Goal: Task Accomplishment & Management: Manage account settings

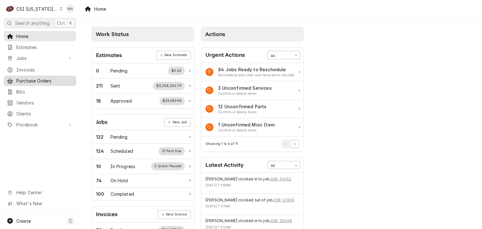
click at [34, 81] on span "Purchase Orders" at bounding box center [44, 81] width 57 height 7
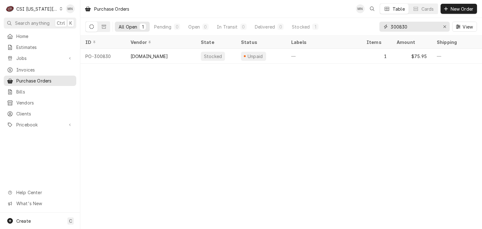
drag, startPoint x: 418, startPoint y: 26, endPoint x: 316, endPoint y: 19, distance: 102.9
click at [354, 21] on div "All Open 1 Pending 0 Open 0 In Transit 0 Delivered 0 Stocked 1 300830 View" at bounding box center [281, 27] width 392 height 18
type input "301483"
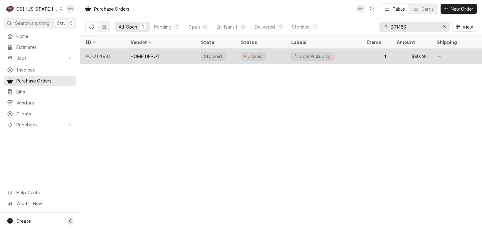
click at [144, 54] on div "HOME DEPOT" at bounding box center [146, 56] width 30 height 7
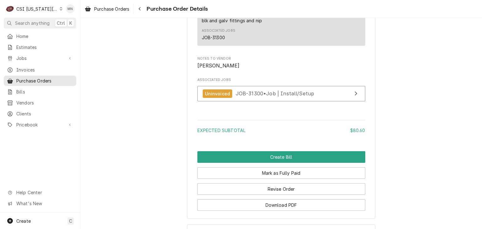
scroll to position [589, 0]
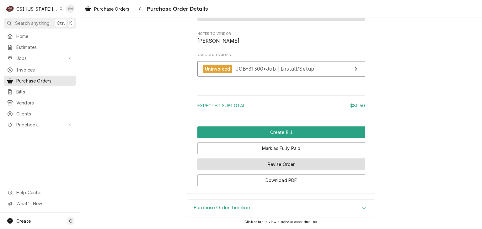
click at [292, 166] on button "Revise Order" at bounding box center [281, 165] width 168 height 12
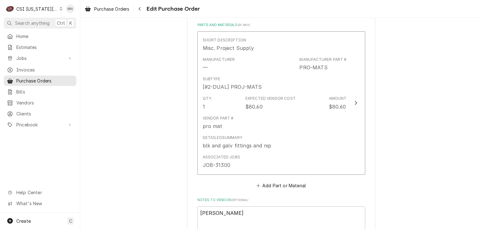
scroll to position [408, 0]
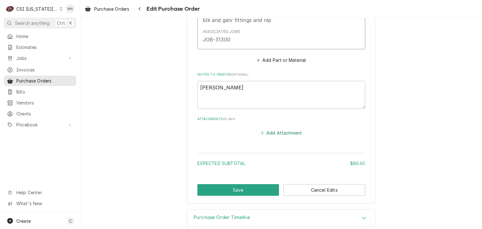
click at [283, 135] on button "Add Attachment" at bounding box center [281, 133] width 44 height 9
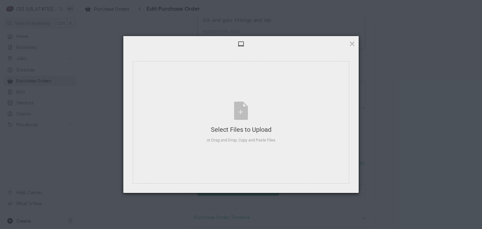
type textarea "x"
click at [238, 112] on div "Select Files to Upload or Drag and Drop, Copy and Paste Files" at bounding box center [241, 123] width 69 height 42
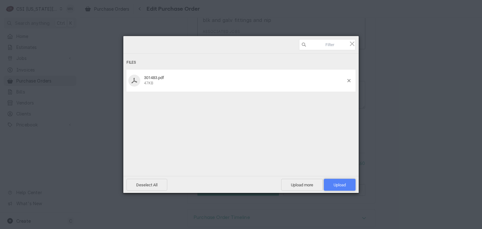
click at [337, 185] on span "Upload 1" at bounding box center [340, 185] width 12 height 5
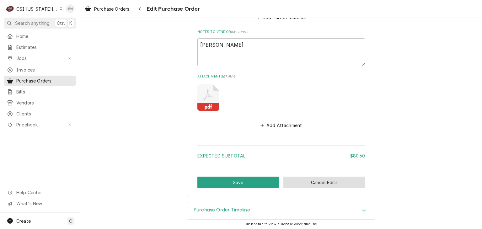
scroll to position [451, 0]
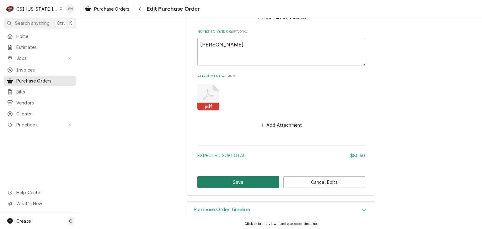
click at [257, 182] on button "Save" at bounding box center [238, 182] width 82 height 12
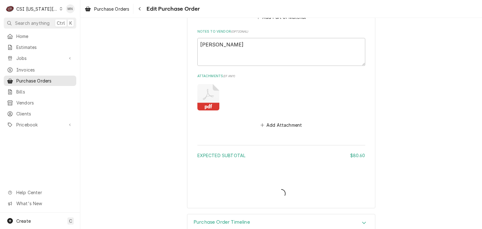
type textarea "x"
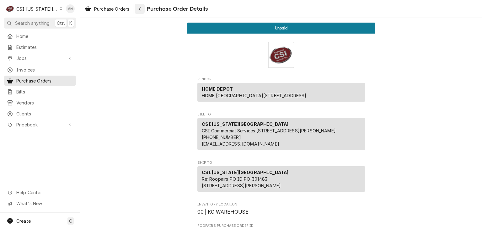
click at [142, 8] on div "Navigate back" at bounding box center [140, 9] width 6 height 6
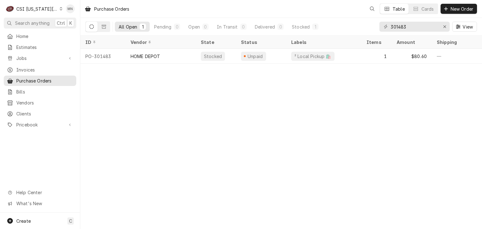
click at [37, 8] on div "CSI [US_STATE][GEOGRAPHIC_DATA]." at bounding box center [36, 9] width 41 height 7
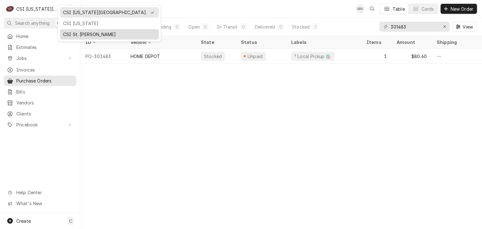
click at [71, 31] on div "CSI St. Louis" at bounding box center [109, 34] width 93 height 7
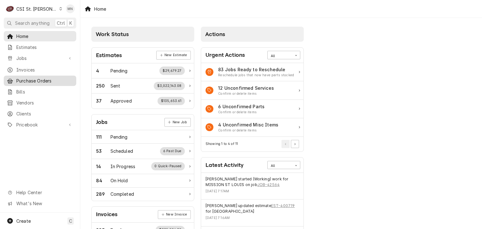
click at [27, 78] on span "Purchase Orders" at bounding box center [44, 81] width 57 height 7
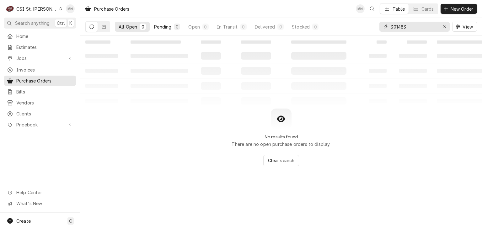
drag, startPoint x: 415, startPoint y: 29, endPoint x: 169, endPoint y: 24, distance: 245.5
click at [219, 22] on div "All Open 0 Pending 0 Open 0 In Transit 0 Delivered 0 Stocked 0 301483 View" at bounding box center [281, 27] width 392 height 18
type input "401235"
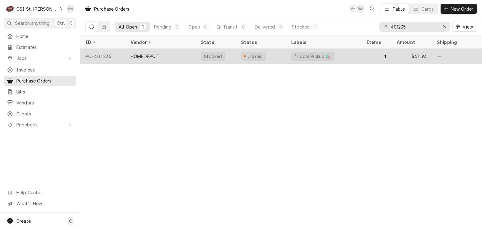
click at [154, 57] on div "HOMEDEPOT" at bounding box center [145, 56] width 28 height 7
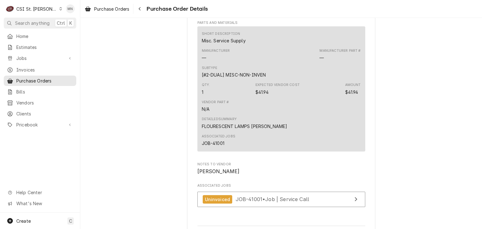
scroll to position [589, 0]
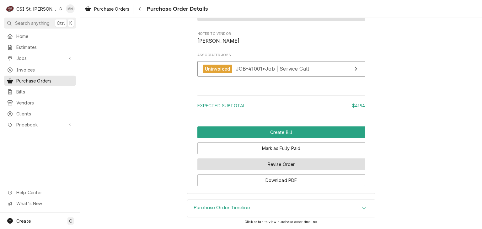
click at [288, 166] on button "Revise Order" at bounding box center [281, 165] width 168 height 12
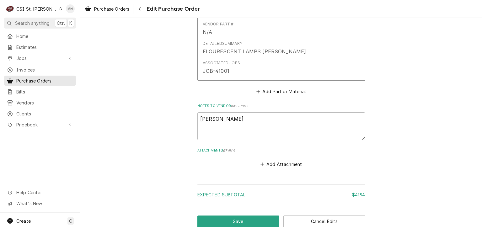
scroll to position [416, 0]
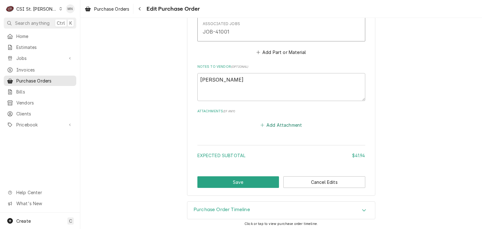
click at [291, 124] on button "Add Attachment" at bounding box center [281, 125] width 44 height 9
type textarea "x"
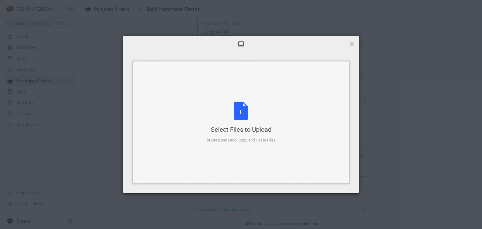
click at [237, 113] on div "Select Files to Upload or Drag and Drop, Copy and Paste Files" at bounding box center [241, 123] width 69 height 42
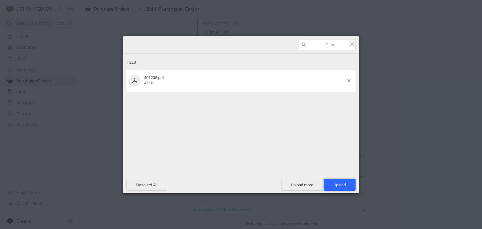
click at [333, 185] on span "Upload 1" at bounding box center [340, 185] width 32 height 12
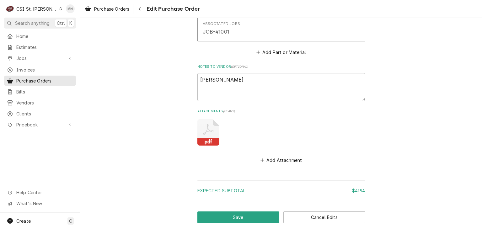
scroll to position [451, 0]
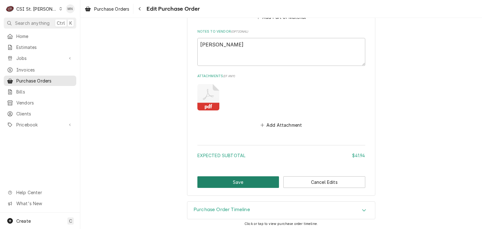
click at [224, 181] on button "Save" at bounding box center [238, 182] width 82 height 12
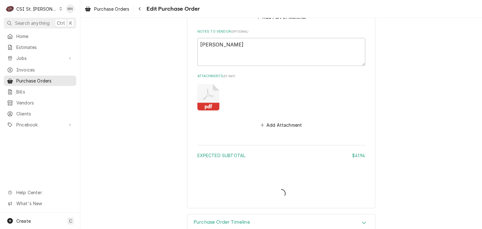
type textarea "x"
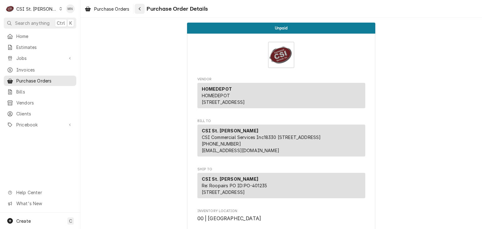
click at [141, 11] on div "Navigate back" at bounding box center [140, 9] width 6 height 6
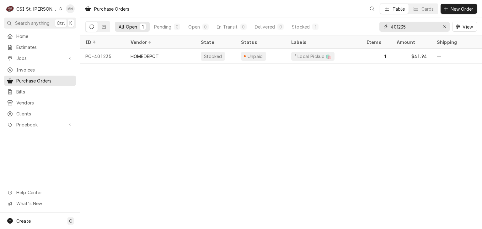
drag, startPoint x: 407, startPoint y: 25, endPoint x: 331, endPoint y: 23, distance: 75.7
click at [338, 24] on div "All Open 1 Pending 0 Open 0 In Transit 0 Delivered 0 Stocked 1 401235 View" at bounding box center [281, 27] width 392 height 18
type input "401186"
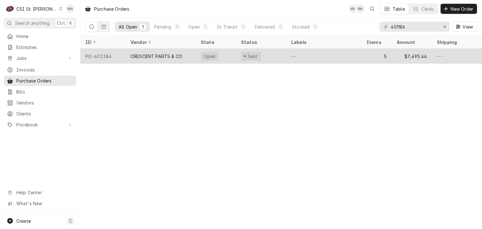
click at [175, 57] on div "CRESCENT PARTS & CO" at bounding box center [157, 56] width 52 height 7
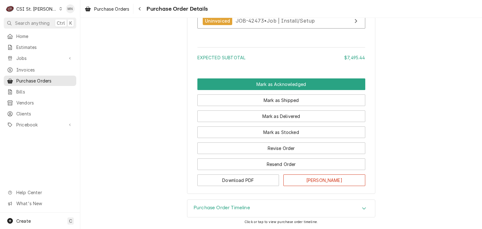
scroll to position [1065, 0]
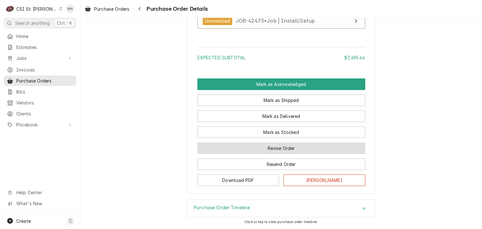
click at [292, 150] on button "Revise Order" at bounding box center [281, 149] width 168 height 12
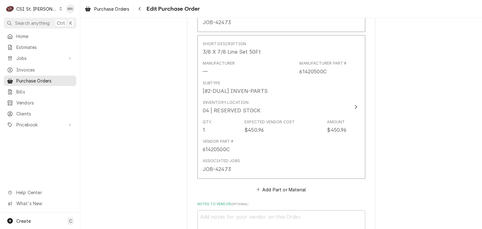
scroll to position [1125, 0]
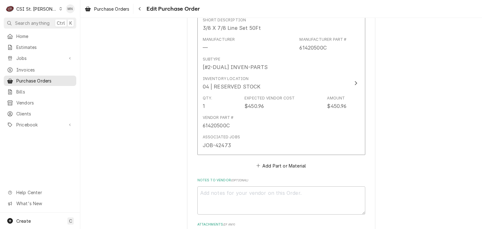
type textarea "x"
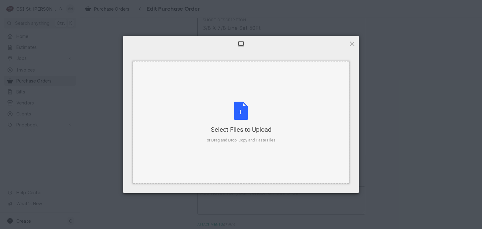
click at [245, 115] on div "Select Files to Upload or Drag and Drop, Copy and Paste Files" at bounding box center [241, 123] width 69 height 42
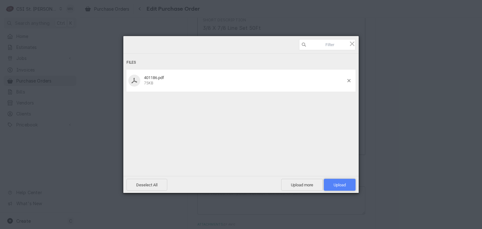
click at [342, 184] on span "Upload 1" at bounding box center [340, 185] width 12 height 5
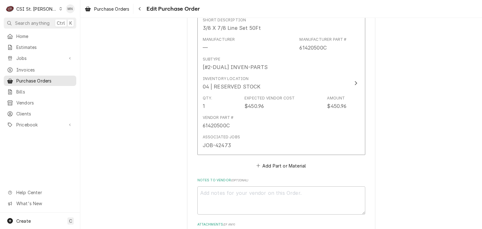
type textarea "x"
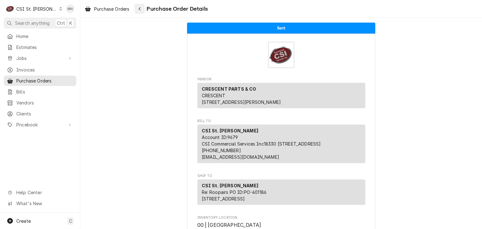
click at [143, 10] on div "Navigate back" at bounding box center [140, 9] width 6 height 6
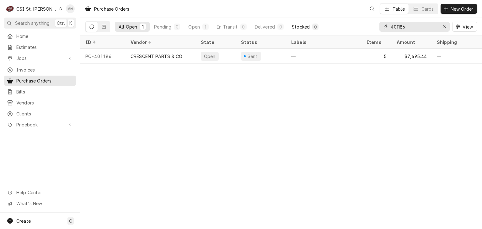
drag, startPoint x: 409, startPoint y: 28, endPoint x: 321, endPoint y: 28, distance: 88.8
click at [324, 28] on div "All Open 1 Pending 0 Open 1 In Transit 0 Delivered 0 Stocked 0 401186 View" at bounding box center [281, 27] width 392 height 18
type input "401227"
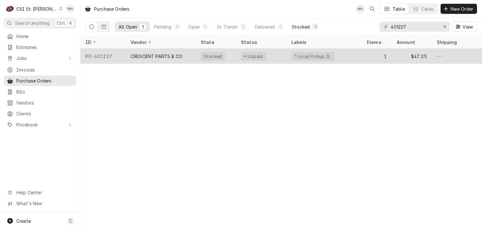
click at [161, 57] on div "CRESCENT PARTS & CO" at bounding box center [157, 56] width 52 height 7
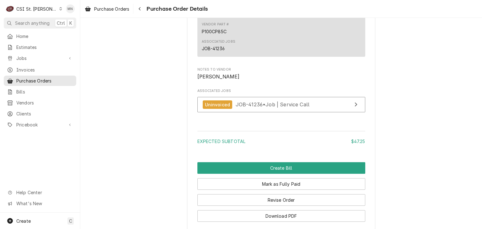
scroll to position [596, 0]
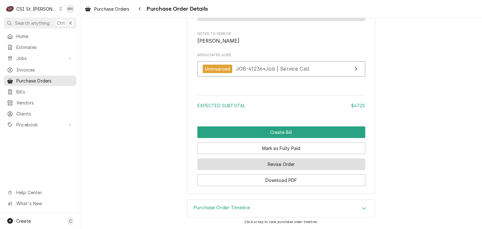
click at [294, 164] on button "Revise Order" at bounding box center [281, 165] width 168 height 12
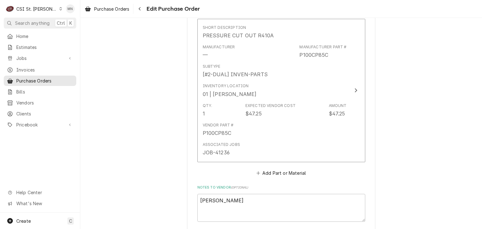
scroll to position [514, 0]
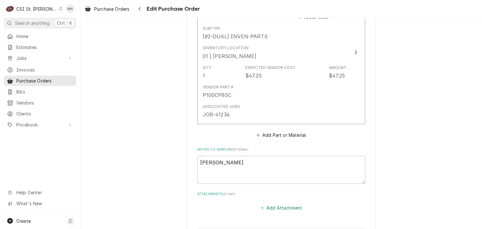
click at [276, 204] on button "Add Attachment" at bounding box center [281, 208] width 44 height 9
type textarea "x"
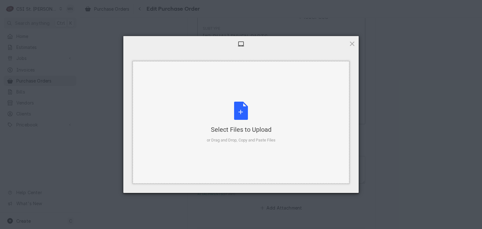
click at [248, 110] on div "Select Files to Upload or Drag and Drop, Copy and Paste Files" at bounding box center [241, 123] width 69 height 42
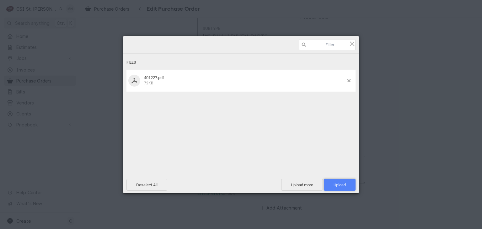
click at [343, 184] on span "Upload 1" at bounding box center [340, 185] width 12 height 5
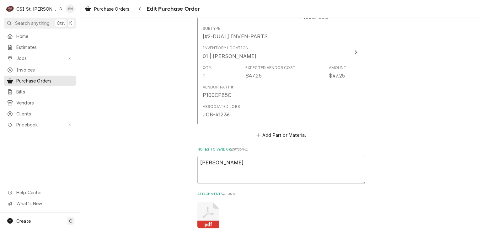
type textarea "x"
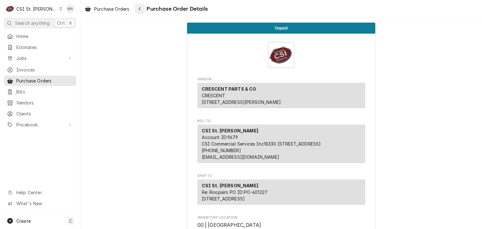
click at [144, 9] on button "Navigate back" at bounding box center [140, 9] width 10 height 10
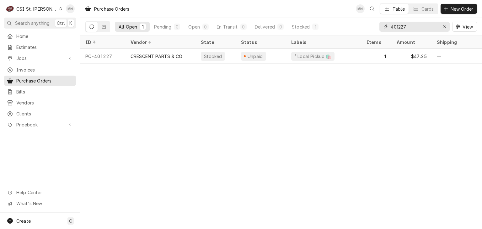
click at [418, 26] on input "401227" at bounding box center [414, 27] width 47 height 10
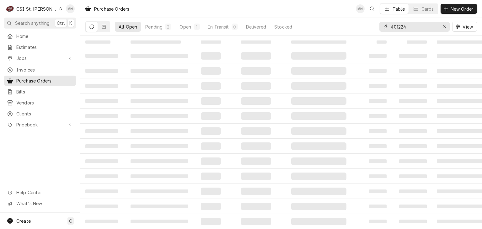
type input "401224"
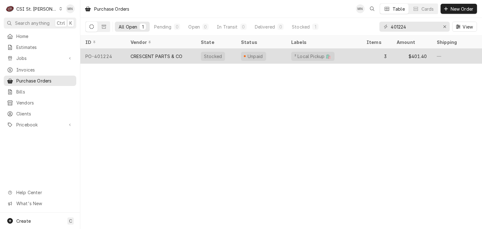
click at [171, 55] on div "CRESCENT PARTS & CO" at bounding box center [157, 56] width 52 height 7
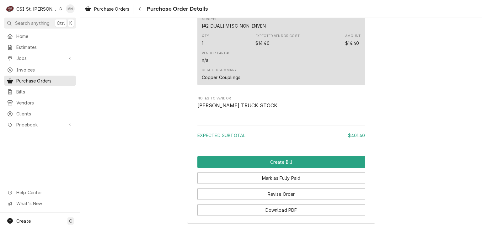
scroll to position [748, 0]
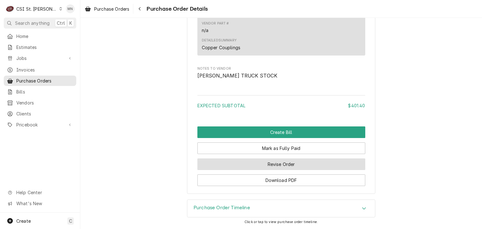
click at [279, 164] on button "Revise Order" at bounding box center [281, 165] width 168 height 12
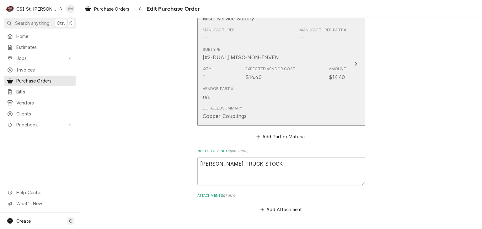
scroll to position [729, 0]
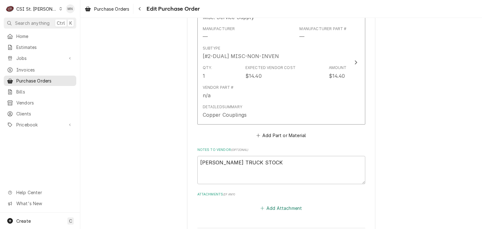
click at [270, 204] on button "Add Attachment" at bounding box center [281, 208] width 44 height 9
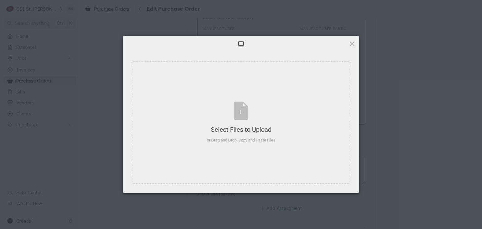
type textarea "x"
click at [240, 110] on div "Select Files to Upload or Drag and Drop, Copy and Paste Files" at bounding box center [241, 123] width 69 height 42
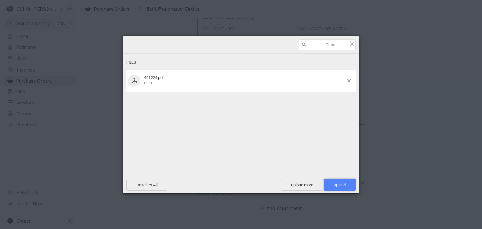
click at [334, 183] on span "Upload 1" at bounding box center [340, 185] width 12 height 5
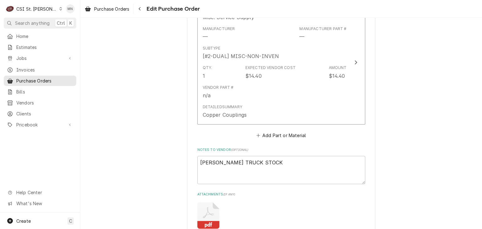
type textarea "x"
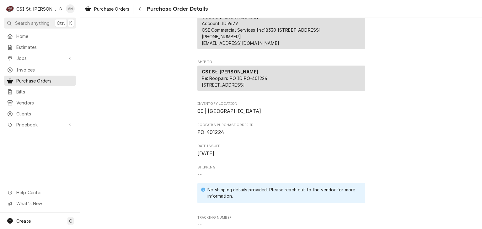
scroll to position [126, 0]
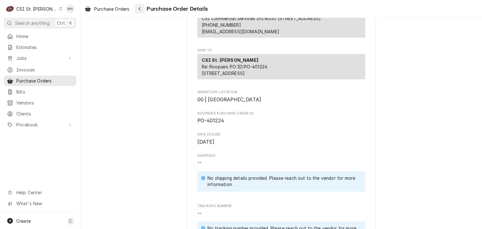
click at [144, 8] on button "Navigate back" at bounding box center [140, 9] width 10 height 10
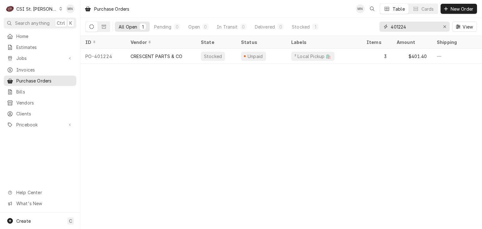
click at [409, 28] on input "401224" at bounding box center [414, 27] width 47 height 10
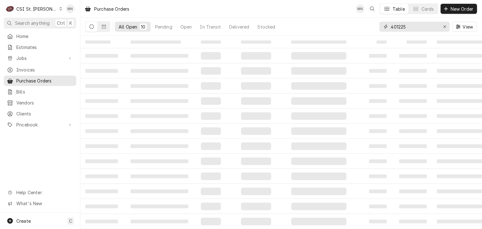
type input "401225"
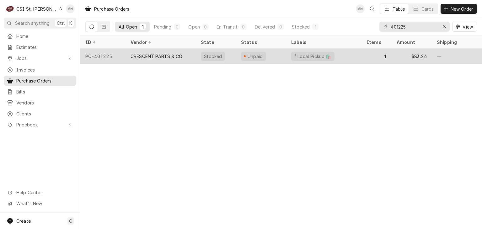
click at [158, 59] on div "CRESCENT PARTS & CO" at bounding box center [161, 56] width 70 height 15
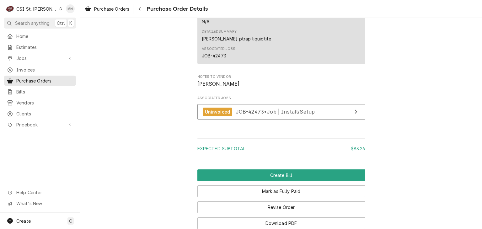
scroll to position [596, 0]
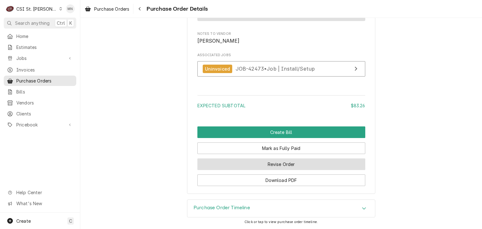
click at [291, 165] on button "Revise Order" at bounding box center [281, 165] width 168 height 12
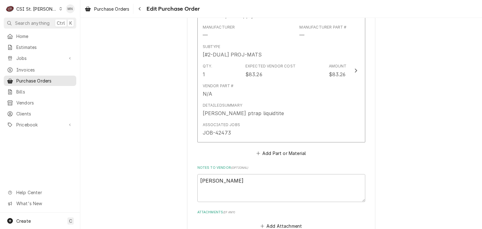
scroll to position [514, 0]
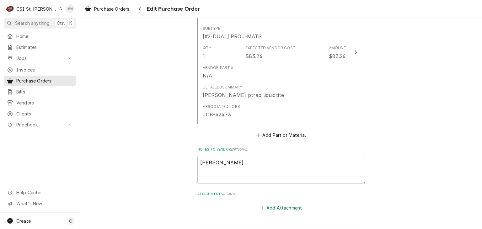
click at [270, 204] on button "Add Attachment" at bounding box center [281, 208] width 44 height 9
type textarea "x"
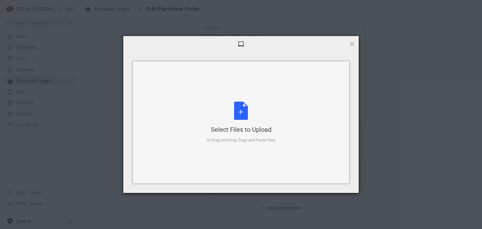
click at [251, 121] on div "Select Files to Upload or Drag and Drop, Copy and Paste Files" at bounding box center [241, 123] width 69 height 42
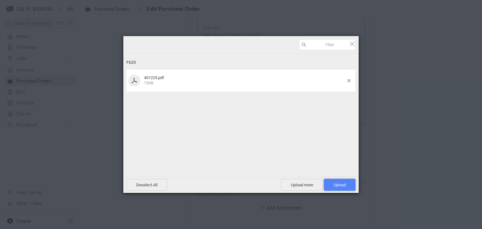
click at [345, 190] on span "Upload 1" at bounding box center [340, 185] width 32 height 12
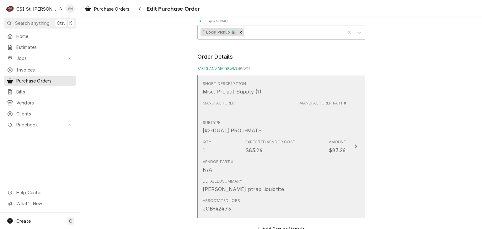
scroll to position [549, 0]
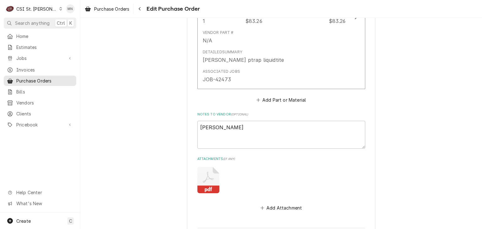
type textarea "x"
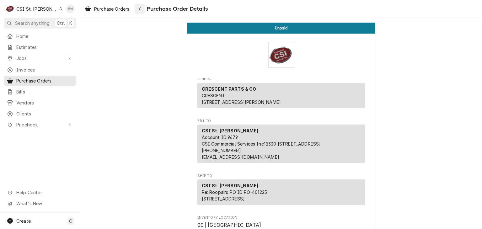
click at [143, 10] on div "Navigate back" at bounding box center [140, 9] width 6 height 6
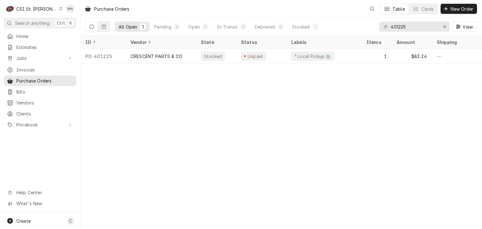
click at [37, 9] on div "CSI St. [PERSON_NAME]" at bounding box center [36, 9] width 41 height 7
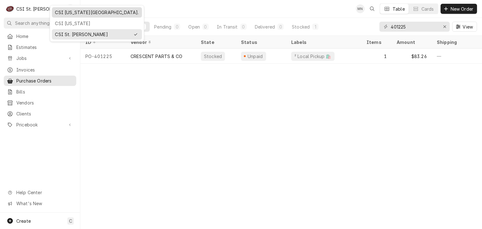
click at [57, 12] on div "CSI [US_STATE][GEOGRAPHIC_DATA]." at bounding box center [97, 12] width 84 height 7
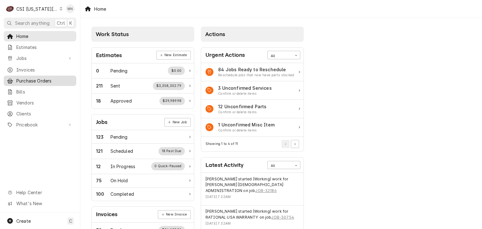
click at [38, 78] on span "Purchase Orders" at bounding box center [44, 81] width 57 height 7
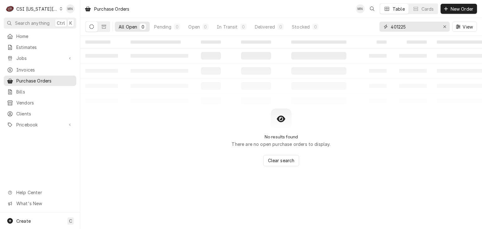
drag, startPoint x: 416, startPoint y: 29, endPoint x: 368, endPoint y: 28, distance: 47.7
click at [376, 28] on div "All Open 0 Pending 0 Open 0 In Transit 0 Delivered 0 Stocked 0 401225 View" at bounding box center [281, 27] width 392 height 18
type input "301393"
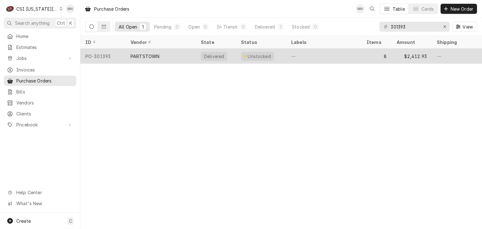
click at [177, 52] on div "PARTSTOWN" at bounding box center [161, 56] width 70 height 15
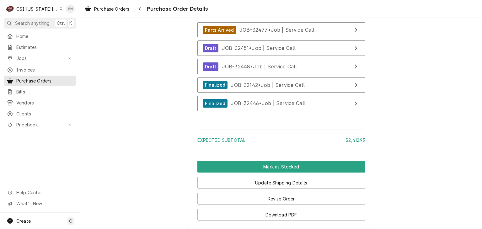
scroll to position [1587, 0]
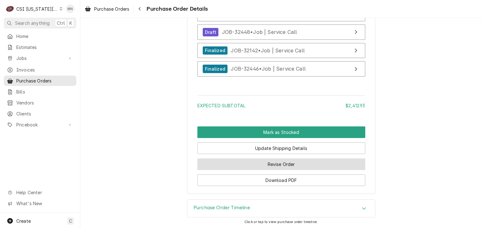
click at [287, 164] on button "Revise Order" at bounding box center [281, 165] width 168 height 12
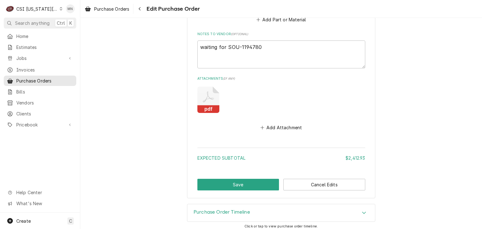
scroll to position [1456, 0]
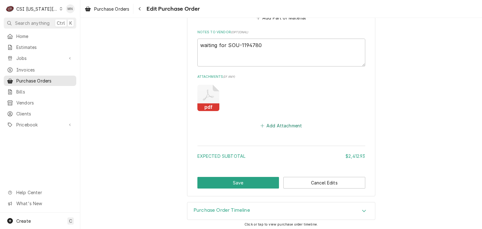
click at [282, 124] on button "Add Attachment" at bounding box center [281, 125] width 44 height 9
type textarea "x"
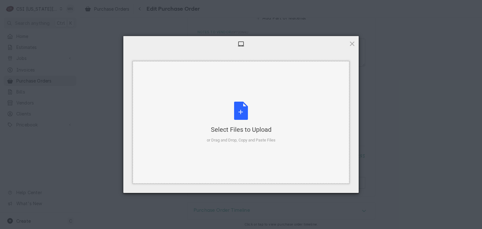
click at [246, 113] on div "Select Files to Upload or Drag and Drop, Copy and Paste Files" at bounding box center [241, 123] width 69 height 42
click at [351, 42] on span at bounding box center [352, 43] width 7 height 7
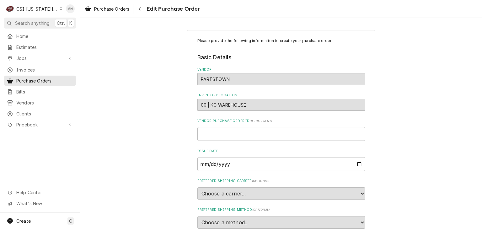
scroll to position [0, 0]
click at [143, 9] on div "Navigate back" at bounding box center [140, 9] width 6 height 6
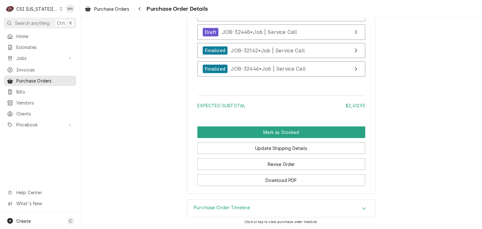
scroll to position [1587, 0]
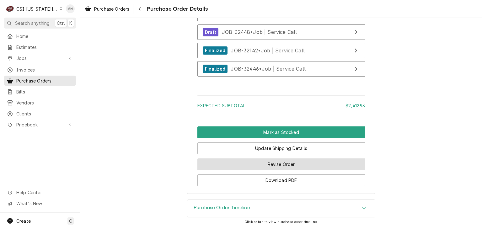
click at [257, 165] on button "Revise Order" at bounding box center [281, 165] width 168 height 12
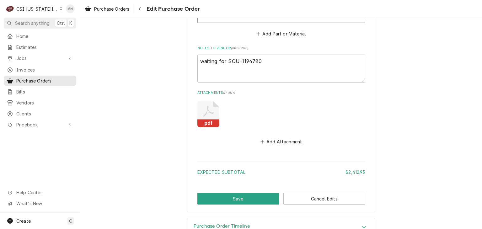
scroll to position [1444, 0]
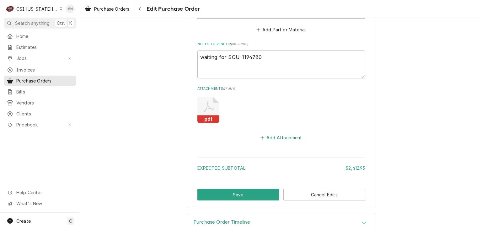
click at [279, 135] on button "Add Attachment" at bounding box center [281, 137] width 44 height 9
type textarea "x"
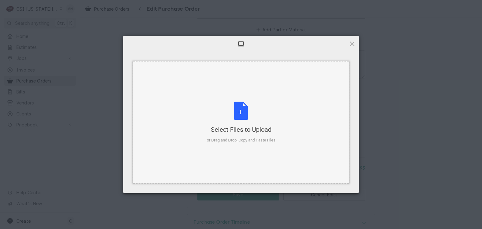
click at [247, 111] on div "Select Files to Upload or Drag and Drop, Copy and Paste Files" at bounding box center [241, 123] width 69 height 42
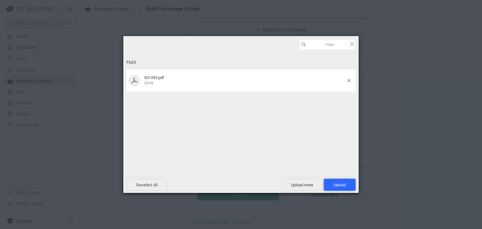
click at [338, 181] on span "Upload 1" at bounding box center [340, 185] width 32 height 12
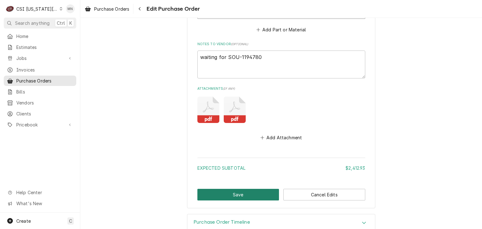
click at [229, 192] on button "Save" at bounding box center [238, 195] width 82 height 12
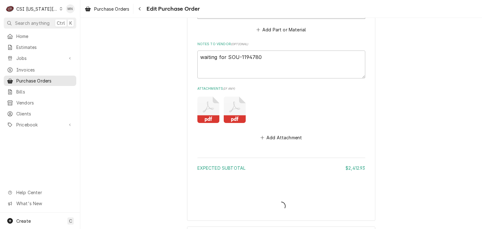
type textarea "x"
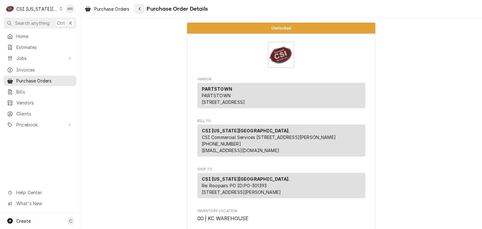
click at [141, 10] on icon "Navigate back" at bounding box center [139, 9] width 3 height 4
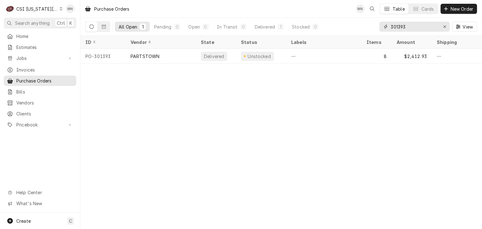
drag, startPoint x: 410, startPoint y: 29, endPoint x: 379, endPoint y: 27, distance: 30.5
click at [381, 27] on div "301393" at bounding box center [415, 27] width 70 height 10
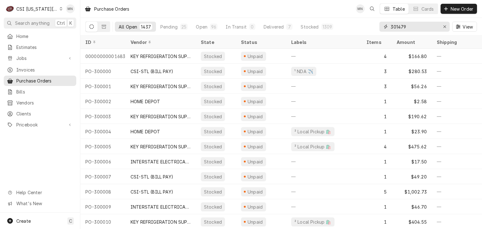
type input "301479"
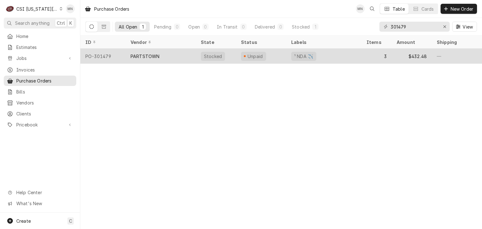
click at [173, 53] on div "PARTSTOWN" at bounding box center [161, 56] width 70 height 15
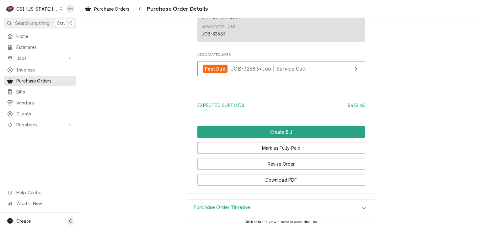
scroll to position [823, 0]
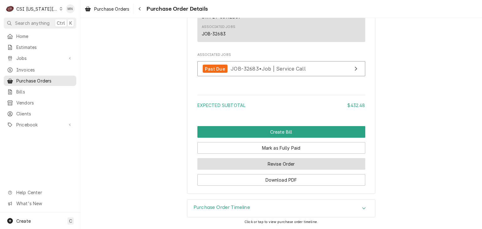
click at [280, 164] on button "Revise Order" at bounding box center [281, 164] width 168 height 12
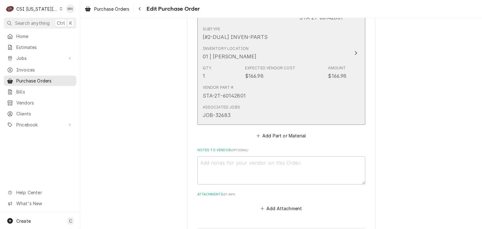
scroll to position [688, 0]
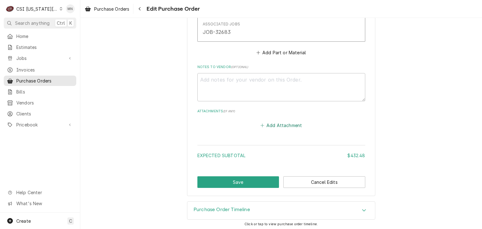
click at [282, 123] on button "Add Attachment" at bounding box center [281, 125] width 44 height 9
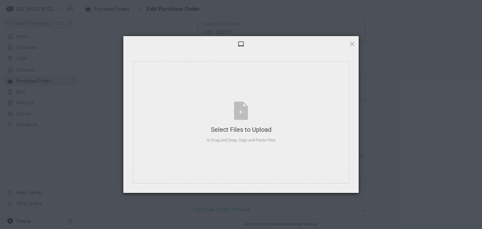
type textarea "x"
click at [250, 124] on div "Select Files to Upload or Drag and Drop, Copy and Paste Files" at bounding box center [241, 123] width 69 height 42
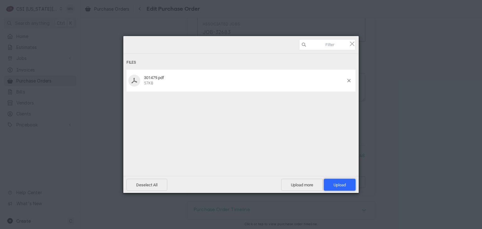
click at [344, 184] on span "Upload 1" at bounding box center [340, 185] width 12 height 5
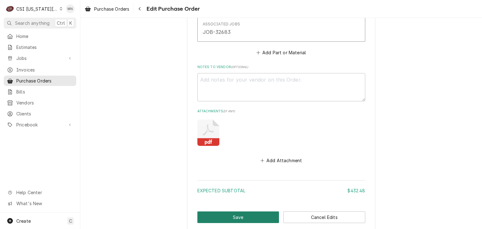
click at [225, 217] on button "Save" at bounding box center [238, 218] width 82 height 12
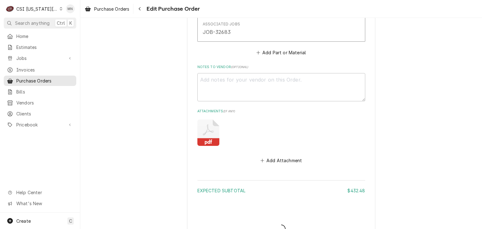
type textarea "x"
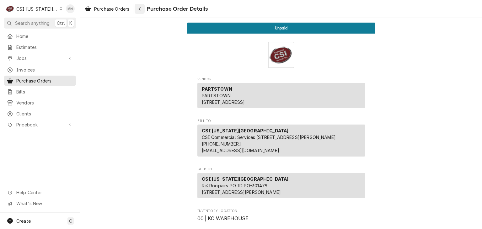
click at [140, 13] on button "Navigate back" at bounding box center [140, 9] width 10 height 10
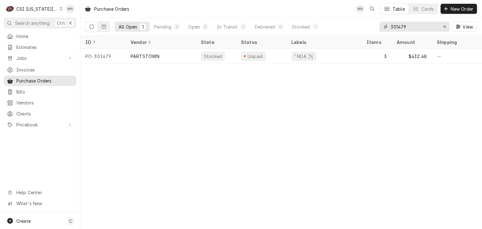
drag, startPoint x: 408, startPoint y: 25, endPoint x: 361, endPoint y: 25, distance: 47.4
click at [364, 25] on div "All Open 1 Pending 0 Open 0 In Transit 0 Delivered 0 Stocked 1 301479 View" at bounding box center [281, 27] width 392 height 18
type input "301471"
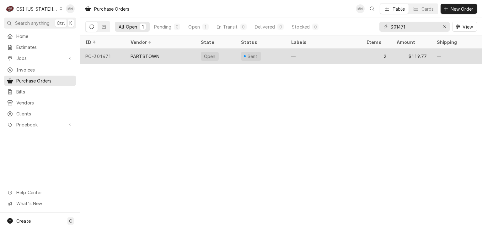
click at [175, 55] on div "PARTSTOWN" at bounding box center [161, 56] width 70 height 15
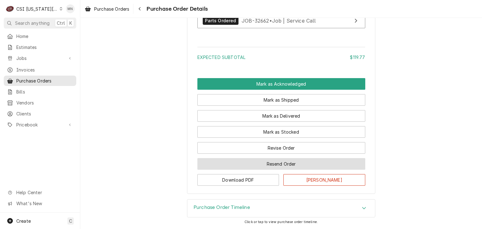
scroll to position [659, 0]
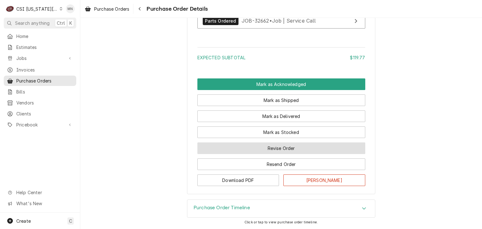
click at [290, 152] on button "Revise Order" at bounding box center [281, 149] width 168 height 12
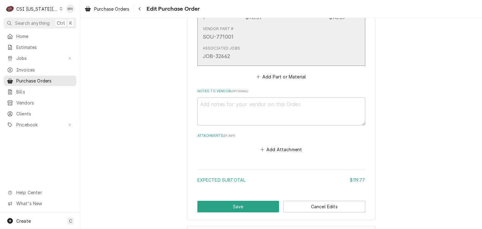
scroll to position [527, 0]
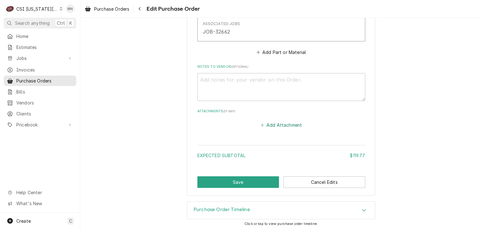
click at [267, 126] on button "Add Attachment" at bounding box center [281, 125] width 44 height 9
type textarea "x"
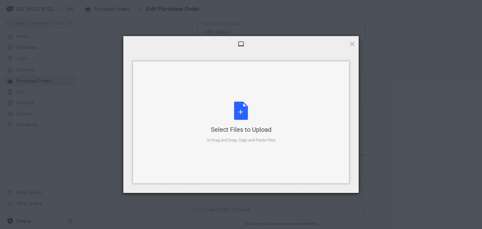
click at [247, 114] on div "Select Files to Upload or Drag and Drop, Copy and Paste Files" at bounding box center [241, 123] width 69 height 42
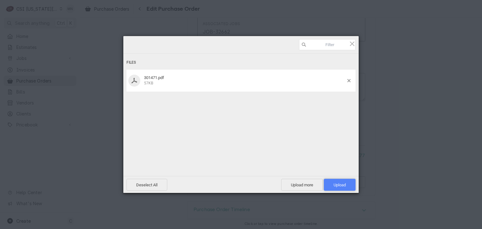
click at [348, 182] on span "Upload 1" at bounding box center [340, 185] width 32 height 12
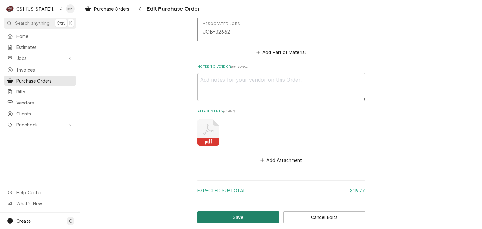
click at [241, 213] on button "Save" at bounding box center [238, 218] width 82 height 12
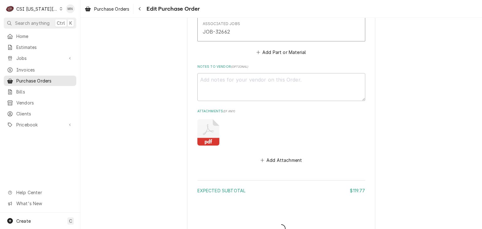
type textarea "x"
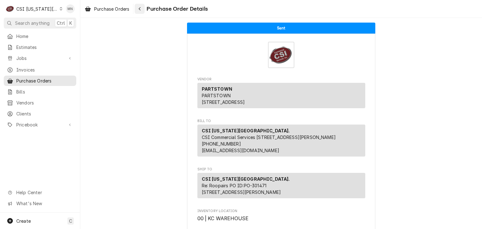
click at [141, 11] on icon "Navigate back" at bounding box center [139, 9] width 3 height 4
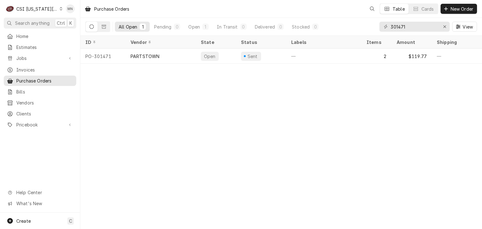
click at [39, 8] on div "CSI [US_STATE][GEOGRAPHIC_DATA]." at bounding box center [36, 9] width 41 height 7
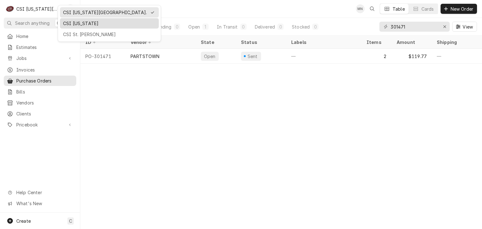
click at [67, 24] on div "CSI [US_STATE]" at bounding box center [109, 23] width 93 height 7
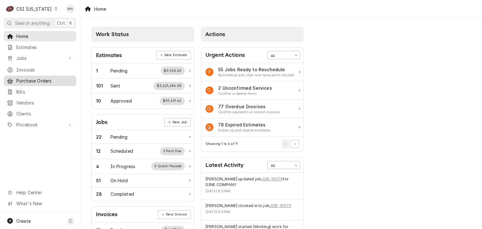
click at [41, 81] on span "Purchase Orders" at bounding box center [44, 81] width 57 height 7
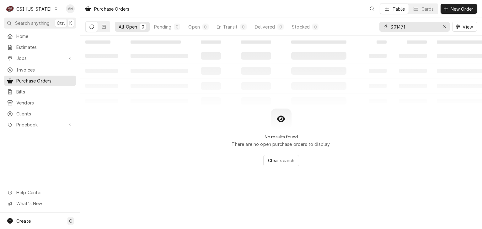
drag, startPoint x: 422, startPoint y: 29, endPoint x: 331, endPoint y: 33, distance: 91.1
click at [335, 32] on div "All Open 0 Pending 0 Open 0 In Transit 0 Delivered 0 Stocked 0 301471 View" at bounding box center [281, 27] width 392 height 18
type input "100337"
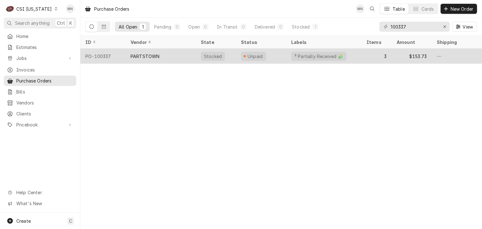
click at [157, 54] on div "PARTSTOWN" at bounding box center [145, 56] width 29 height 7
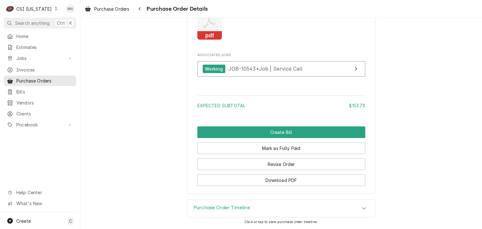
scroll to position [928, 0]
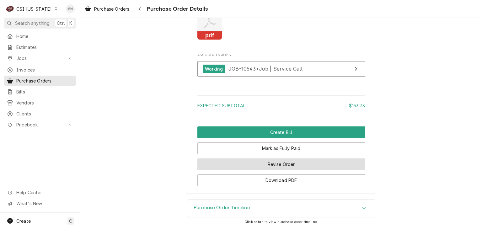
click at [261, 162] on button "Revise Order" at bounding box center [281, 165] width 168 height 12
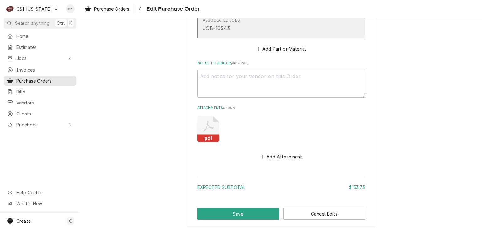
scroll to position [753, 0]
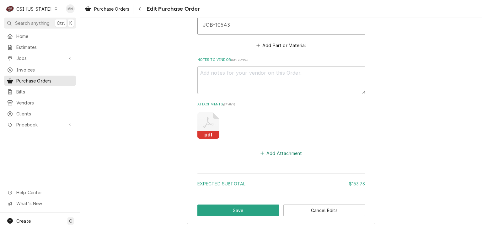
click at [275, 151] on button "Add Attachment" at bounding box center [281, 153] width 44 height 9
type textarea "x"
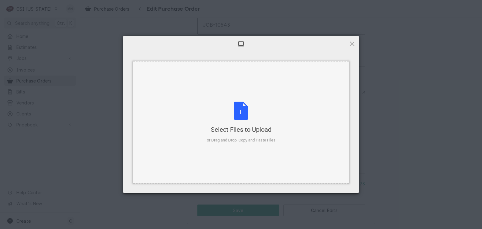
click at [245, 127] on div "Select Files to Upload" at bounding box center [241, 129] width 69 height 9
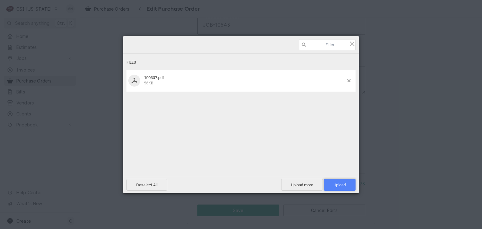
click at [342, 183] on span "Upload 1" at bounding box center [340, 185] width 12 height 5
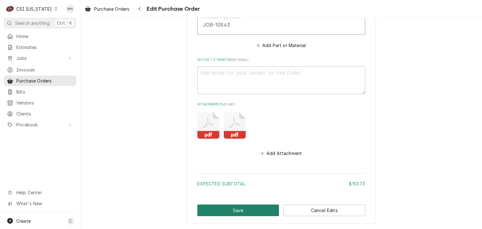
click at [244, 208] on button "Save" at bounding box center [238, 211] width 82 height 12
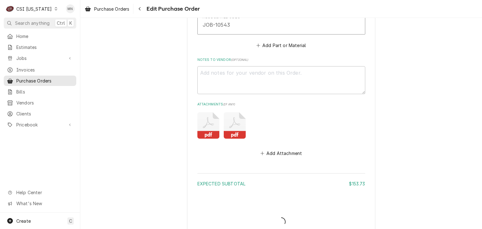
type textarea "x"
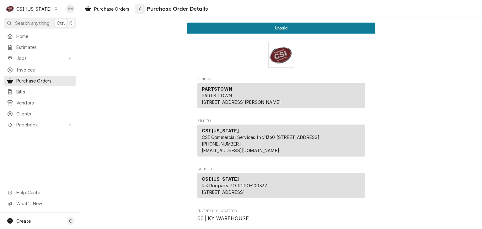
click at [142, 9] on div "Navigate back" at bounding box center [140, 9] width 6 height 6
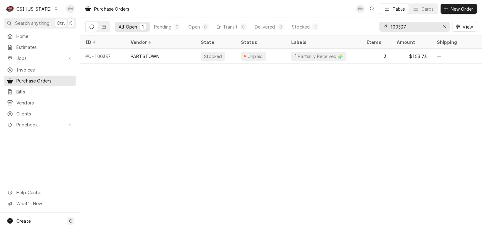
drag, startPoint x: 409, startPoint y: 29, endPoint x: 363, endPoint y: 28, distance: 46.2
click at [364, 28] on div "All Open 1 Pending 0 Open 0 In Transit 0 Delivered 0 Stocked 1 100337 View" at bounding box center [281, 27] width 392 height 18
type input "100362"
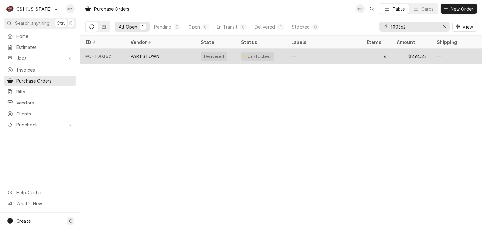
click at [174, 56] on div "PARTSTOWN" at bounding box center [161, 56] width 70 height 15
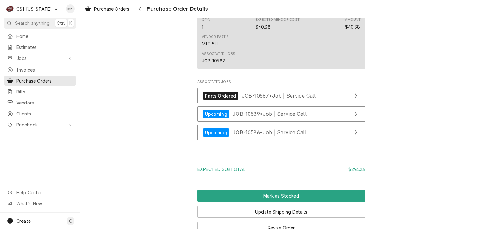
scroll to position [1016, 0]
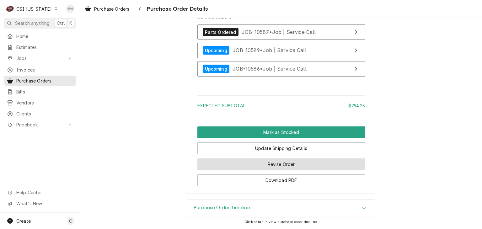
click at [259, 166] on button "Revise Order" at bounding box center [281, 165] width 168 height 12
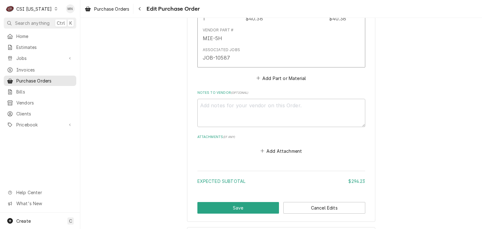
scroll to position [879, 0]
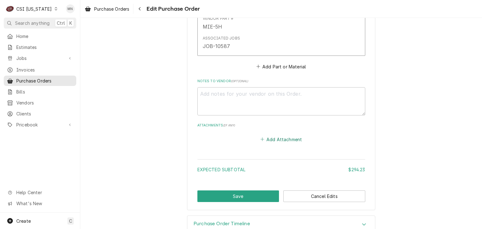
click at [280, 141] on button "Add Attachment" at bounding box center [281, 139] width 44 height 9
type textarea "x"
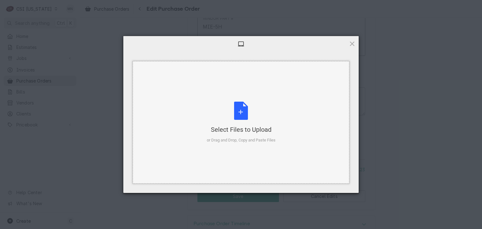
click at [252, 118] on div "Select Files to Upload or Drag and Drop, Copy and Paste Files" at bounding box center [241, 123] width 69 height 42
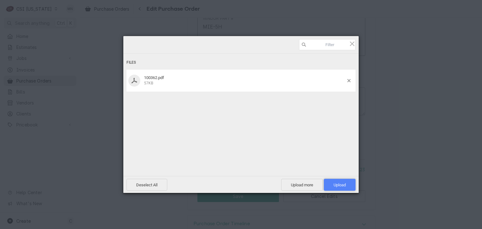
click at [338, 186] on span "Upload 1" at bounding box center [340, 185] width 12 height 5
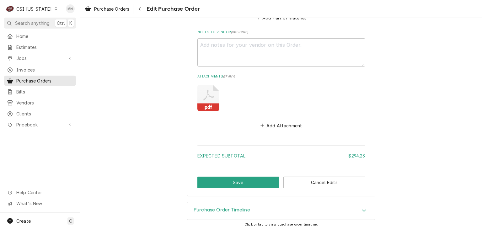
scroll to position [928, 0]
click at [236, 182] on button "Save" at bounding box center [238, 183] width 82 height 12
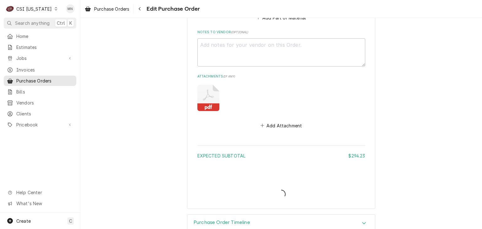
type textarea "x"
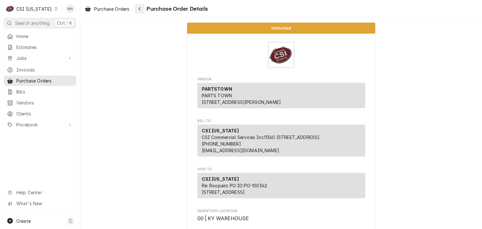
click at [139, 9] on div "Navigate back" at bounding box center [140, 9] width 6 height 6
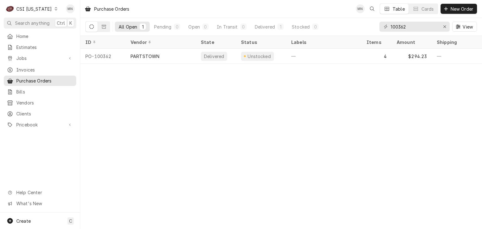
click at [28, 10] on div "CSI [US_STATE]" at bounding box center [33, 9] width 35 height 7
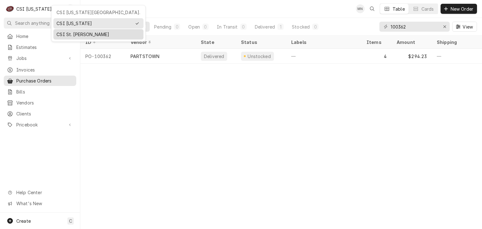
click at [67, 31] on div "CSI St. Louis" at bounding box center [99, 34] width 84 height 7
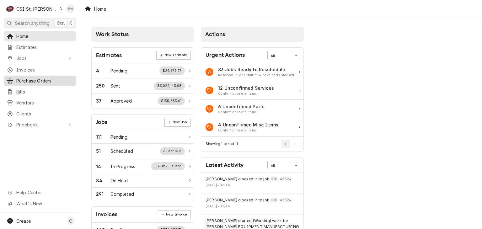
click at [27, 81] on span "Purchase Orders" at bounding box center [44, 81] width 57 height 7
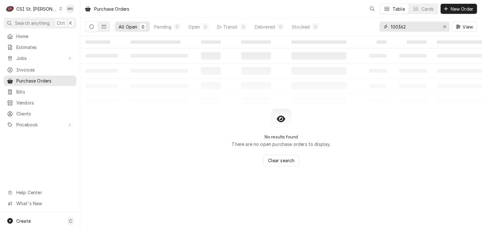
drag, startPoint x: 422, startPoint y: 27, endPoint x: 363, endPoint y: 26, distance: 58.4
click at [376, 27] on div "All Open 0 Pending 0 Open 0 In Transit 0 Delivered 0 Stocked 0 100362 View" at bounding box center [281, 27] width 392 height 18
type input "401228"
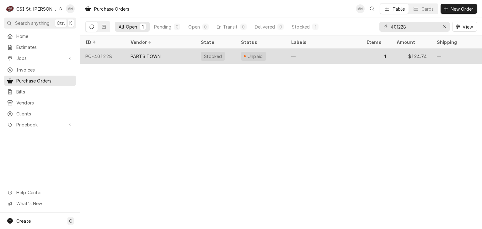
click at [138, 56] on div "PARTS TOWN" at bounding box center [146, 56] width 30 height 7
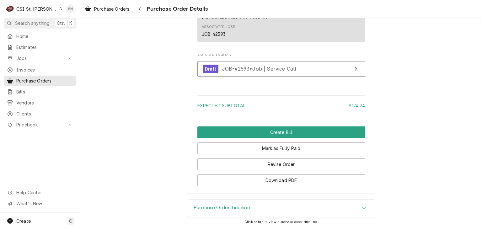
scroll to position [551, 0]
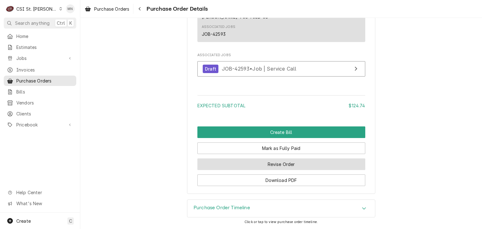
click at [290, 164] on button "Revise Order" at bounding box center [281, 165] width 168 height 12
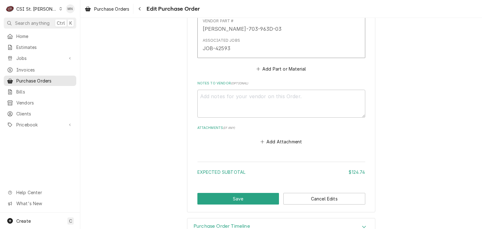
scroll to position [408, 0]
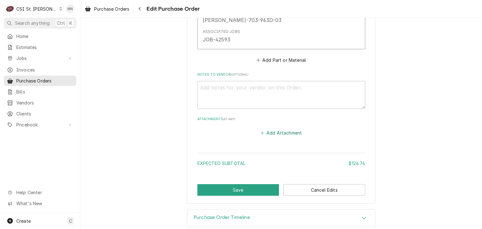
click at [284, 133] on button "Add Attachment" at bounding box center [281, 133] width 44 height 9
type textarea "x"
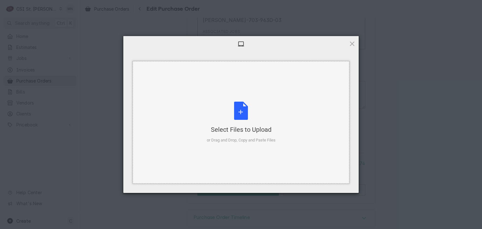
click at [243, 118] on div "Select Files to Upload or Drag and Drop, Copy and Paste Files" at bounding box center [241, 123] width 69 height 42
click at [354, 45] on span at bounding box center [352, 43] width 7 height 7
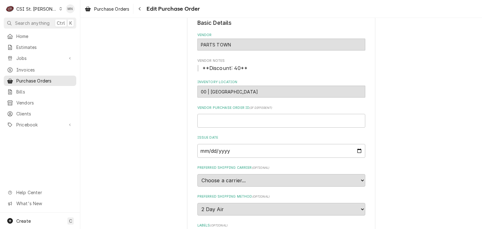
scroll to position [0, 0]
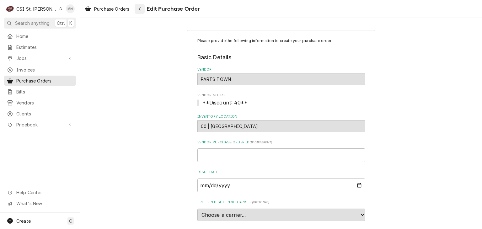
click at [141, 12] on div "Navigate back" at bounding box center [140, 9] width 6 height 6
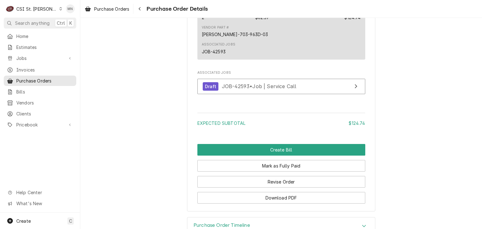
scroll to position [551, 0]
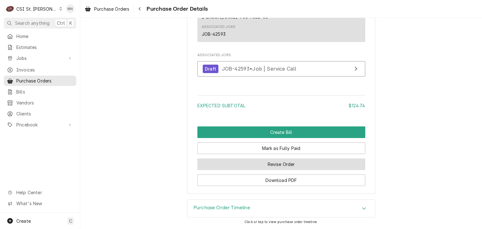
click at [269, 165] on button "Revise Order" at bounding box center [281, 165] width 168 height 12
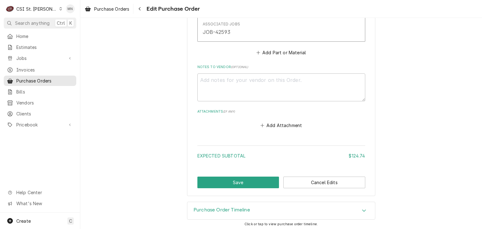
scroll to position [416, 0]
click at [274, 126] on button "Add Attachment" at bounding box center [281, 125] width 44 height 9
type textarea "x"
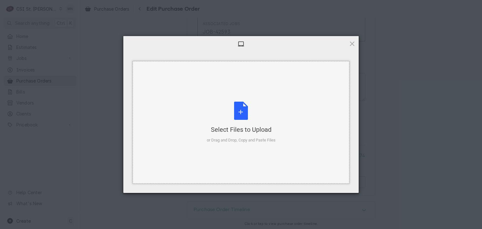
click at [270, 123] on div "Select Files to Upload or Drag and Drop, Copy and Paste Files" at bounding box center [241, 123] width 69 height 42
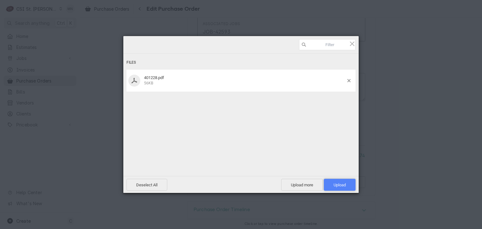
click at [340, 181] on span "Upload 1" at bounding box center [340, 185] width 32 height 12
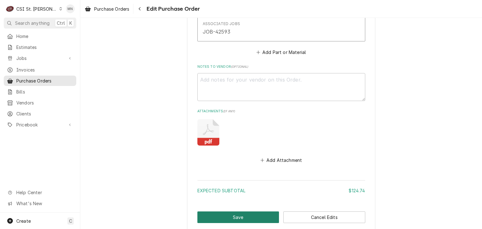
click at [246, 215] on button "Save" at bounding box center [238, 218] width 82 height 12
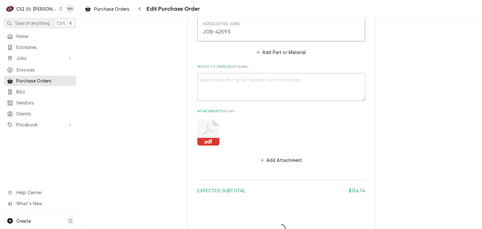
type textarea "x"
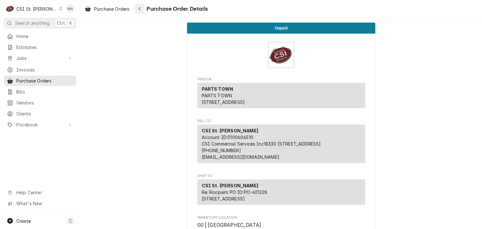
click at [139, 10] on icon "Navigate back" at bounding box center [139, 9] width 3 height 4
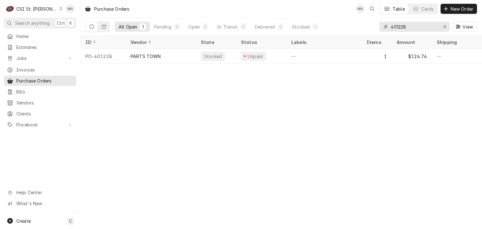
drag, startPoint x: 408, startPoint y: 25, endPoint x: 346, endPoint y: 27, distance: 61.9
click at [347, 27] on div "All Open 1 Pending 0 Open 0 In Transit 0 Delivered 0 Stocked 1 401228 View" at bounding box center [281, 27] width 392 height 18
type input "401223"
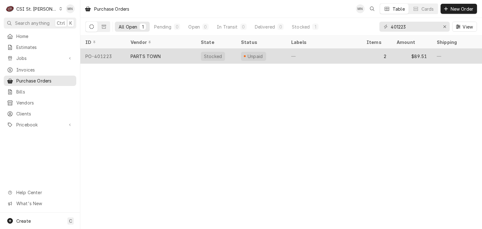
click at [171, 61] on div "PARTS TOWN" at bounding box center [161, 56] width 70 height 15
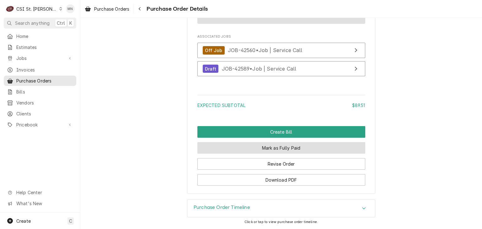
scroll to position [697, 0]
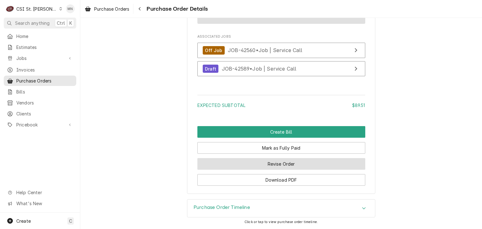
click at [281, 164] on button "Revise Order" at bounding box center [281, 164] width 168 height 12
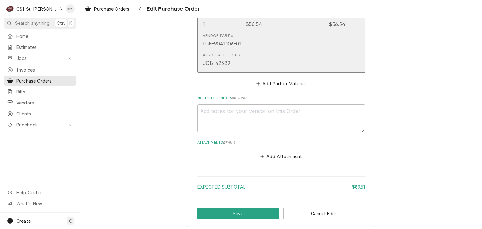
scroll to position [534, 0]
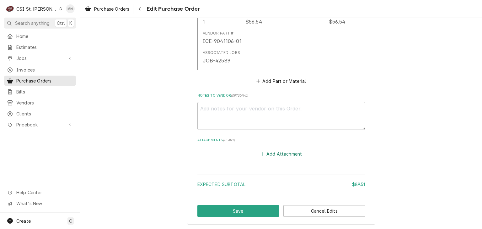
click at [278, 154] on button "Add Attachment" at bounding box center [281, 154] width 44 height 9
type textarea "x"
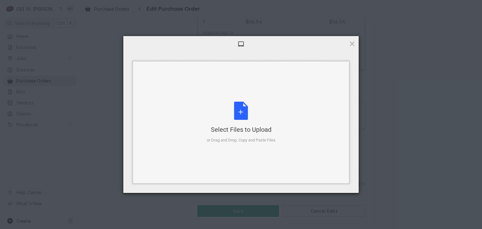
click at [246, 120] on div "Select Files to Upload or Drag and Drop, Copy and Paste Files" at bounding box center [241, 123] width 69 height 42
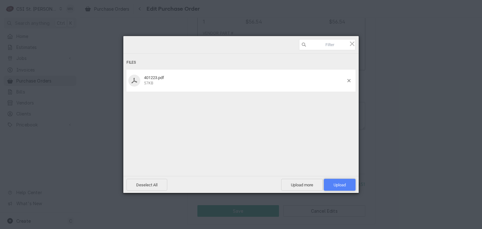
click at [342, 186] on span "Upload 1" at bounding box center [340, 185] width 12 height 5
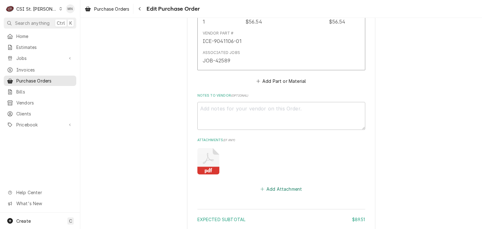
scroll to position [598, 0]
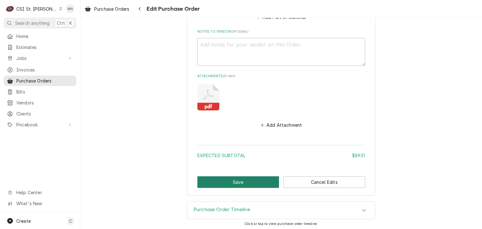
click at [242, 181] on button "Save" at bounding box center [238, 182] width 82 height 12
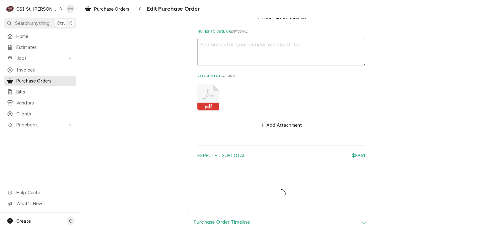
type textarea "x"
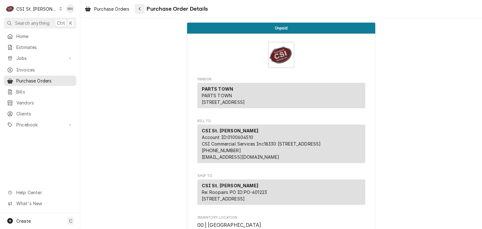
click at [140, 9] on icon "Navigate back" at bounding box center [140, 8] width 2 height 3
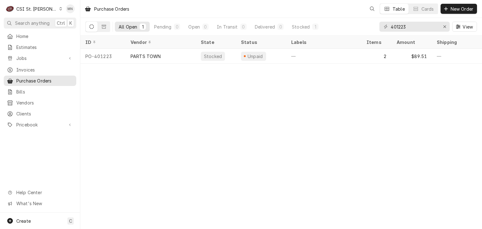
click at [38, 8] on div "CSI St. Louis" at bounding box center [36, 9] width 41 height 7
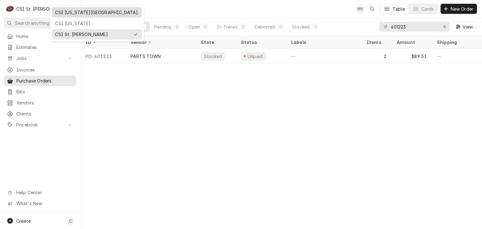
click at [61, 15] on div "CSI Kansas City." at bounding box center [97, 12] width 88 height 8
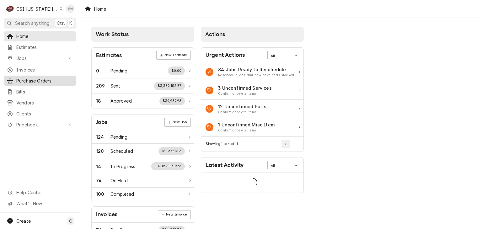
click at [40, 78] on span "Purchase Orders" at bounding box center [44, 81] width 57 height 7
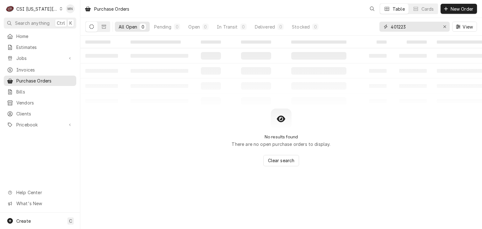
drag, startPoint x: 409, startPoint y: 25, endPoint x: 371, endPoint y: 26, distance: 38.6
click at [383, 26] on div "401223" at bounding box center [415, 27] width 70 height 10
type input "301474"
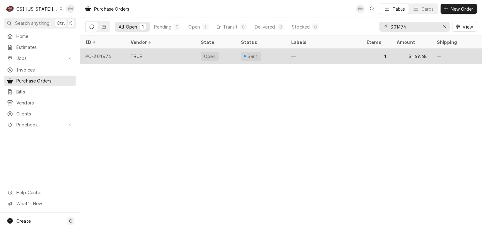
click at [147, 56] on div "TRUE" at bounding box center [161, 56] width 70 height 15
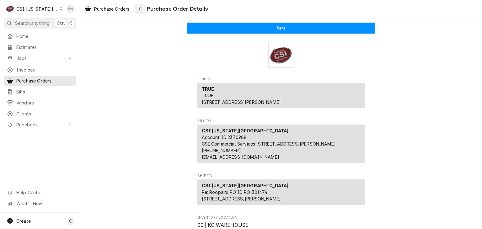
click at [144, 7] on button "Navigate back" at bounding box center [140, 9] width 10 height 10
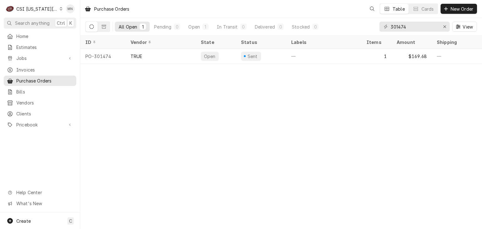
click at [34, 8] on div "CSI Kansas City." at bounding box center [36, 9] width 41 height 7
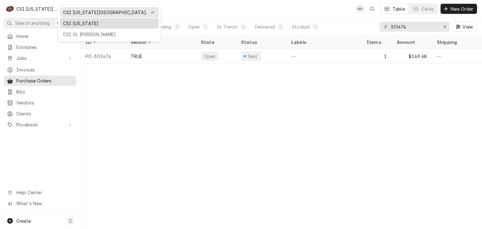
click at [68, 22] on div "CSI [US_STATE]" at bounding box center [109, 23] width 93 height 7
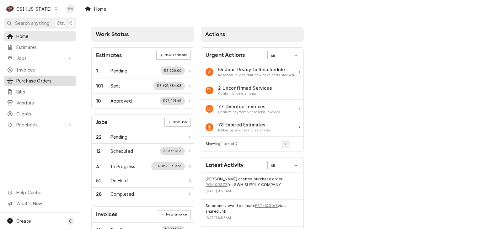
click at [29, 78] on span "Purchase Orders" at bounding box center [44, 81] width 57 height 7
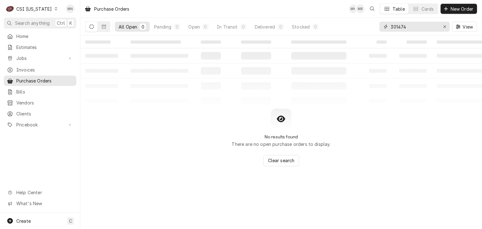
drag, startPoint x: 406, startPoint y: 28, endPoint x: 335, endPoint y: 26, distance: 70.7
click at [334, 27] on div "All Open 0 Pending 0 Open 0 In Transit 0 Delivered 0 Stocked 0 301474 View" at bounding box center [281, 27] width 392 height 18
type input "100317"
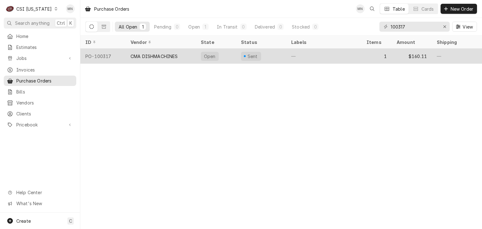
click at [165, 60] on div "CMA DISHMACHINES" at bounding box center [161, 56] width 70 height 15
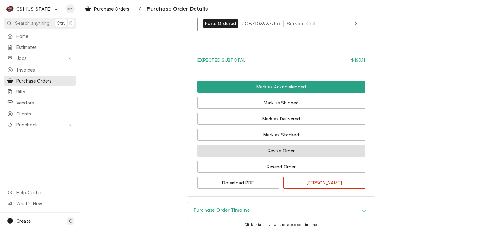
scroll to position [516, 0]
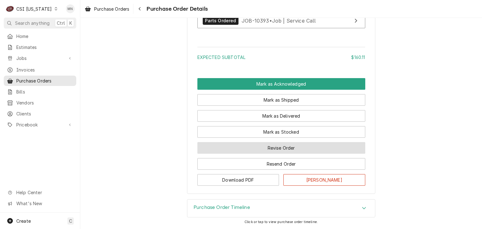
click at [286, 154] on button "Revise Order" at bounding box center [281, 148] width 168 height 12
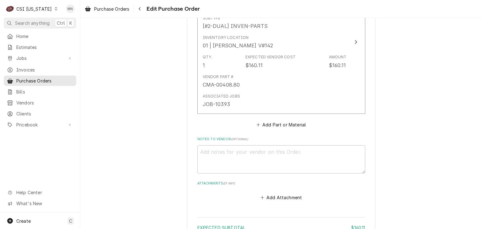
scroll to position [377, 0]
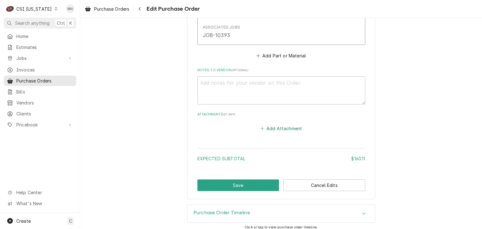
click at [273, 125] on button "Add Attachment" at bounding box center [281, 128] width 44 height 9
type textarea "x"
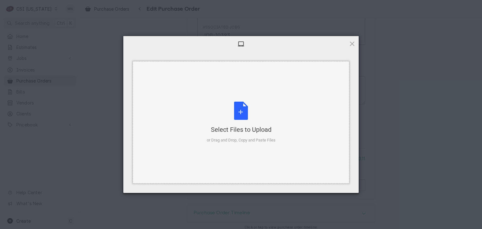
click at [231, 110] on div "Select Files to Upload or Drag and Drop, Copy and Paste Files" at bounding box center [241, 123] width 69 height 42
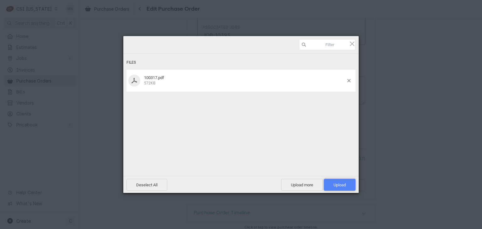
click at [341, 183] on span "Upload 1" at bounding box center [340, 185] width 12 height 5
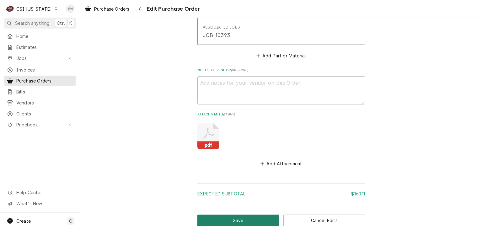
click at [218, 219] on button "Save" at bounding box center [238, 221] width 82 height 12
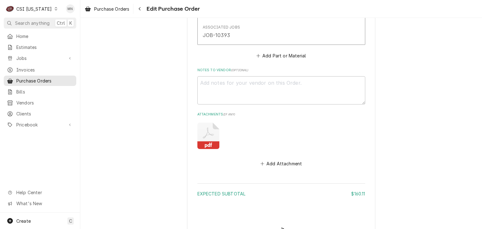
type textarea "x"
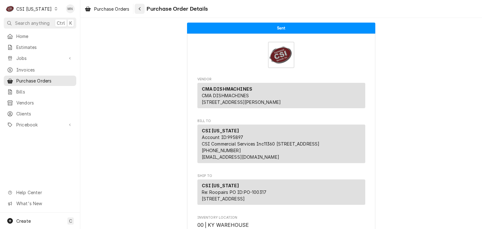
click at [143, 9] on div "Navigate back" at bounding box center [140, 9] width 6 height 6
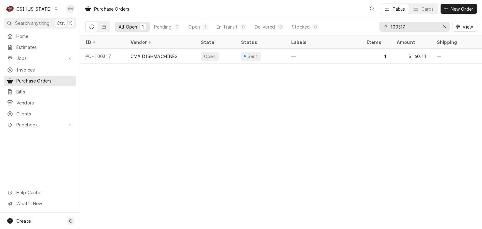
click at [36, 9] on div "CSI [US_STATE]" at bounding box center [33, 9] width 35 height 7
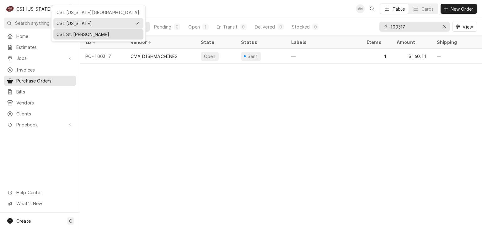
click at [67, 35] on div "CSI St. Louis" at bounding box center [99, 34] width 84 height 7
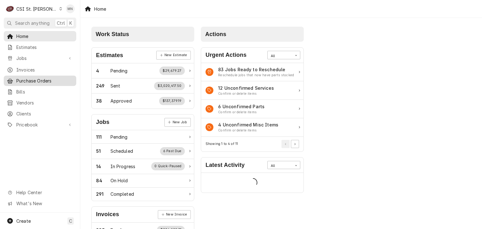
click at [43, 82] on div "Purchase Orders" at bounding box center [40, 81] width 70 height 8
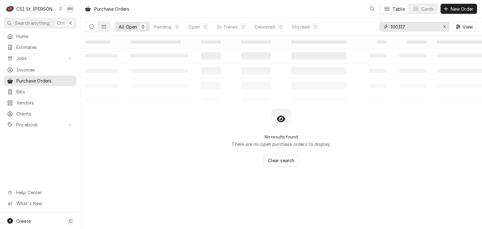
drag, startPoint x: 417, startPoint y: 23, endPoint x: 376, endPoint y: 26, distance: 40.6
click at [376, 26] on div "All Open 0 Pending 0 Open 0 In Transit 0 Delivered 0 Stocked 0 100317 View" at bounding box center [281, 27] width 392 height 18
type input "401230"
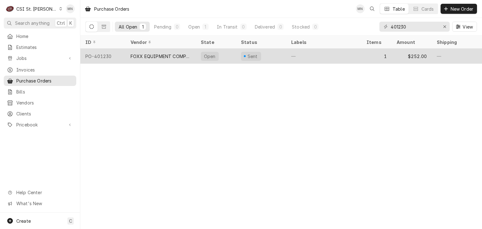
click at [136, 58] on div "FOXX EQUIPMENT COMPANY" at bounding box center [161, 56] width 70 height 15
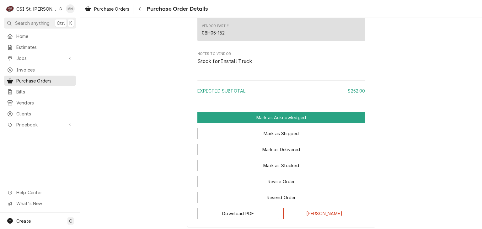
scroll to position [472, 0]
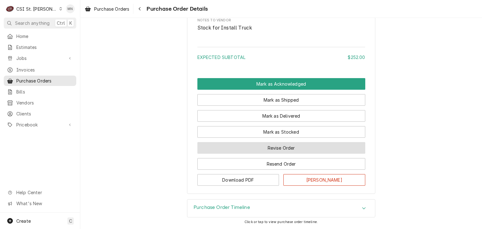
click at [262, 148] on button "Revise Order" at bounding box center [281, 148] width 168 height 12
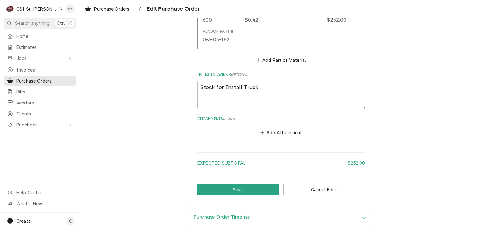
scroll to position [362, 0]
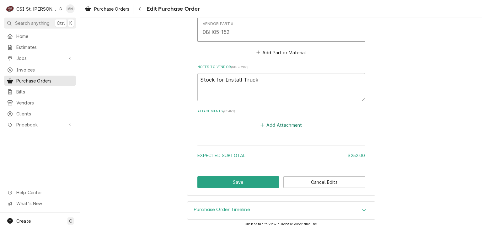
click at [279, 125] on button "Add Attachment" at bounding box center [281, 125] width 44 height 9
type textarea "x"
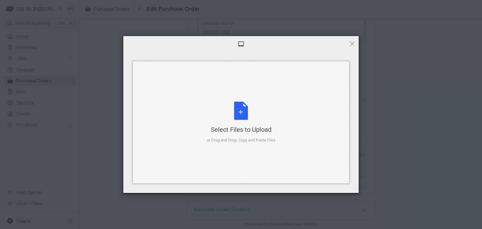
click at [244, 121] on div "Select Files to Upload or Drag and Drop, Copy and Paste Files" at bounding box center [241, 123] width 69 height 42
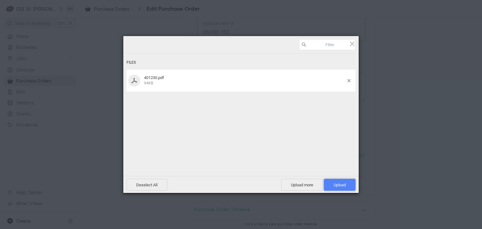
click at [348, 185] on span "Upload 1" at bounding box center [340, 185] width 32 height 12
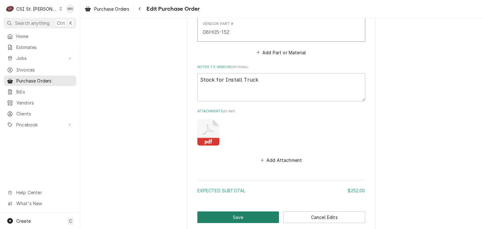
click at [251, 213] on button "Save" at bounding box center [238, 218] width 82 height 12
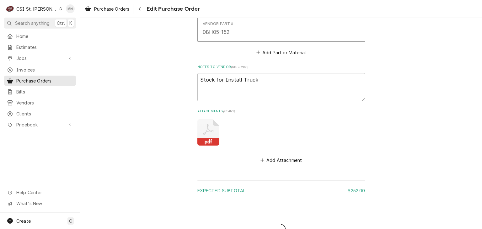
type textarea "x"
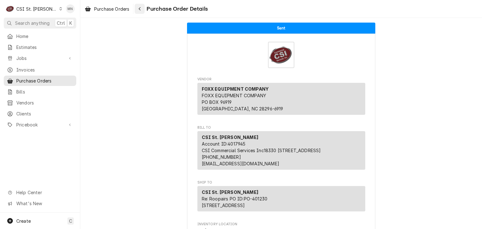
click at [140, 9] on icon "Navigate back" at bounding box center [140, 8] width 2 height 3
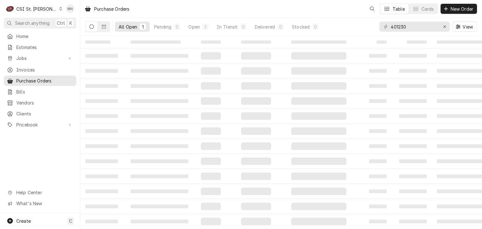
click at [38, 8] on div "CSI St. [PERSON_NAME]" at bounding box center [36, 9] width 41 height 7
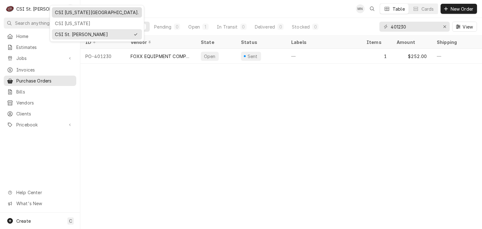
click at [70, 15] on div "CSI [US_STATE][GEOGRAPHIC_DATA]." at bounding box center [97, 12] width 84 height 7
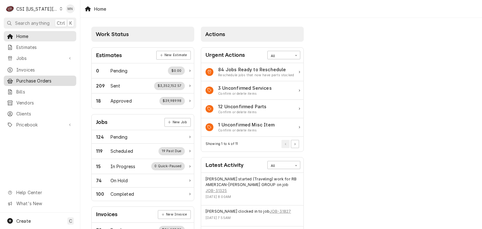
click at [36, 79] on span "Purchase Orders" at bounding box center [44, 81] width 57 height 7
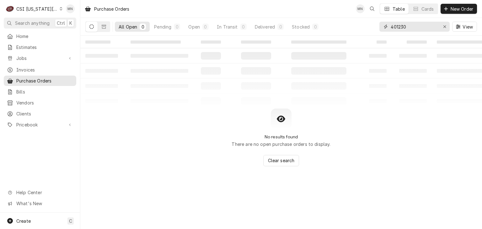
drag, startPoint x: 395, startPoint y: 27, endPoint x: 343, endPoint y: 26, distance: 52.4
click at [345, 27] on div "All Open 0 Pending 0 Open 0 In Transit 0 Delivered 0 Stocked 0 401230 View" at bounding box center [281, 27] width 392 height 18
type input "301485"
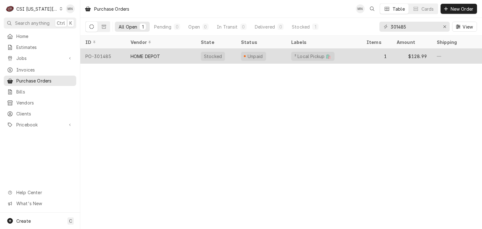
click at [175, 55] on div "HOME DEPOT" at bounding box center [161, 56] width 70 height 15
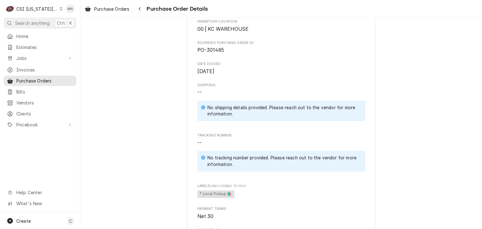
scroll to position [188, 0]
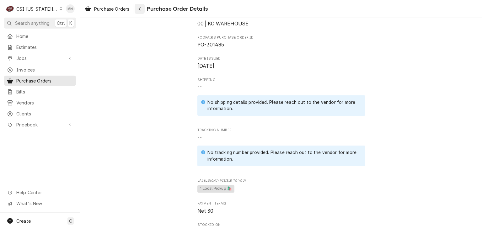
click at [141, 8] on icon "Navigate back" at bounding box center [140, 8] width 2 height 3
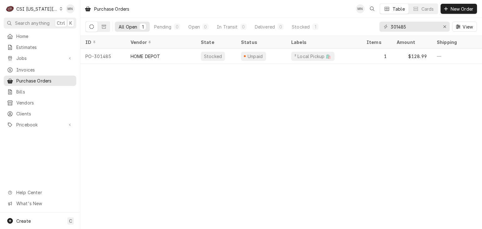
click at [46, 9] on div "CSI Kansas City." at bounding box center [36, 9] width 41 height 7
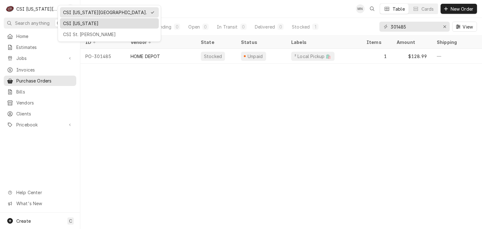
click at [74, 26] on div "CSI [US_STATE]" at bounding box center [109, 23] width 93 height 7
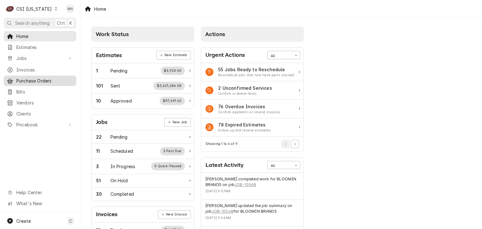
click at [34, 78] on span "Purchase Orders" at bounding box center [44, 81] width 57 height 7
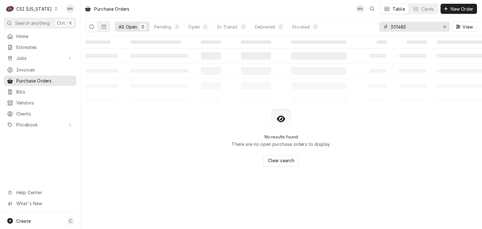
drag, startPoint x: 412, startPoint y: 27, endPoint x: 365, endPoint y: 30, distance: 46.9
click at [365, 30] on div "All Open 0 Pending 0 Open 0 In Transit 0 Delivered 0 Stocked 0 301485 View" at bounding box center [281, 27] width 392 height 18
type input "100364"
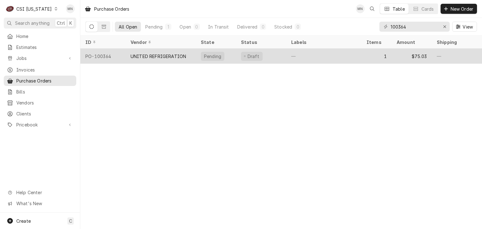
click at [163, 59] on div "UNITED REFRIGERATION" at bounding box center [161, 56] width 70 height 15
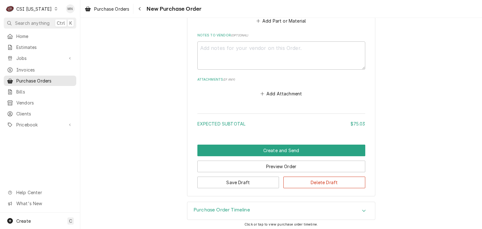
scroll to position [412, 0]
click at [275, 94] on button "Add Attachment" at bounding box center [281, 93] width 44 height 9
type textarea "x"
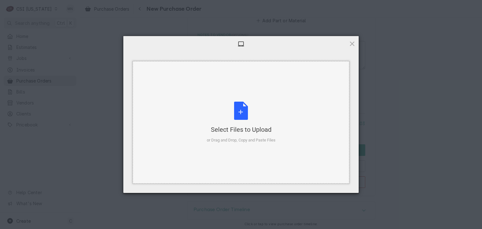
click at [239, 105] on div "Select Files to Upload or Drag and Drop, Copy and Paste Files" at bounding box center [241, 123] width 69 height 42
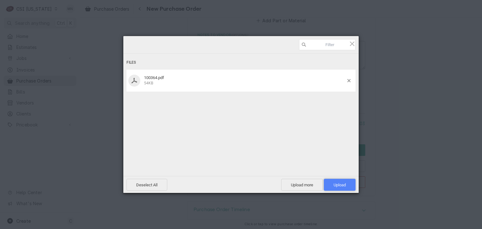
click at [335, 181] on span "Upload 1" at bounding box center [340, 185] width 32 height 12
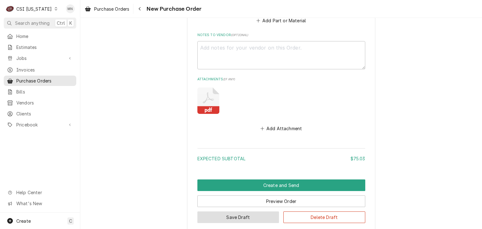
click at [254, 217] on button "Save Draft" at bounding box center [238, 218] width 82 height 12
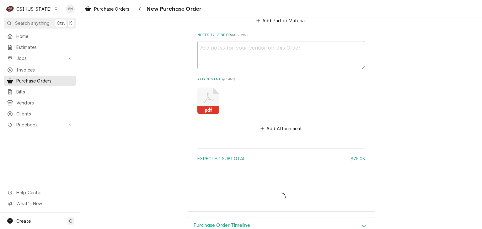
type textarea "x"
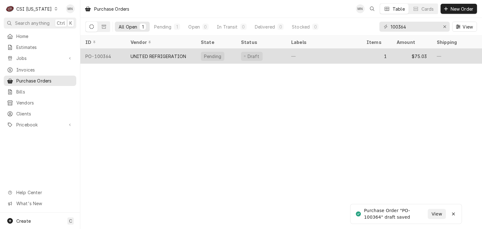
click at [165, 58] on div "UNITED REFRIGERATION" at bounding box center [159, 56] width 56 height 7
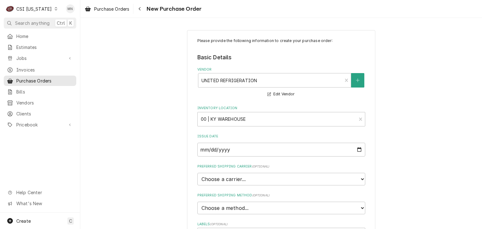
click at [30, 6] on div "CSI [US_STATE]" at bounding box center [33, 9] width 35 height 7
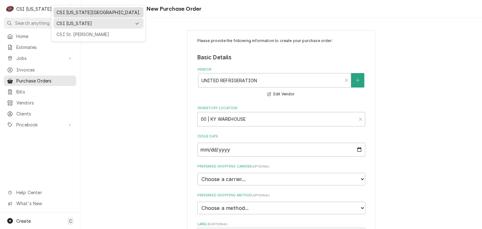
click at [64, 14] on div "CSI [US_STATE][GEOGRAPHIC_DATA]." at bounding box center [99, 12] width 84 height 7
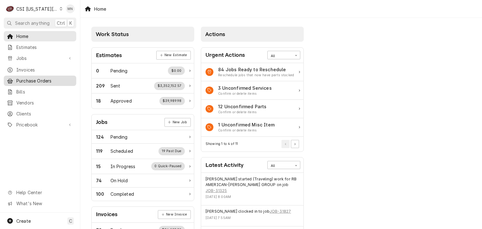
click at [31, 78] on span "Purchase Orders" at bounding box center [44, 81] width 57 height 7
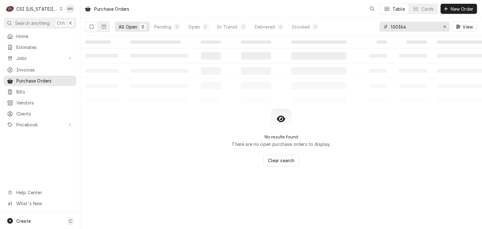
drag, startPoint x: 418, startPoint y: 24, endPoint x: 347, endPoint y: 26, distance: 71.0
click at [347, 26] on div "All Open 0 Pending 0 Open 0 In Transit 0 Delivered 0 Stocked 0 100364 View" at bounding box center [281, 27] width 392 height 18
type input "301481"
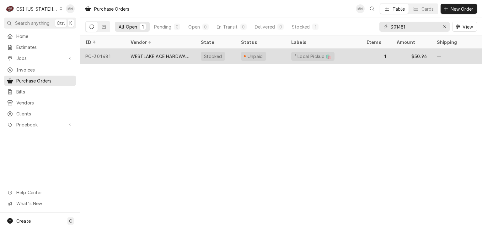
click at [159, 58] on div "WESTLAKE ACE HARDWARE" at bounding box center [161, 56] width 60 height 7
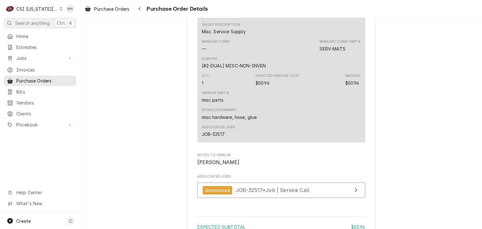
scroll to position [565, 0]
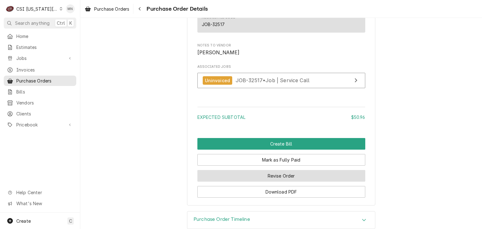
click at [294, 182] on button "Revise Order" at bounding box center [281, 176] width 168 height 12
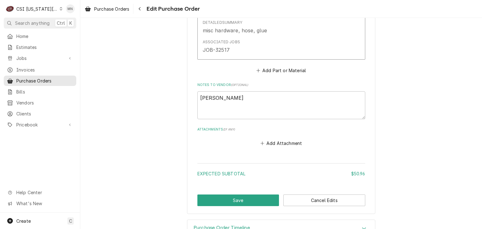
scroll to position [416, 0]
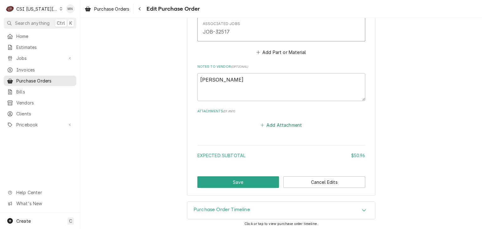
click at [277, 124] on button "Add Attachment" at bounding box center [281, 125] width 44 height 9
type textarea "x"
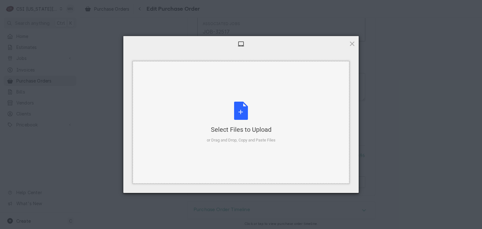
click at [240, 111] on div "Select Files to Upload or Drag and Drop, Copy and Paste Files" at bounding box center [241, 123] width 69 height 42
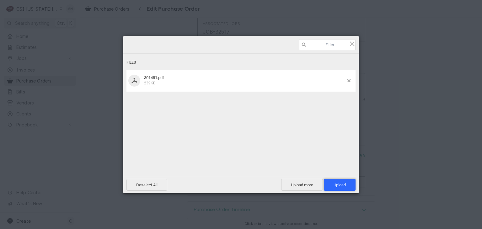
click at [345, 184] on span "Upload 1" at bounding box center [340, 185] width 12 height 5
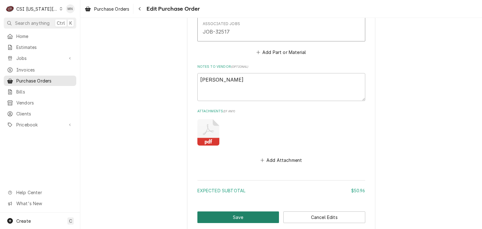
click at [248, 218] on button "Save" at bounding box center [238, 218] width 82 height 12
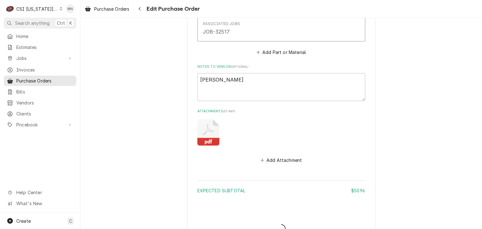
type textarea "x"
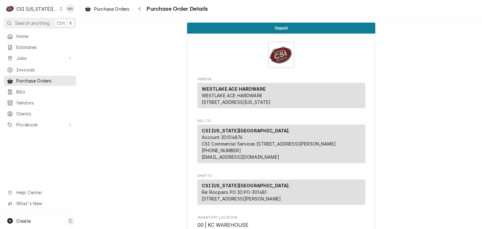
click at [38, 6] on div "CSI [US_STATE][GEOGRAPHIC_DATA]." at bounding box center [36, 9] width 41 height 7
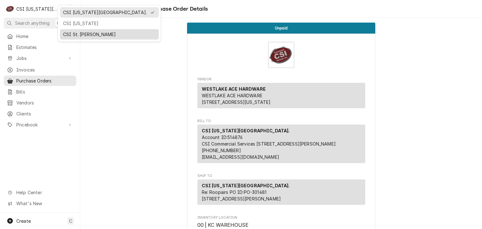
click at [70, 30] on div "CSI St. [PERSON_NAME]" at bounding box center [109, 34] width 96 height 8
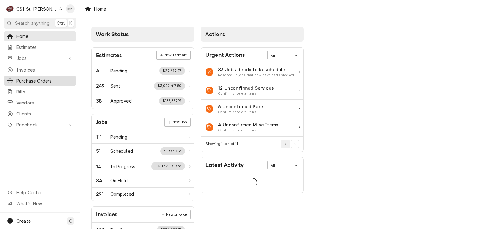
click at [34, 78] on span "Purchase Orders" at bounding box center [44, 81] width 57 height 7
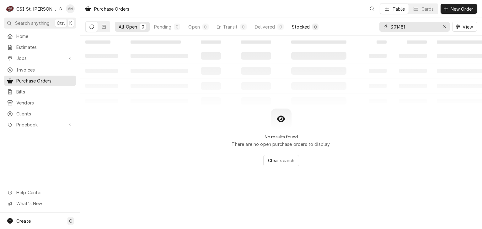
drag, startPoint x: 424, startPoint y: 31, endPoint x: 320, endPoint y: 30, distance: 103.9
click at [327, 30] on div "All Open 0 Pending 0 Open 0 In Transit 0 Delivered 0 Stocked 0 301481 View" at bounding box center [281, 27] width 392 height 18
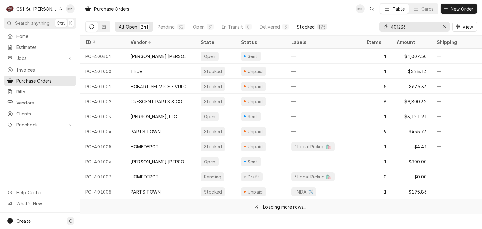
type input "401236"
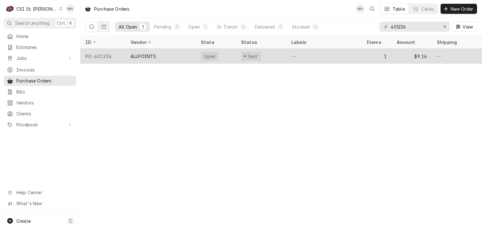
click at [174, 58] on div "ALLPOINTS" at bounding box center [161, 56] width 70 height 15
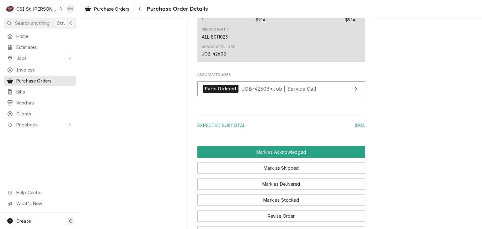
scroll to position [520, 0]
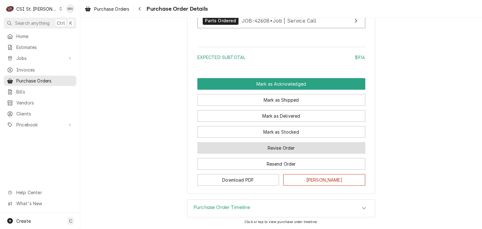
click at [284, 150] on button "Revise Order" at bounding box center [281, 148] width 168 height 12
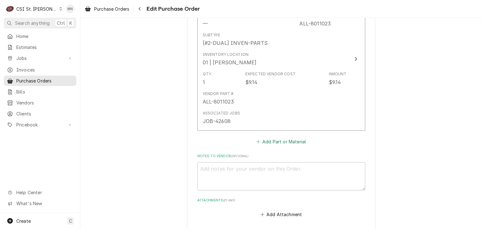
scroll to position [377, 0]
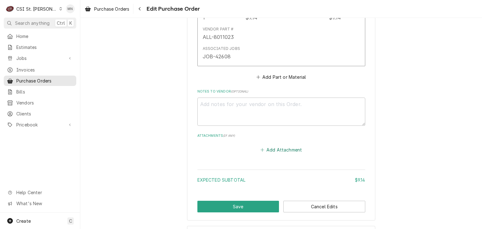
click at [279, 149] on button "Add Attachment" at bounding box center [281, 149] width 44 height 9
type textarea "x"
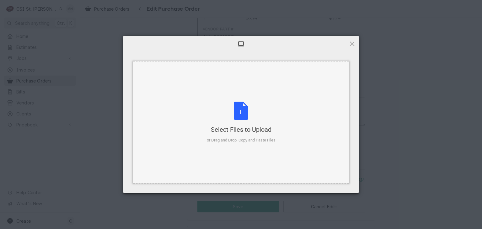
click at [238, 126] on div "Select Files to Upload" at bounding box center [241, 129] width 69 height 9
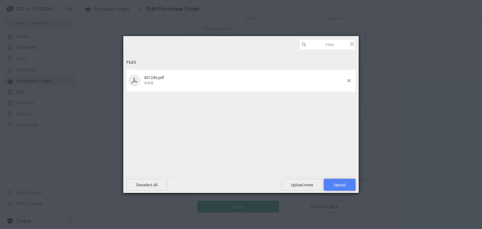
click at [339, 184] on span "Upload 1" at bounding box center [340, 185] width 12 height 5
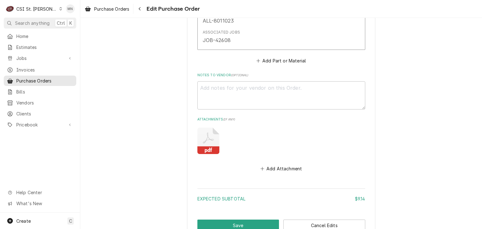
scroll to position [437, 0]
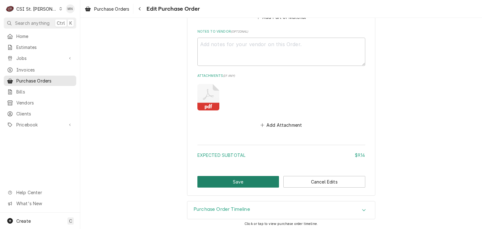
click at [226, 178] on button "Save" at bounding box center [238, 182] width 82 height 12
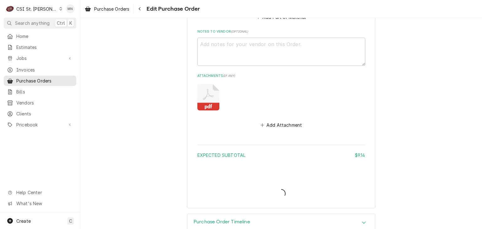
type textarea "x"
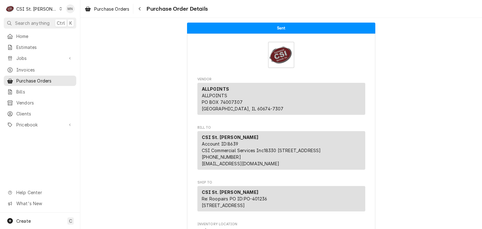
click at [45, 8] on div "C CSI St. Louis" at bounding box center [34, 9] width 61 height 13
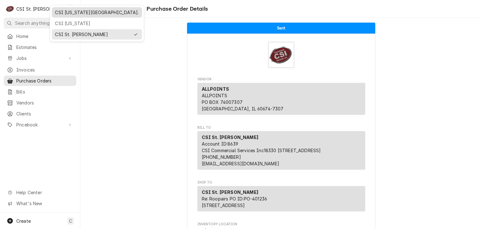
click at [61, 8] on div "CSI Kansas City." at bounding box center [97, 12] width 88 height 8
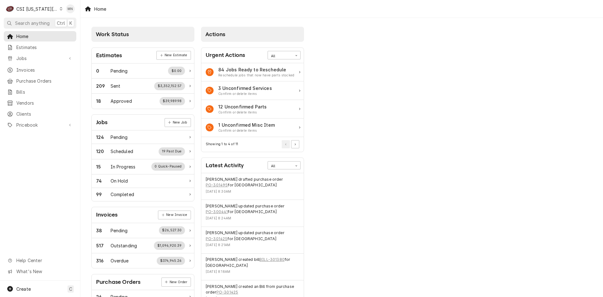
click at [40, 9] on div "CSI Kansas City." at bounding box center [36, 9] width 41 height 7
click at [72, 31] on div "CSI St. Louis" at bounding box center [109, 34] width 93 height 7
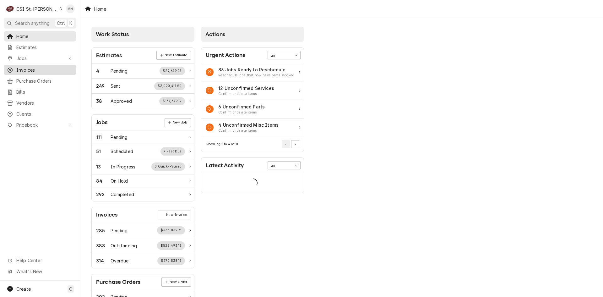
click at [25, 68] on span "Invoices" at bounding box center [44, 70] width 57 height 7
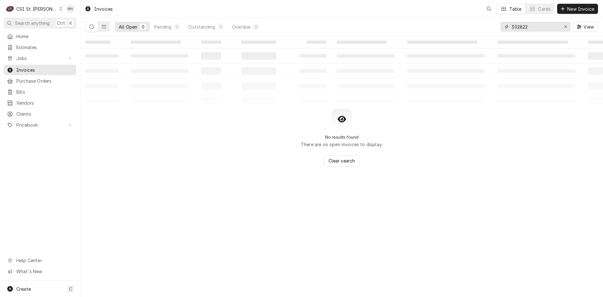
drag, startPoint x: 532, startPoint y: 27, endPoint x: 463, endPoint y: 23, distance: 69.2
click at [467, 24] on div "All Open 0 Pending 0 Outstanding 0 Overdue 0 302822 View" at bounding box center [341, 27] width 512 height 18
type input "403380"
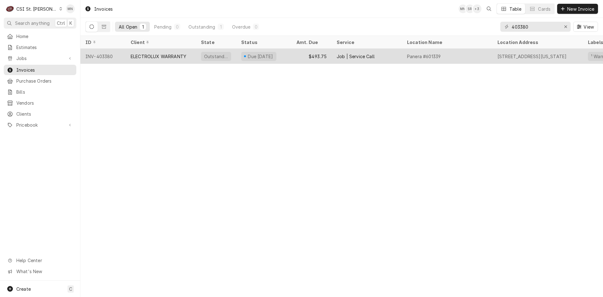
click at [145, 56] on div "ELECTROLUX WARRANTY" at bounding box center [159, 56] width 56 height 7
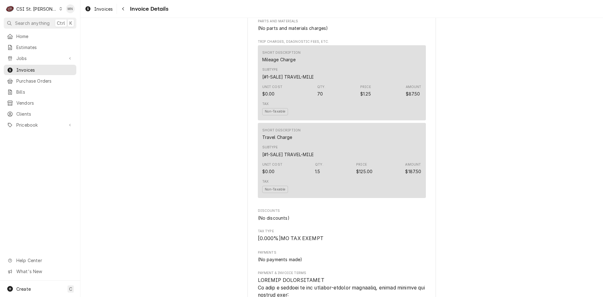
scroll to position [596, 0]
click at [37, 6] on div "CSI St. [PERSON_NAME]" at bounding box center [36, 9] width 41 height 7
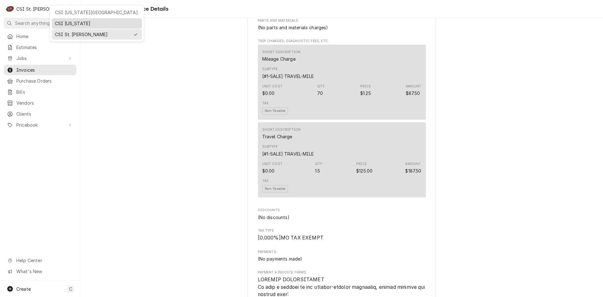
click at [59, 21] on div "CSI Kentucky" at bounding box center [97, 23] width 84 height 7
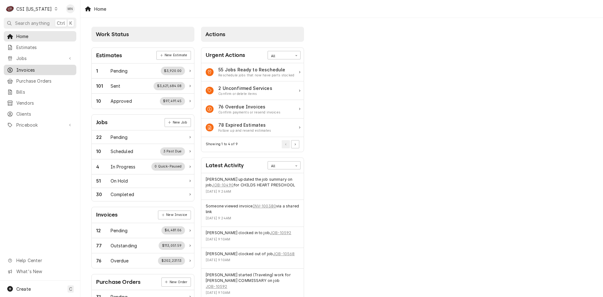
click at [33, 70] on span "Invoices" at bounding box center [44, 70] width 57 height 7
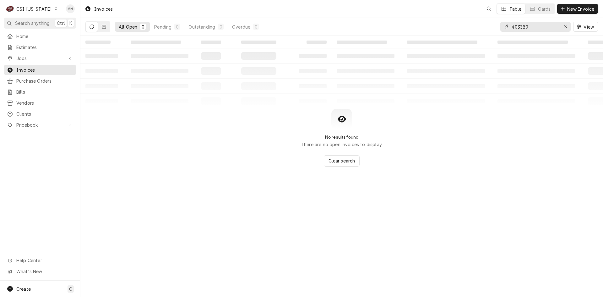
drag, startPoint x: 542, startPoint y: 29, endPoint x: 444, endPoint y: 29, distance: 97.9
click at [444, 29] on div "All Open 0 Pending 0 Outstanding 0 Overdue 0 403380 View" at bounding box center [341, 27] width 512 height 18
type input "100562"
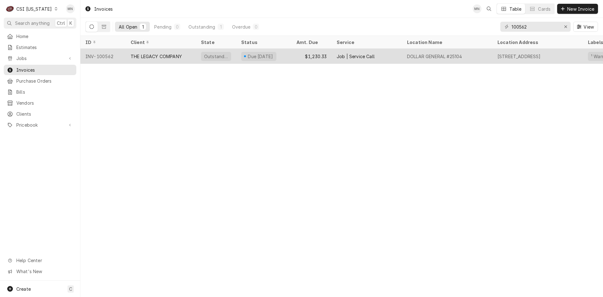
click at [146, 53] on div "THE LEGACY COMPANY" at bounding box center [156, 56] width 51 height 7
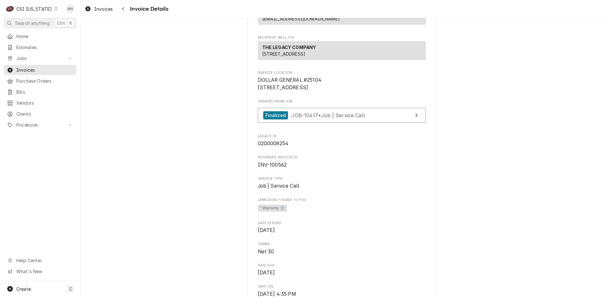
scroll to position [90, 0]
click at [327, 118] on span "JOB-10417 • Job | Service Call" at bounding box center [328, 115] width 74 height 6
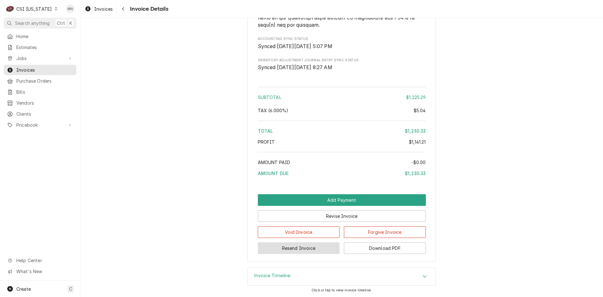
scroll to position [1346, 0]
click at [291, 278] on div "Invoice Timeline" at bounding box center [342, 276] width 188 height 18
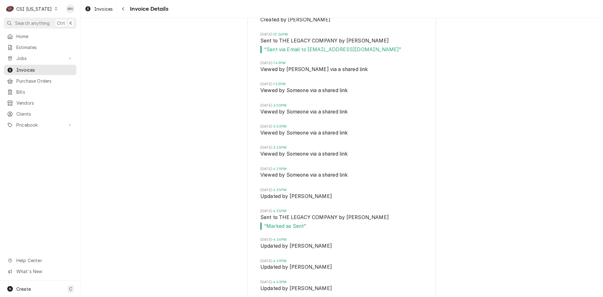
scroll to position [1658, 0]
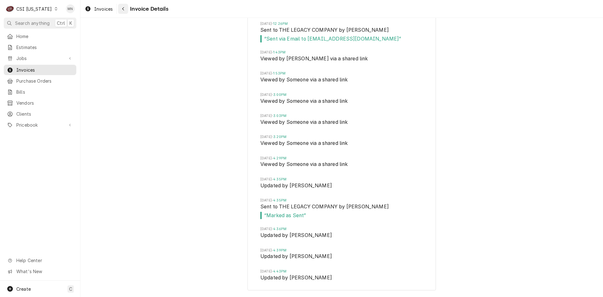
click at [127, 12] on button "Navigate back" at bounding box center [123, 9] width 10 height 10
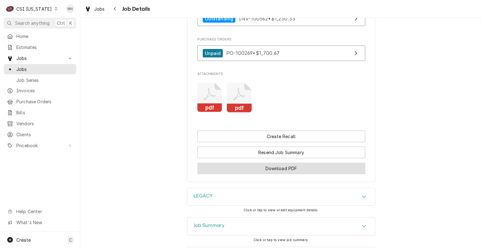
scroll to position [567, 0]
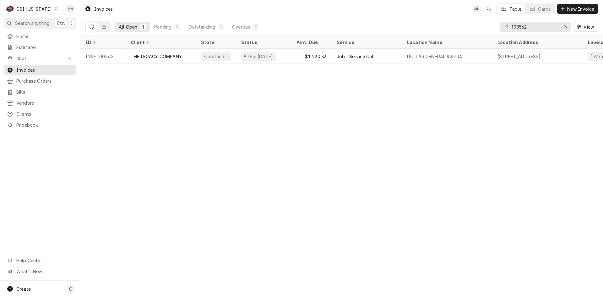
click at [40, 9] on div "CSI [US_STATE]" at bounding box center [33, 9] width 35 height 7
click at [69, 11] on div "CSI [US_STATE][GEOGRAPHIC_DATA]." at bounding box center [99, 12] width 84 height 7
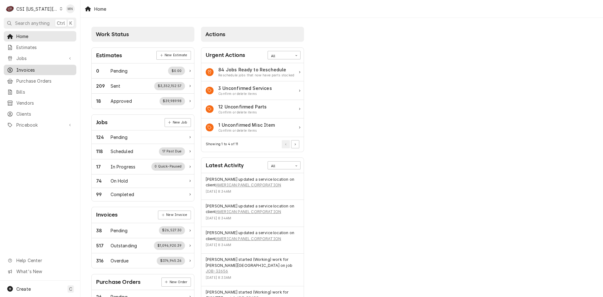
click at [31, 69] on span "Invoices" at bounding box center [44, 70] width 57 height 7
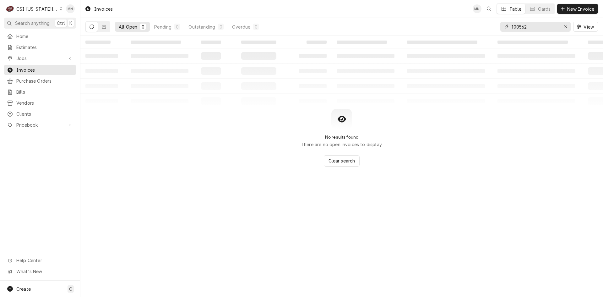
drag, startPoint x: 540, startPoint y: 25, endPoint x: 425, endPoint y: 29, distance: 114.6
click at [426, 28] on div "All Open 0 Pending 0 Outstanding 0 Overdue 0 100562 View" at bounding box center [341, 27] width 512 height 18
type input "302756"
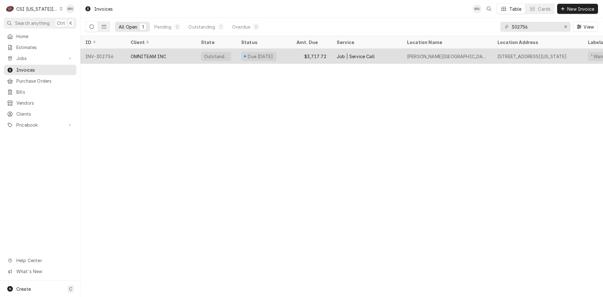
click at [159, 55] on div "OMNITEAM INC" at bounding box center [148, 56] width 35 height 7
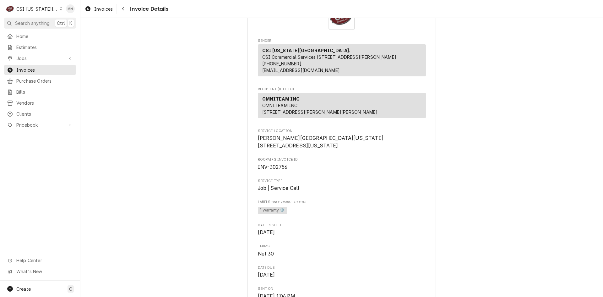
scroll to position [27, 0]
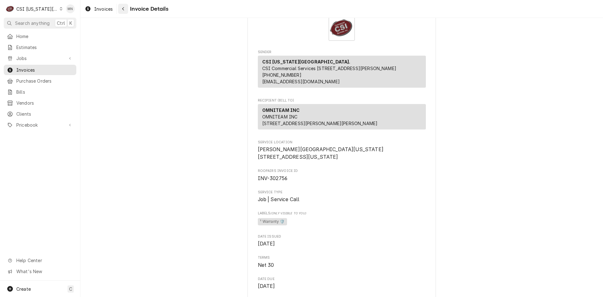
click at [121, 7] on div "Navigate back" at bounding box center [123, 9] width 6 height 6
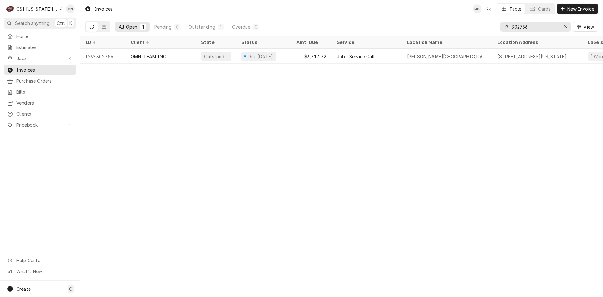
drag, startPoint x: 532, startPoint y: 27, endPoint x: 466, endPoint y: 30, distance: 66.0
click at [467, 30] on div "All Open 1 Pending 0 Outstanding 1 Overdue 0 302756 View" at bounding box center [341, 27] width 512 height 18
type input "302793"
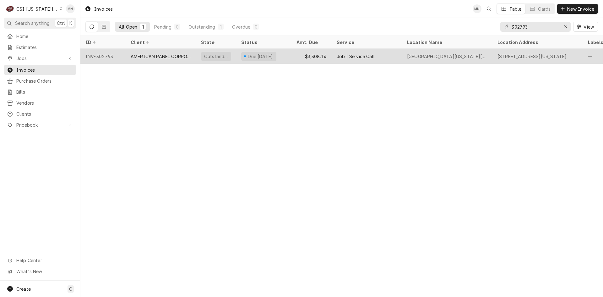
click at [116, 53] on div "INV-302793" at bounding box center [102, 56] width 45 height 15
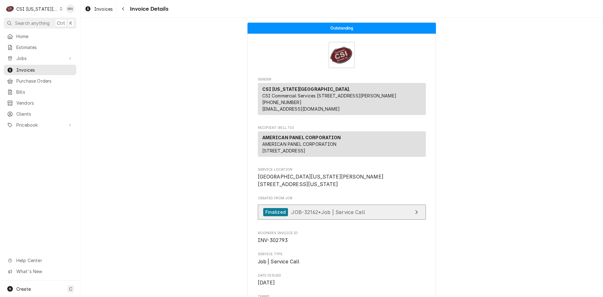
click at [349, 216] on div "Finalized JOB-32162 • Job | Service Call" at bounding box center [314, 212] width 102 height 8
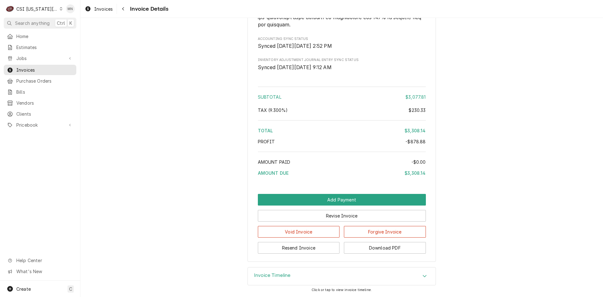
scroll to position [1680, 0]
click at [389, 251] on button "Download PDF" at bounding box center [385, 248] width 82 height 12
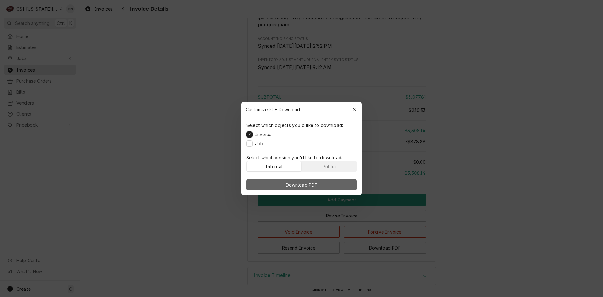
click at [309, 185] on span "Download PDF" at bounding box center [301, 184] width 34 height 7
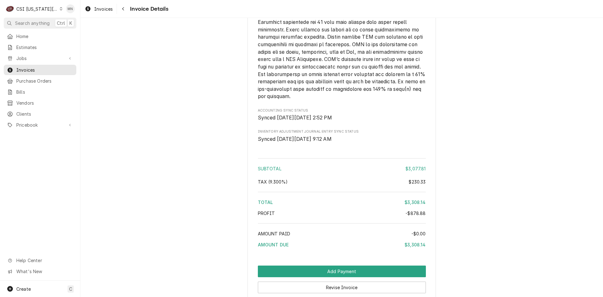
scroll to position [1586, 0]
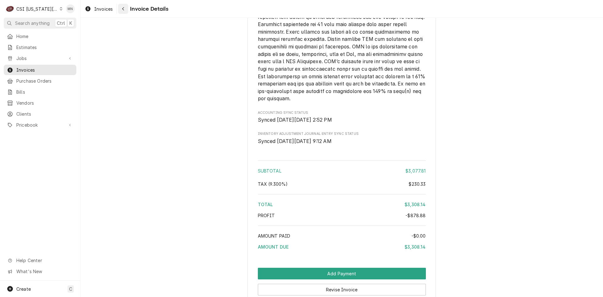
click at [125, 8] on div "Navigate back" at bounding box center [123, 9] width 6 height 6
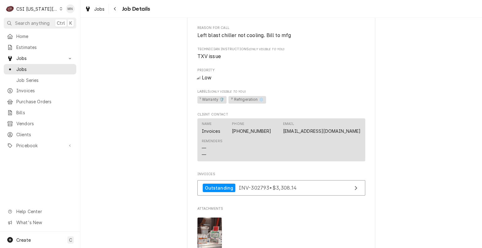
scroll to position [391, 0]
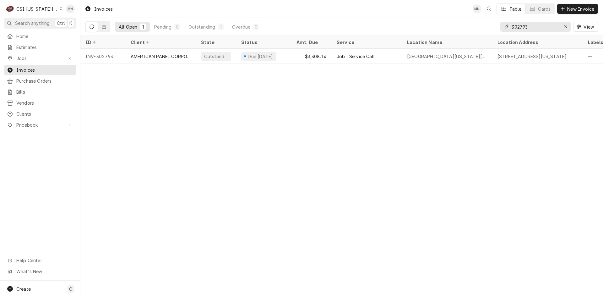
drag, startPoint x: 539, startPoint y: 29, endPoint x: 467, endPoint y: 29, distance: 72.2
click at [468, 29] on div "All Open 1 Pending 0 Outstanding 1 Overdue 0 302793 View" at bounding box center [341, 27] width 512 height 18
type input "302800"
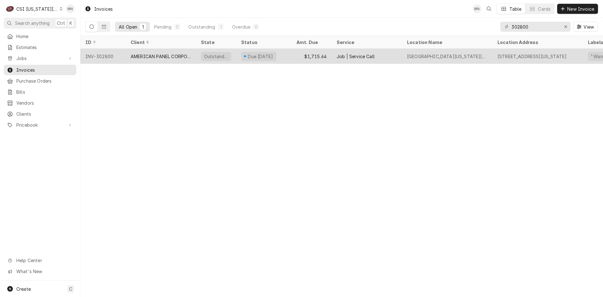
click at [186, 53] on div "AMERICAN PANEL CORPORATION" at bounding box center [161, 56] width 60 height 7
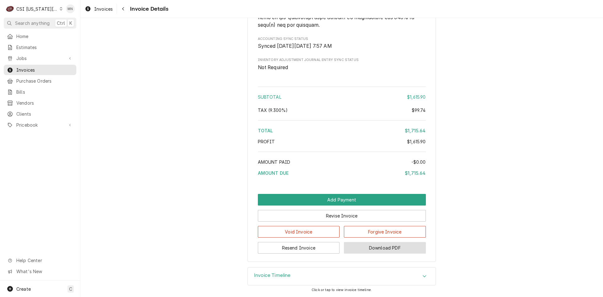
scroll to position [1114, 0]
click at [379, 250] on button "Download PDF" at bounding box center [385, 248] width 82 height 12
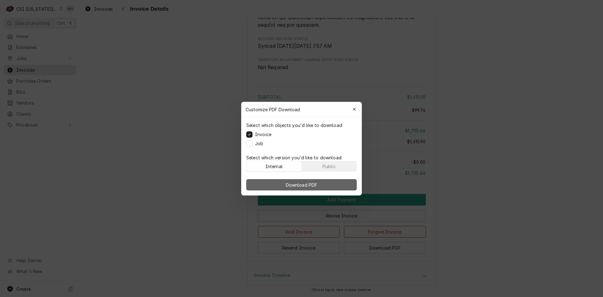
click at [317, 184] on span "Download PDF" at bounding box center [301, 184] width 34 height 7
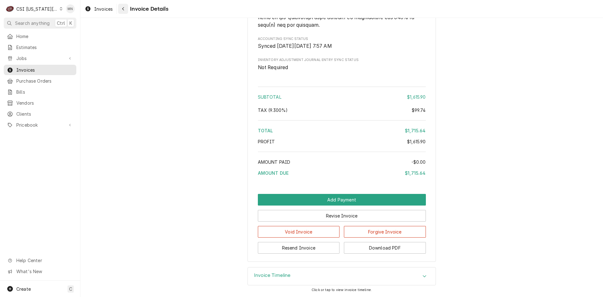
click at [125, 7] on div "Navigate back" at bounding box center [123, 9] width 6 height 6
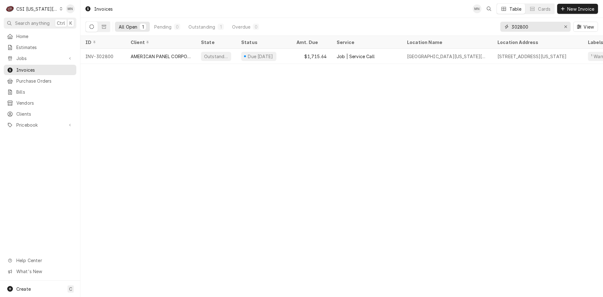
drag, startPoint x: 530, startPoint y: 27, endPoint x: 480, endPoint y: 31, distance: 50.1
click at [480, 31] on div "All Open 1 Pending 0 Outstanding 1 Overdue 0 302800 View" at bounding box center [341, 27] width 512 height 18
type input "302792"
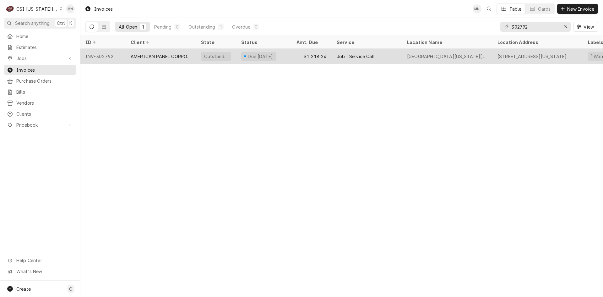
click at [179, 54] on div "AMERICAN PANEL CORPORATION" at bounding box center [161, 56] width 60 height 7
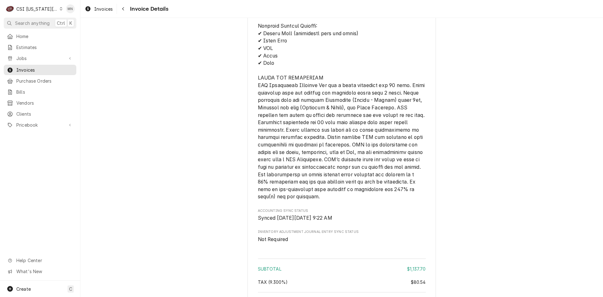
scroll to position [1228, 0]
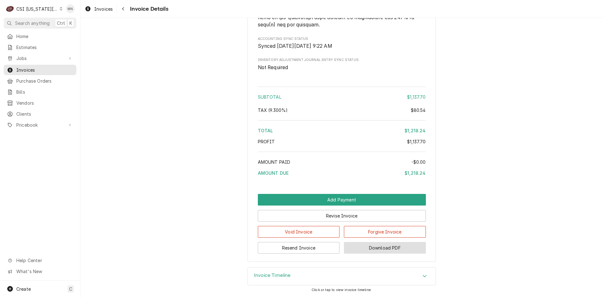
click at [390, 246] on button "Download PDF" at bounding box center [385, 248] width 82 height 12
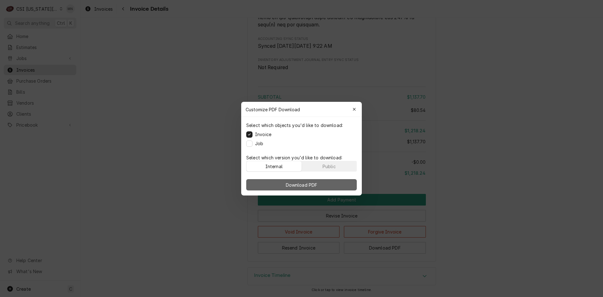
click at [300, 182] on span "Download PDF" at bounding box center [301, 184] width 34 height 7
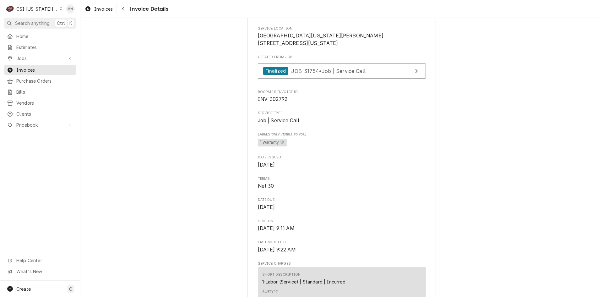
scroll to position [67, 0]
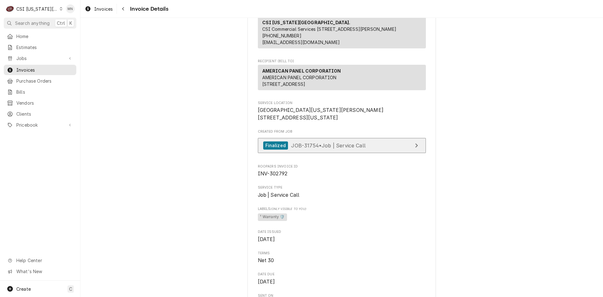
click at [358, 148] on span "JOB-31754 • Job | Service Call" at bounding box center [328, 145] width 74 height 6
click at [125, 11] on div "Navigate back" at bounding box center [123, 9] width 6 height 6
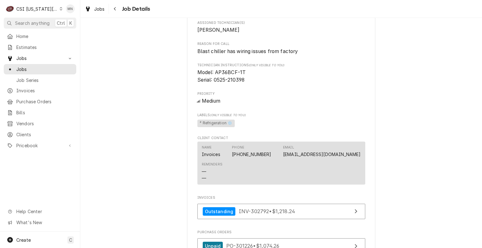
scroll to position [366, 0]
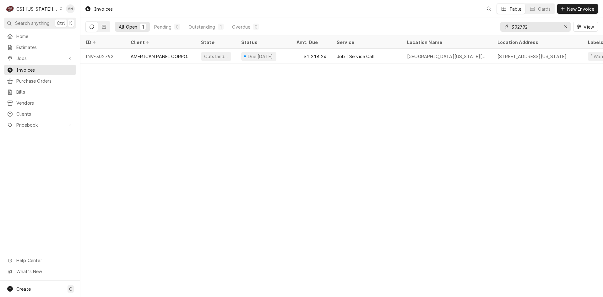
drag, startPoint x: 535, startPoint y: 28, endPoint x: 456, endPoint y: 27, distance: 78.2
click at [458, 28] on div "All Open 1 Pending 0 Outstanding 1 Overdue 0 302792 View" at bounding box center [341, 27] width 512 height 18
type input "303088"
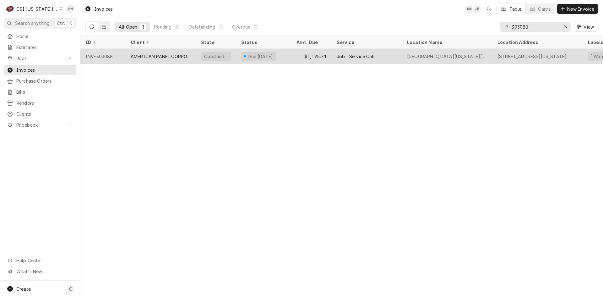
click at [159, 61] on div "AMERICAN PANEL CORPORATION" at bounding box center [161, 56] width 70 height 15
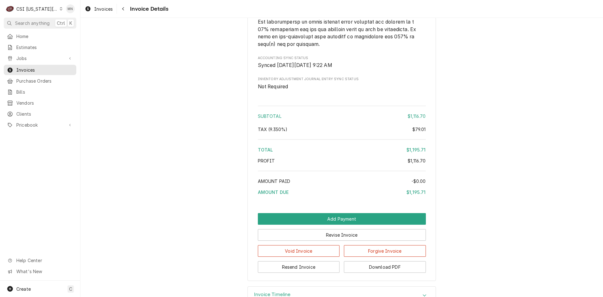
scroll to position [1082, 0]
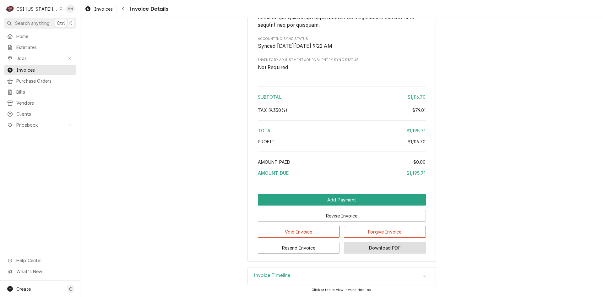
click at [372, 246] on button "Download PDF" at bounding box center [385, 248] width 82 height 12
click at [27, 67] on span "Invoices" at bounding box center [44, 70] width 57 height 7
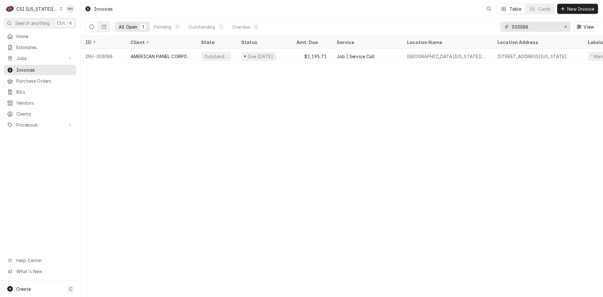
drag, startPoint x: 543, startPoint y: 25, endPoint x: 490, endPoint y: 29, distance: 52.6
click at [494, 29] on div "All Open 1 Pending 0 Outstanding 1 Overdue 0 303088 View" at bounding box center [341, 27] width 512 height 18
type input "302799"
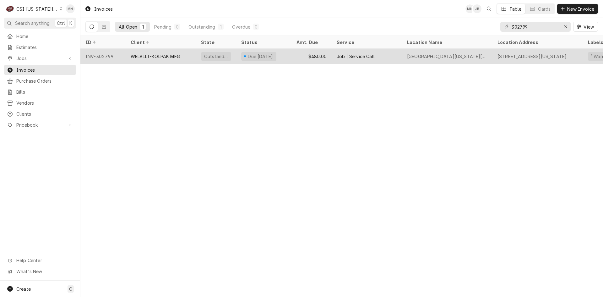
click at [185, 59] on div "WELBILT-KOLPAK MFG" at bounding box center [161, 56] width 70 height 15
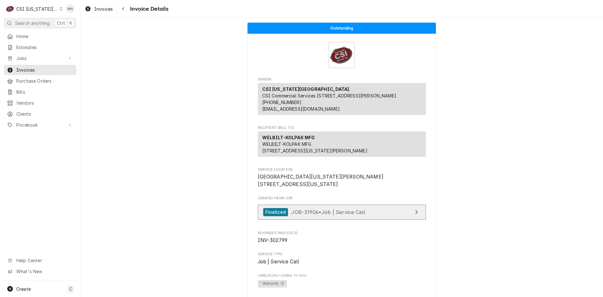
click at [376, 220] on link "Finalized JOB-31906 • Job | Service Call" at bounding box center [342, 211] width 168 height 15
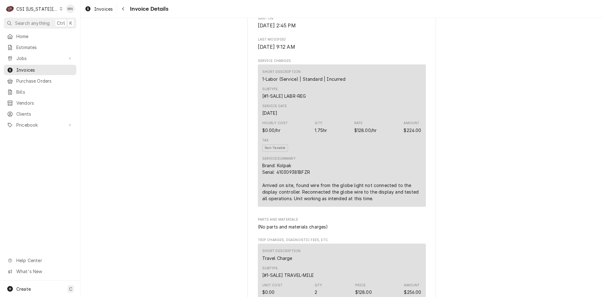
scroll to position [345, 0]
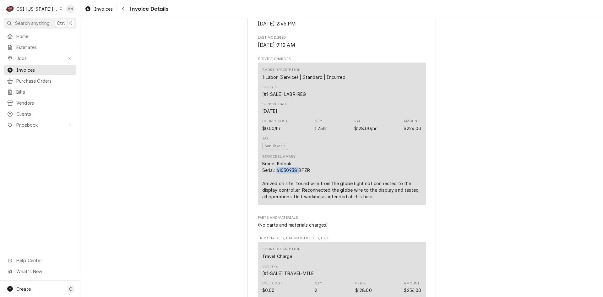
drag, startPoint x: 297, startPoint y: 191, endPoint x: 275, endPoint y: 190, distance: 22.0
click at [275, 190] on div "Brand: Kolpak Serial: 410309381BFZR Arrived on site, found wire from the globe …" at bounding box center [341, 180] width 159 height 40
copy div "410309381"
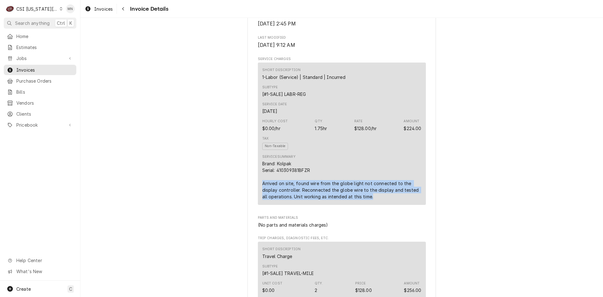
drag, startPoint x: 260, startPoint y: 203, endPoint x: 366, endPoint y: 221, distance: 108.0
click at [366, 202] on div "Service Summary Brand: Kolpak Serial: 410309381BFZR Arrived on site, found wire…" at bounding box center [341, 177] width 159 height 50
copy div "Arrived on site, found wire from the globe light not connected to the display c…"
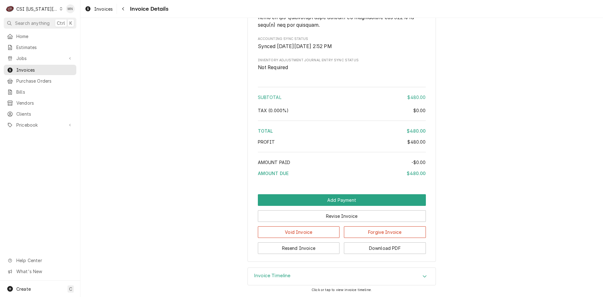
scroll to position [999, 0]
click at [376, 246] on button "Download PDF" at bounding box center [385, 248] width 82 height 12
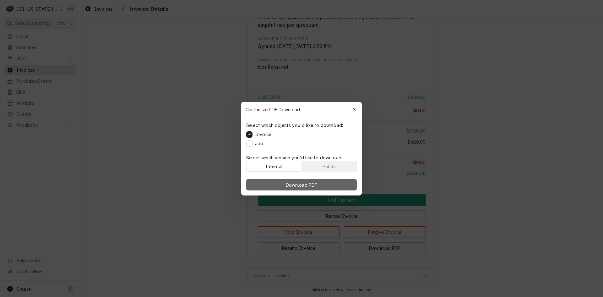
click at [312, 183] on span "Download PDF" at bounding box center [301, 184] width 34 height 7
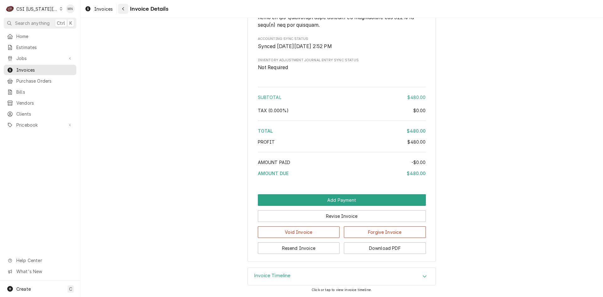
click at [124, 9] on icon "Navigate back" at bounding box center [123, 9] width 3 height 4
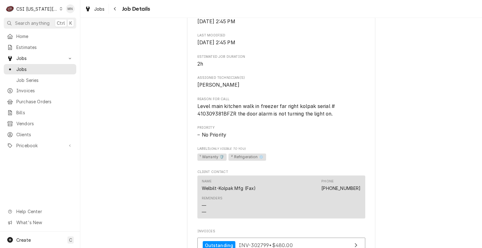
scroll to position [430, 0]
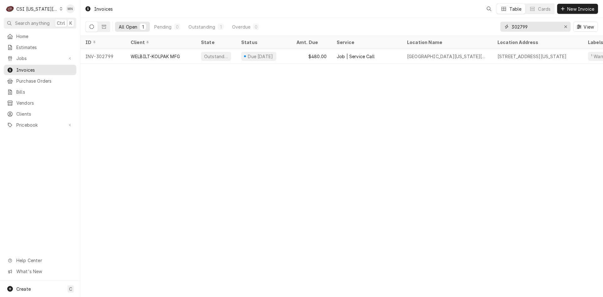
click at [536, 26] on input "302799" at bounding box center [534, 27] width 47 height 10
type input "302798"
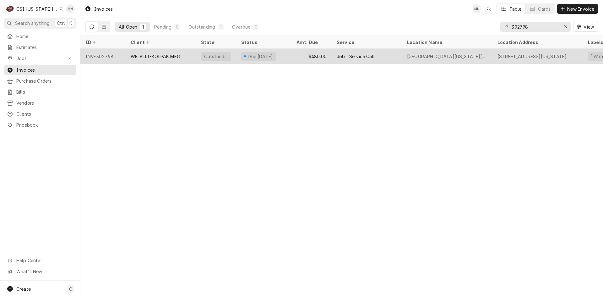
click at [159, 58] on div "WELBILT-KOLPAK MFG" at bounding box center [155, 56] width 49 height 7
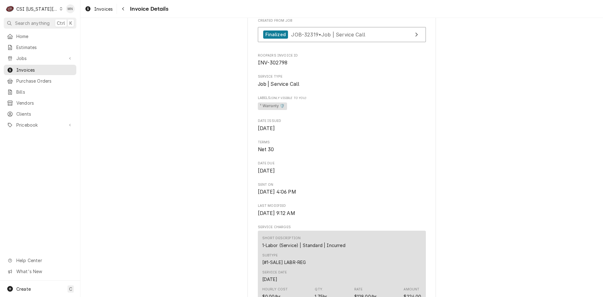
scroll to position [94, 0]
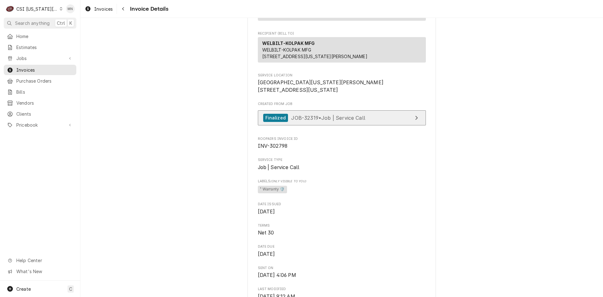
click at [356, 121] on span "JOB-32319 • Job | Service Call" at bounding box center [328, 117] width 74 height 6
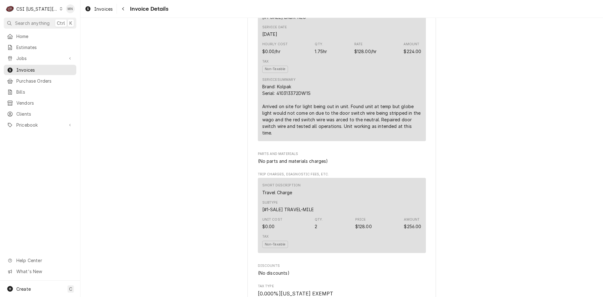
scroll to position [408, 0]
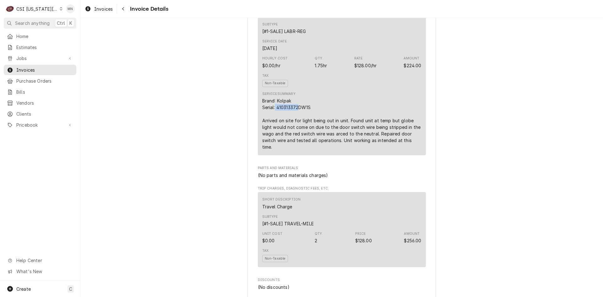
drag, startPoint x: 297, startPoint y: 127, endPoint x: 273, endPoint y: 128, distance: 23.9
click at [273, 128] on div "Brand: Kolpak Serial: 410313372DW1S Arrived on site for light being out in unit…" at bounding box center [341, 123] width 159 height 53
copy div "410313372"
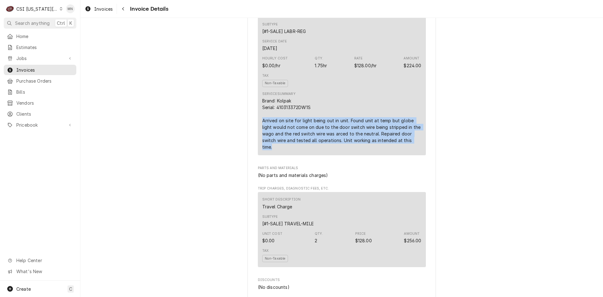
drag, startPoint x: 259, startPoint y: 139, endPoint x: 407, endPoint y: 162, distance: 150.3
click at [407, 155] on div "Short Description 1-Labor (Service) | Standard | Incurred Subtype [#1-SALE] LAB…" at bounding box center [342, 77] width 168 height 155
copy div "Arrived on site for light being out in unit. Found unit at temp but globe light…"
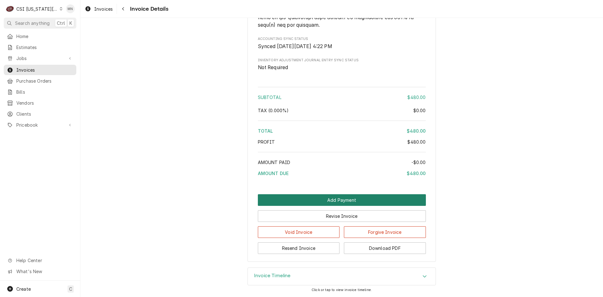
scroll to position [1006, 0]
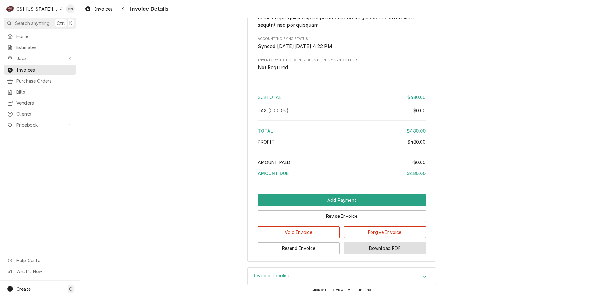
click at [394, 248] on button "Download PDF" at bounding box center [385, 248] width 82 height 12
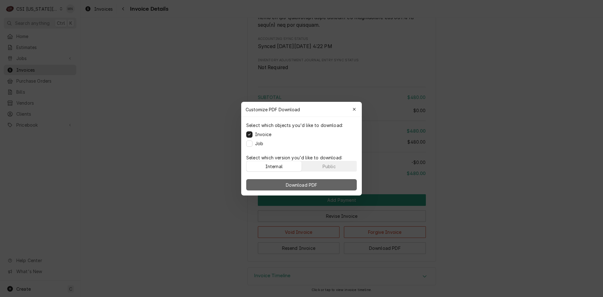
click at [315, 182] on span "Download PDF" at bounding box center [301, 184] width 34 height 7
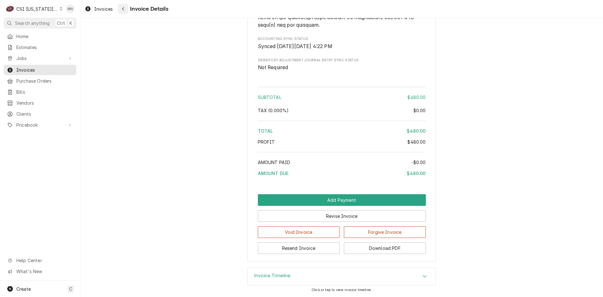
click at [127, 10] on button "Navigate back" at bounding box center [123, 9] width 10 height 10
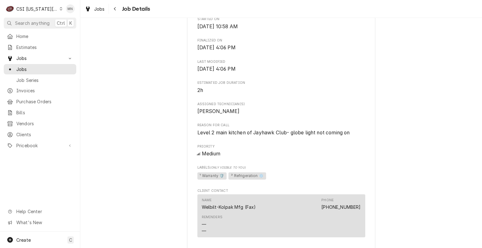
scroll to position [502, 0]
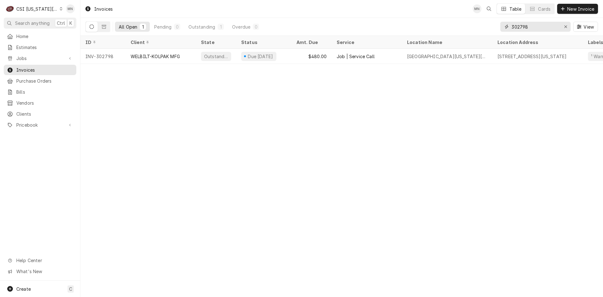
drag, startPoint x: 537, startPoint y: 26, endPoint x: 463, endPoint y: 27, distance: 74.1
click at [472, 28] on div "All Open 1 Pending 0 Outstanding 1 Overdue 0 302798 View" at bounding box center [341, 27] width 512 height 18
type input "302832"
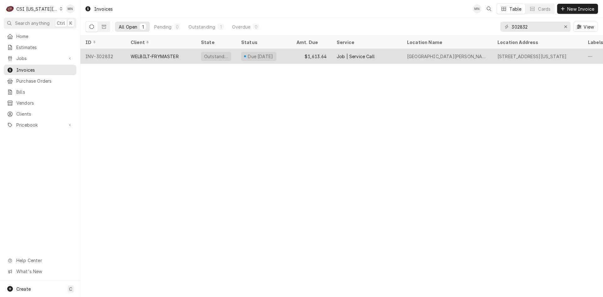
click at [144, 59] on div "WELBILT-FRYMASTER" at bounding box center [161, 56] width 70 height 15
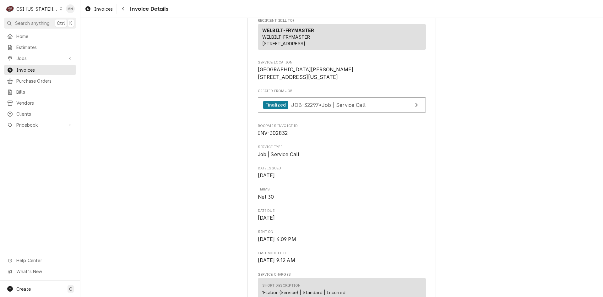
scroll to position [126, 0]
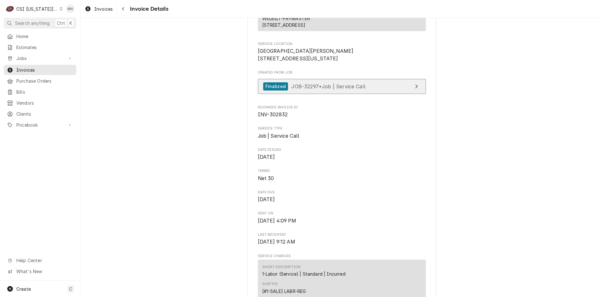
click at [341, 89] on span "JOB-32297 • Job | Service Call" at bounding box center [328, 86] width 74 height 6
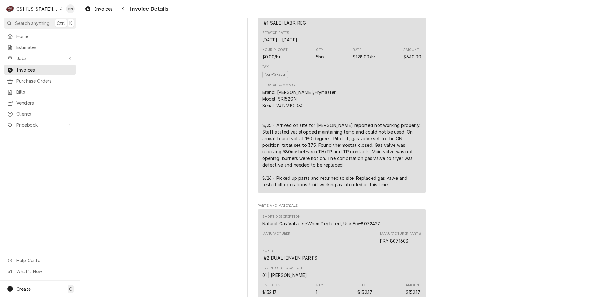
scroll to position [408, 0]
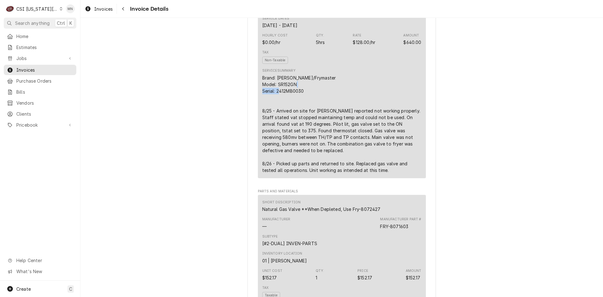
drag, startPoint x: 302, startPoint y: 112, endPoint x: 275, endPoint y: 112, distance: 26.7
click at [275, 112] on div "Brand: [PERSON_NAME]/Frymaster Model: SR152GN Serial: 2412MB0030 8/25 - Arrived…" at bounding box center [341, 123] width 159 height 99
copy div "2412MB0030"
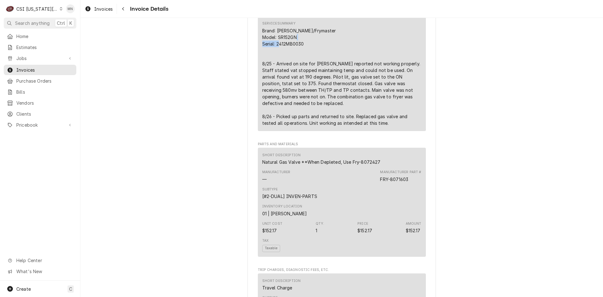
scroll to position [440, 0]
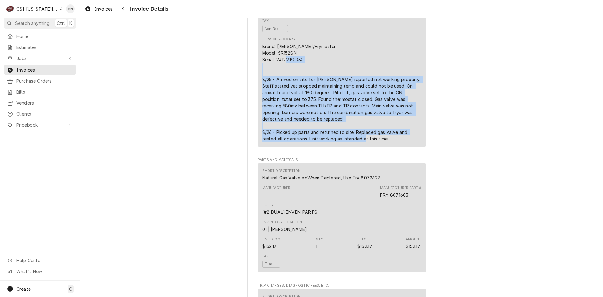
drag, startPoint x: 260, startPoint y: 99, endPoint x: 373, endPoint y: 162, distance: 129.9
click at [373, 142] on div "Brand: [PERSON_NAME]/Frymaster Model: SR152GN Serial: 2412MB0030 8/25 - Arrived…" at bounding box center [341, 92] width 159 height 99
copy div "8/25 - Arrived on site for [PERSON_NAME] reported not working properly. Staff s…"
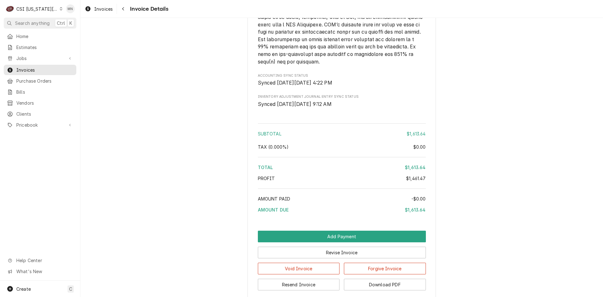
scroll to position [1313, 0]
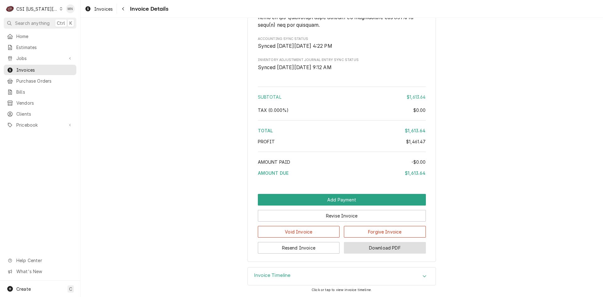
click at [387, 247] on button "Download PDF" at bounding box center [385, 248] width 82 height 12
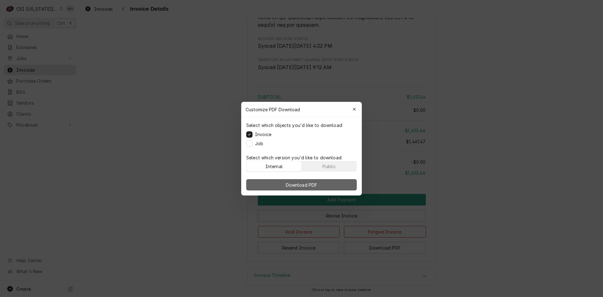
click at [308, 185] on span "Download PDF" at bounding box center [301, 184] width 34 height 7
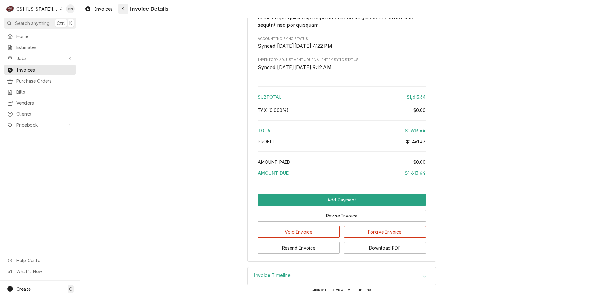
click at [127, 8] on button "Navigate back" at bounding box center [123, 9] width 10 height 10
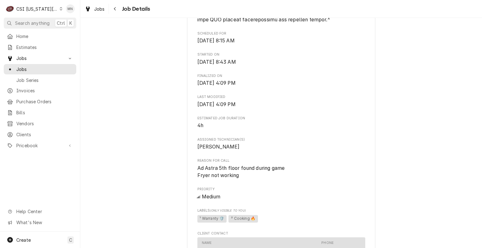
scroll to position [471, 0]
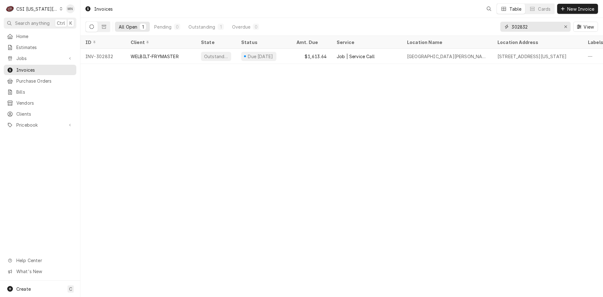
drag, startPoint x: 536, startPoint y: 24, endPoint x: 428, endPoint y: 26, distance: 108.0
click at [428, 26] on div "All Open 1 Pending 0 Outstanding 1 Overdue 0 302832 View" at bounding box center [341, 27] width 512 height 18
type input "302857"
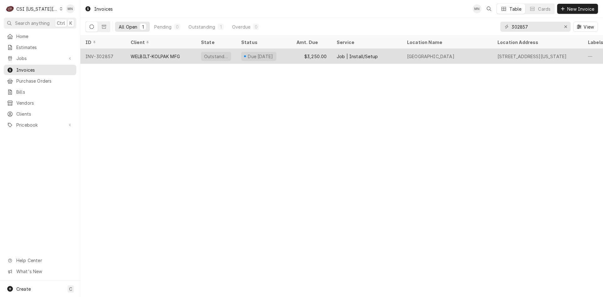
click at [134, 57] on div "WELBILT-KOLPAK MFG" at bounding box center [155, 56] width 49 height 7
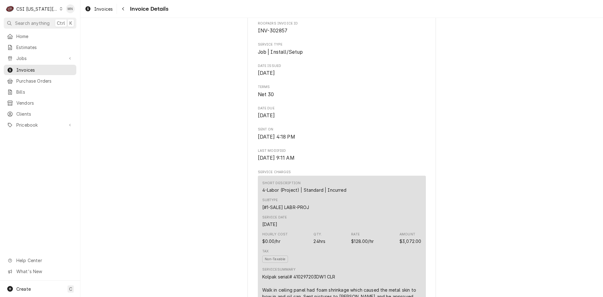
scroll to position [157, 0]
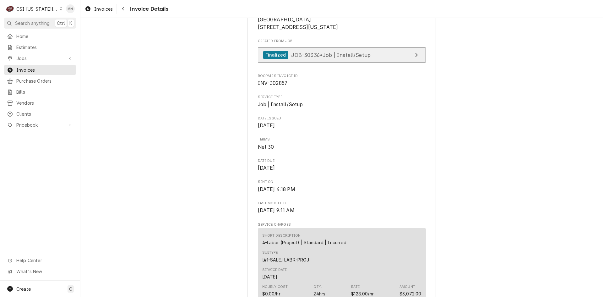
click at [344, 58] on span "JOB-30336 • Job | Install/Setup" at bounding box center [330, 54] width 79 height 6
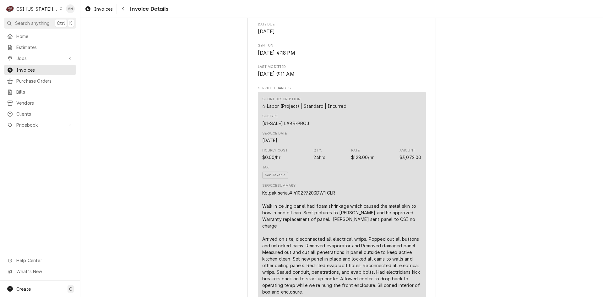
scroll to position [314, 0]
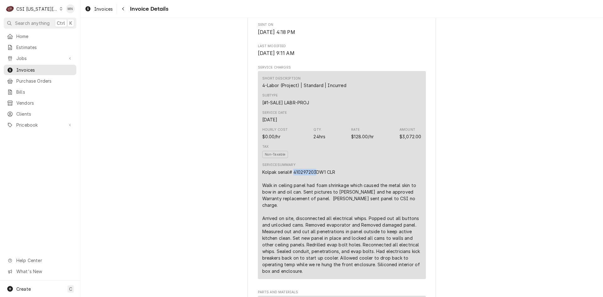
drag, startPoint x: 315, startPoint y: 192, endPoint x: 291, endPoint y: 195, distance: 23.6
click at [291, 195] on div "Kolpak serial# 410297203DW1 CLR Walk in ceiling panel had foam shrinkage which …" at bounding box center [341, 221] width 159 height 105
copy div "410297203"
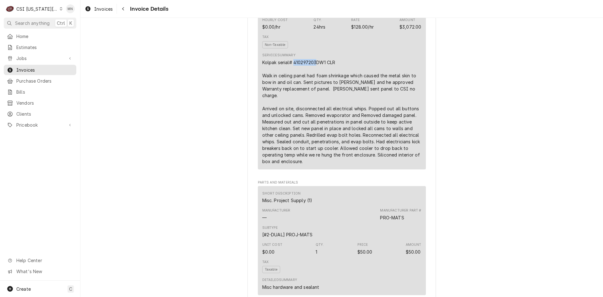
scroll to position [408, 0]
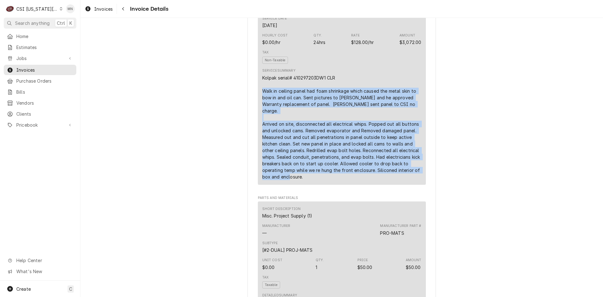
drag, startPoint x: 262, startPoint y: 110, endPoint x: 416, endPoint y: 190, distance: 173.5
click at [416, 180] on div "Kolpak serial# 410297203DW1 CLR Walk in ceiling panel had foam shrinkage which …" at bounding box center [341, 126] width 159 height 105
copy div "Walk in ceiling panel had foam shrinkage which caused the metal skin to bow in …"
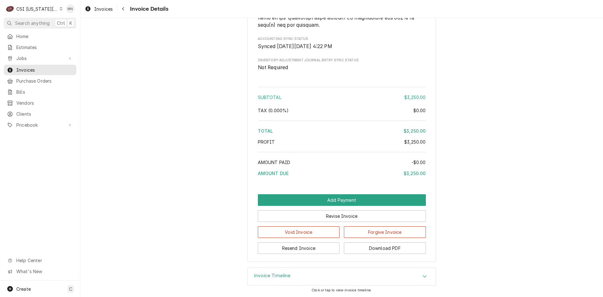
scroll to position [1162, 0]
click at [386, 246] on button "Download PDF" at bounding box center [385, 248] width 82 height 12
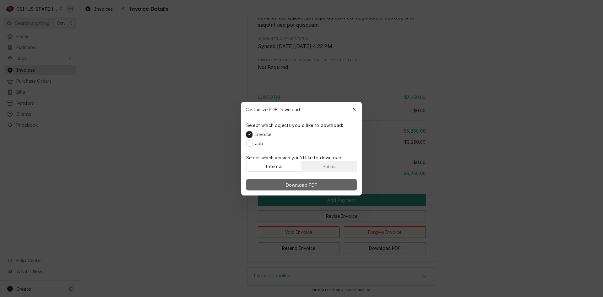
click at [326, 184] on button "Download PDF" at bounding box center [301, 184] width 111 height 11
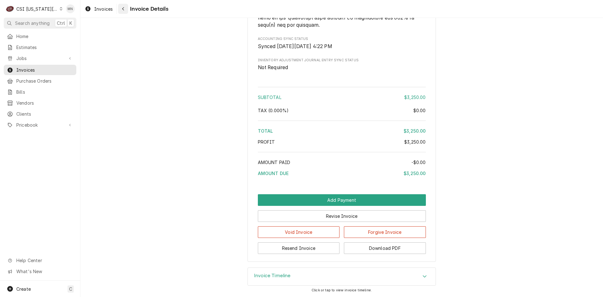
click at [118, 8] on button "Navigate back" at bounding box center [123, 9] width 10 height 10
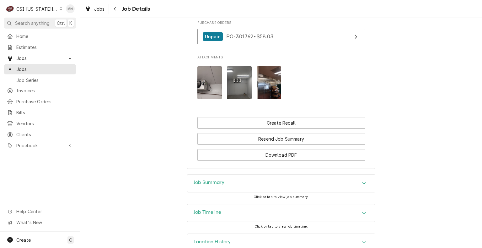
scroll to position [794, 0]
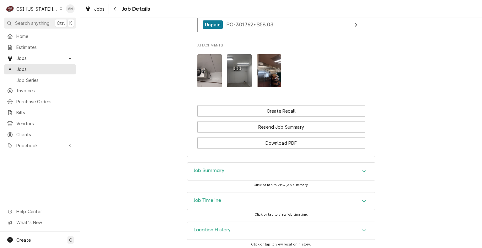
click at [267, 164] on div "Job Summary" at bounding box center [281, 172] width 188 height 18
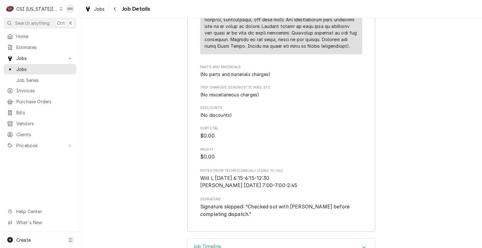
scroll to position [1491, 0]
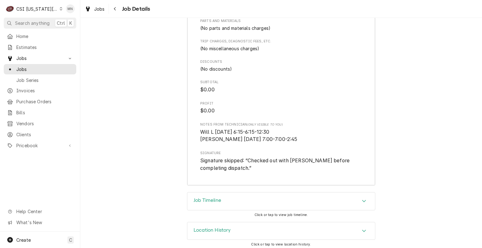
click at [234, 203] on div "Job Timeline" at bounding box center [281, 201] width 188 height 18
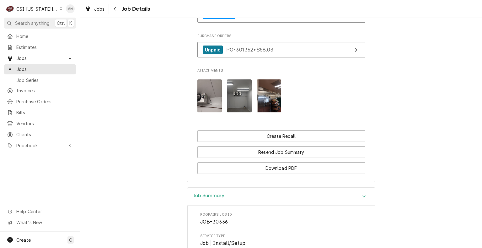
scroll to position [738, 0]
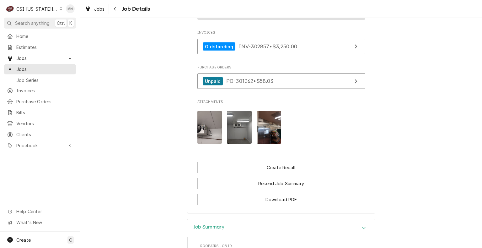
click at [208, 114] on img "Attachments" at bounding box center [209, 127] width 25 height 33
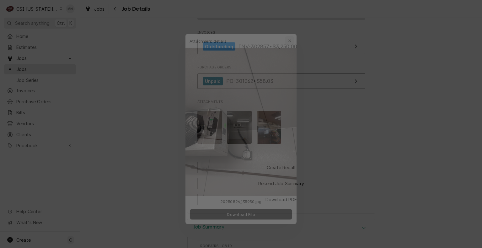
click at [296, 29] on div "button" at bounding box center [294, 28] width 6 height 6
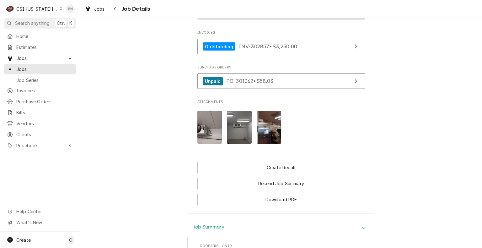
click at [239, 122] on img "Attachments" at bounding box center [239, 127] width 25 height 33
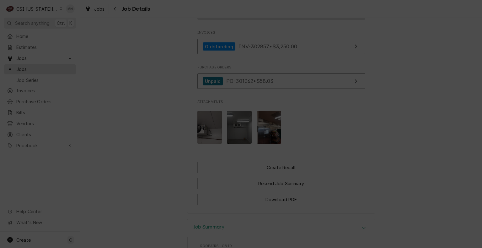
click at [298, 29] on button "button" at bounding box center [294, 29] width 10 height 10
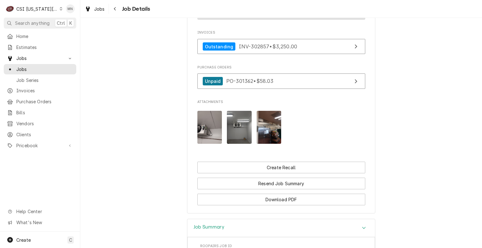
click at [263, 129] on img "Attachments" at bounding box center [269, 127] width 25 height 33
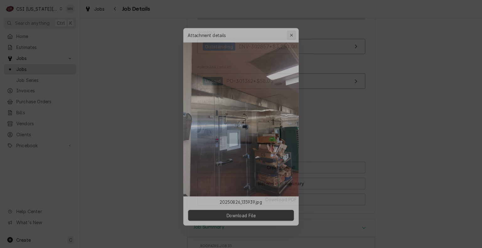
click at [294, 26] on icon "button" at bounding box center [293, 28] width 3 height 4
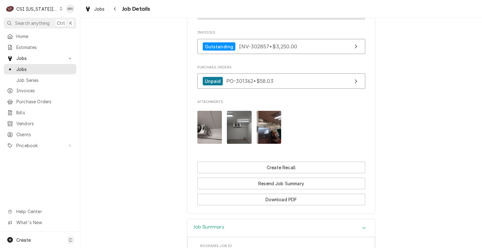
click at [199, 131] on img "Attachments" at bounding box center [209, 127] width 25 height 33
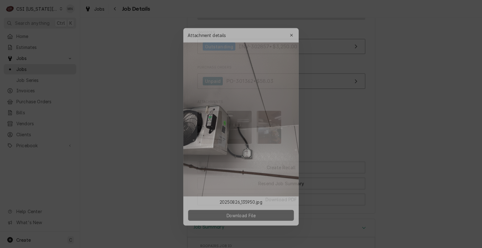
click at [227, 212] on button "Download File" at bounding box center [241, 216] width 111 height 11
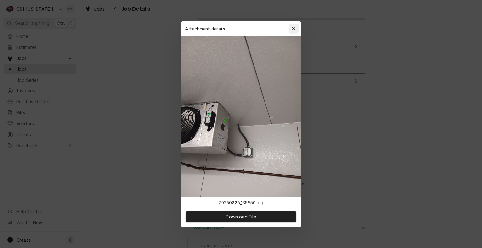
click at [294, 25] on div "button" at bounding box center [294, 28] width 6 height 6
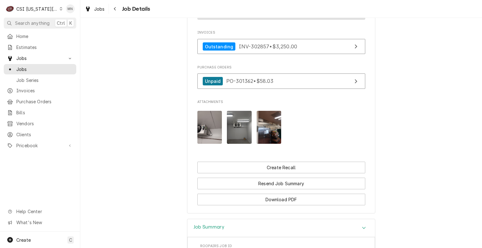
click at [233, 134] on img "Attachments" at bounding box center [239, 127] width 25 height 33
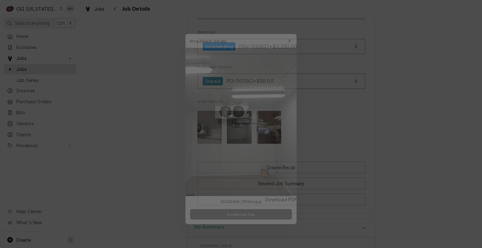
click at [245, 217] on span "Download File" at bounding box center [240, 216] width 33 height 7
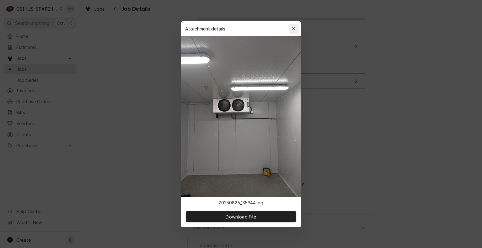
click at [298, 28] on button "button" at bounding box center [294, 29] width 10 height 10
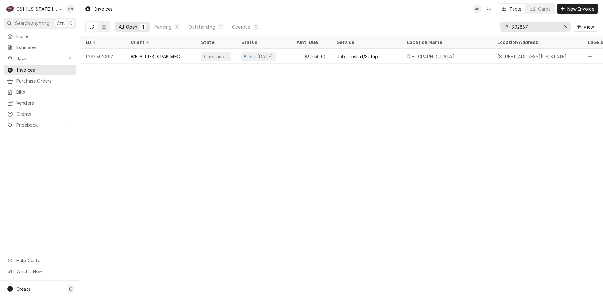
drag, startPoint x: 532, startPoint y: 29, endPoint x: 441, endPoint y: 33, distance: 90.5
click at [441, 33] on div "All Open 1 Pending 0 Outstanding 1 Overdue 0 302857 View" at bounding box center [341, 27] width 512 height 18
type input "302763"
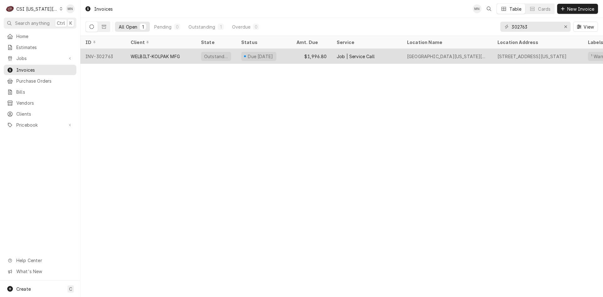
click at [152, 57] on div "WELBILT-KOLPAK MFG" at bounding box center [155, 56] width 49 height 7
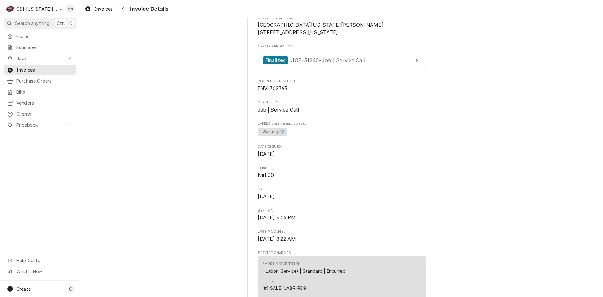
scroll to position [157, 0]
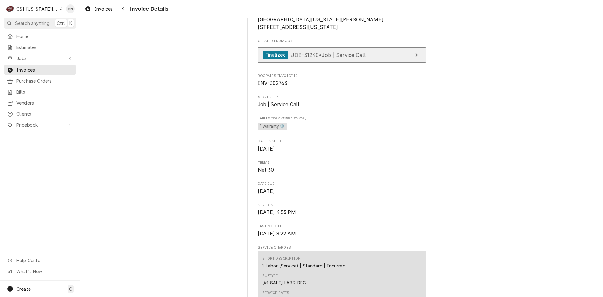
click at [339, 58] on span "JOB-31240 • Job | Service Call" at bounding box center [328, 54] width 74 height 6
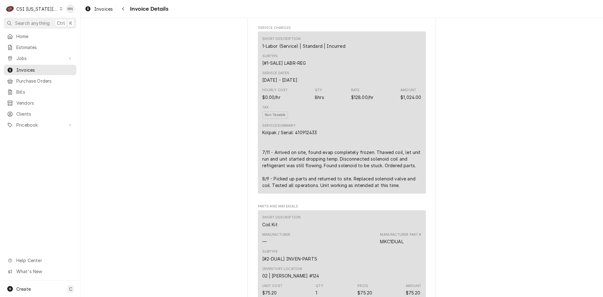
scroll to position [377, 0]
drag, startPoint x: 317, startPoint y: 153, endPoint x: 294, endPoint y: 154, distance: 23.2
click at [294, 154] on div "Kolpak / Serial: 410912433 7/11 - Arrived on site, found evap completely frozen…" at bounding box center [341, 158] width 159 height 59
copy div "410912433"
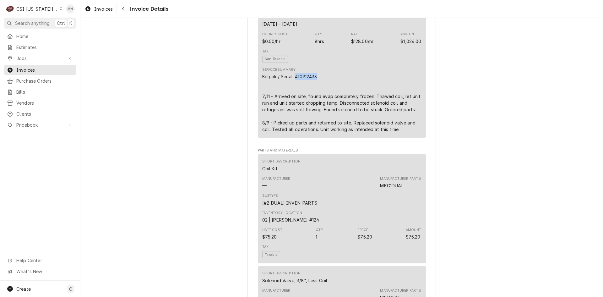
scroll to position [440, 0]
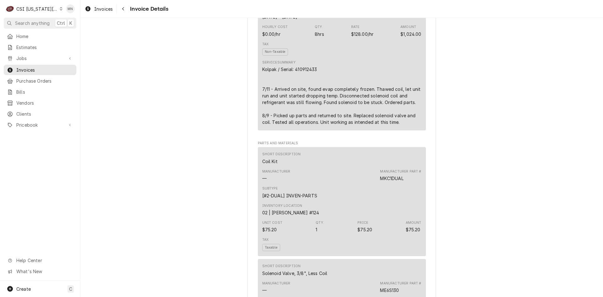
click at [262, 109] on div "Kolpak / Serial: 410912433 7/11 - Arrived on site, found evap completely frozen…" at bounding box center [341, 95] width 159 height 59
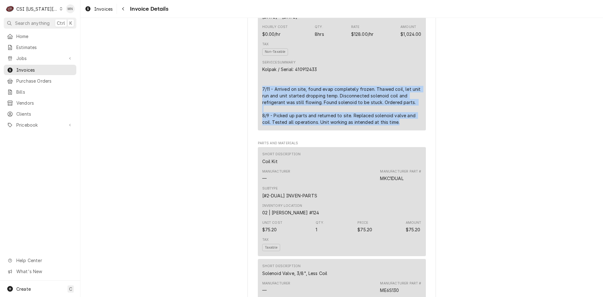
drag, startPoint x: 259, startPoint y: 108, endPoint x: 400, endPoint y: 148, distance: 146.9
click at [400, 130] on div "Short Description 1-Labor (Service) | Standard | Incurred Subtype [#1-SALE] LAB…" at bounding box center [342, 49] width 168 height 162
copy div "7/11 - Arrived on site, found evap completely frozen. Thawed coil, let unit run…"
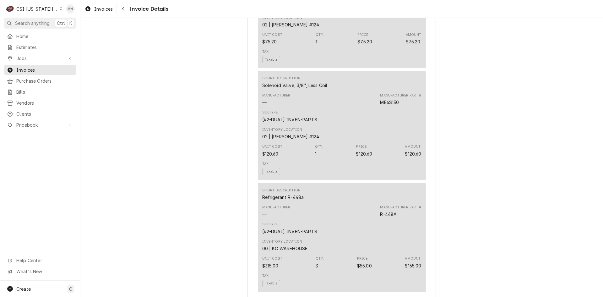
scroll to position [628, 0]
click at [31, 122] on span "Pricebook" at bounding box center [39, 124] width 47 height 7
click at [31, 143] on span "Parts & Materials" at bounding box center [44, 146] width 57 height 7
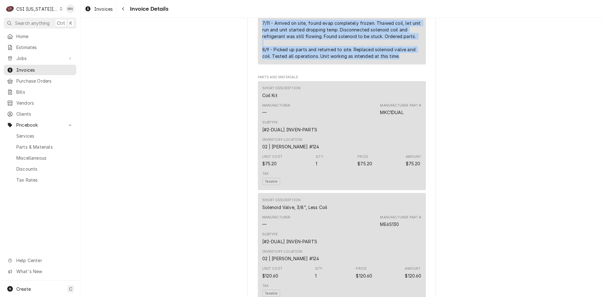
scroll to position [502, 0]
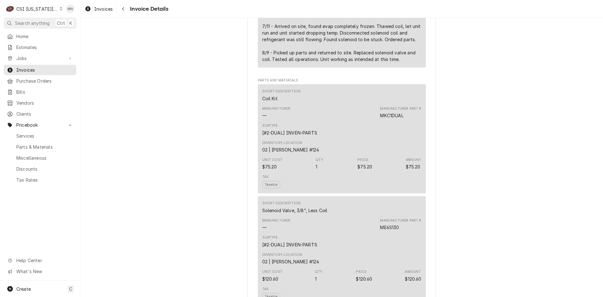
click at [40, 13] on div "C CSI Kansas City." at bounding box center [34, 9] width 61 height 13
click at [79, 24] on div "CSI Kentucky" at bounding box center [109, 23] width 93 height 7
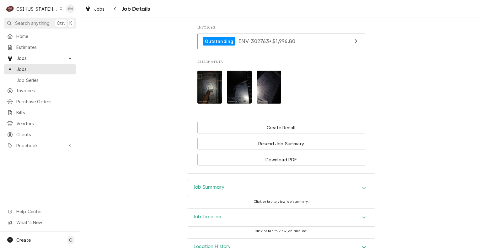
scroll to position [722, 0]
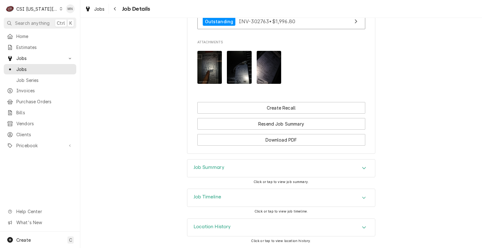
click at [260, 165] on div "Job Summary" at bounding box center [281, 168] width 188 height 18
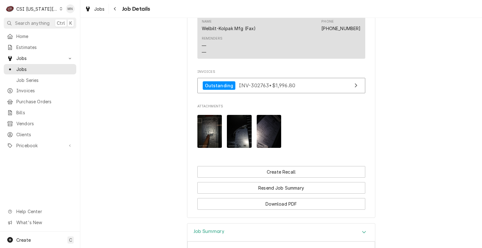
scroll to position [659, 0]
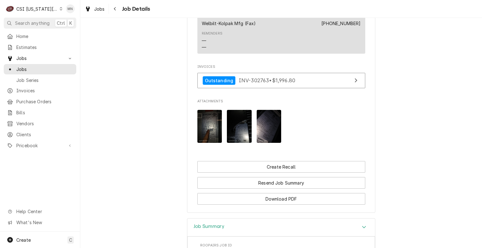
click at [212, 139] on img "Attachments" at bounding box center [209, 126] width 25 height 33
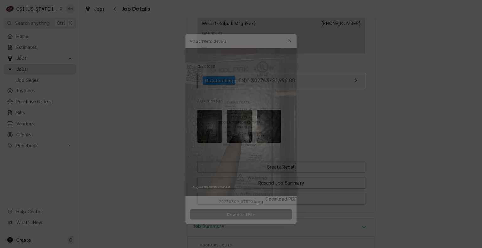
click at [241, 218] on span "Download File" at bounding box center [240, 216] width 33 height 7
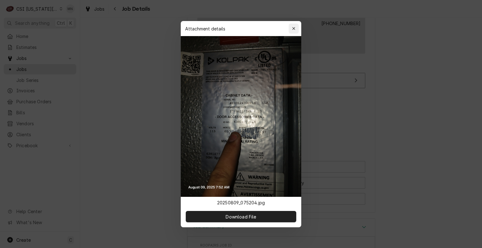
click at [292, 30] on div "button" at bounding box center [294, 28] width 6 height 6
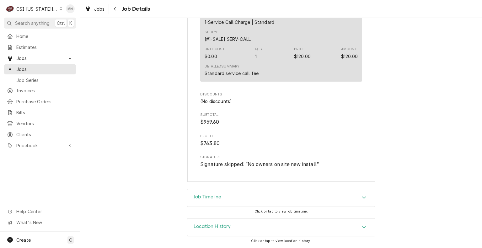
scroll to position [1887, 0]
click at [323, 199] on div "Job Timeline" at bounding box center [281, 198] width 188 height 18
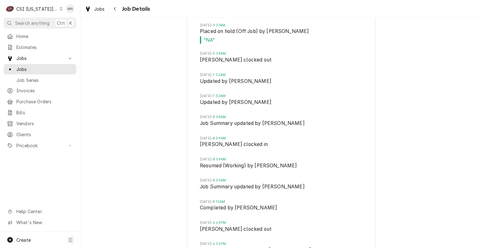
scroll to position [2298, 0]
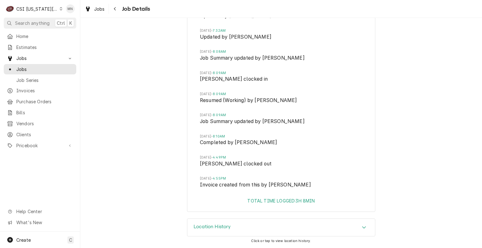
click at [329, 224] on div "Location History" at bounding box center [281, 228] width 188 height 18
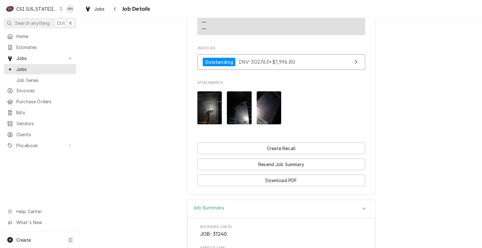
scroll to position [596, 0]
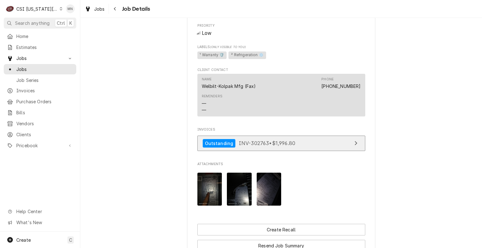
click at [270, 146] on span "INV-302763 • $1,996.80" at bounding box center [267, 143] width 57 height 6
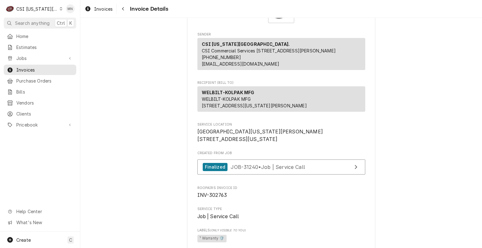
scroll to position [157, 0]
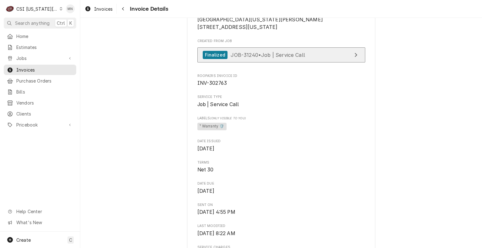
click at [300, 58] on span "JOB-31240 • Job | Service Call" at bounding box center [268, 54] width 74 height 6
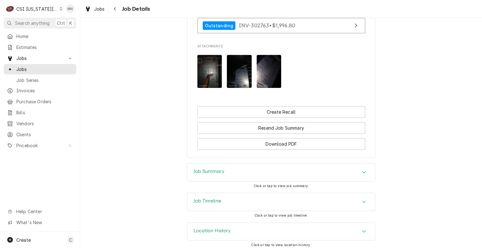
scroll to position [730, 0]
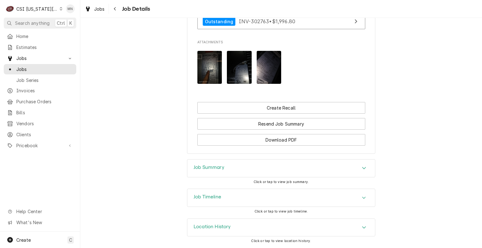
click at [286, 199] on div "Job Timeline" at bounding box center [281, 198] width 188 height 18
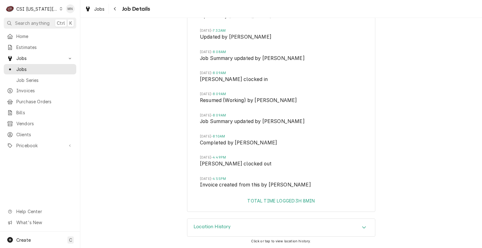
scroll to position [1141, 0]
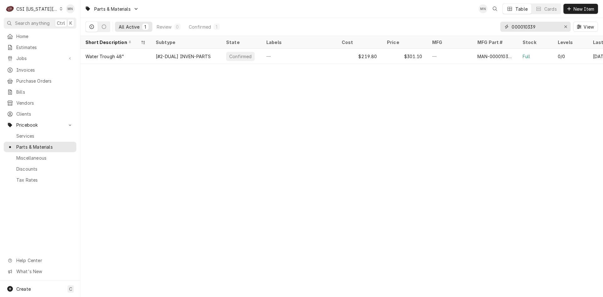
drag, startPoint x: 539, startPoint y: 25, endPoint x: 507, endPoint y: 25, distance: 32.0
click at [507, 25] on div "000010339" at bounding box center [535, 27] width 70 height 10
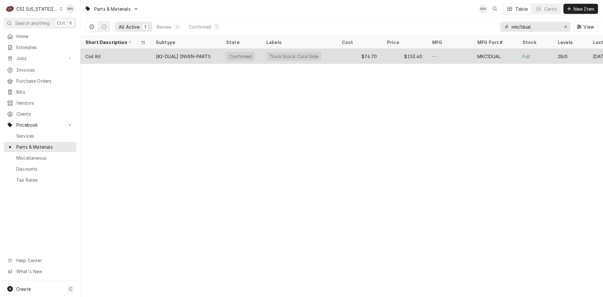
type input "mkc1dual"
click at [154, 59] on div "[#2-DUAL] INVEN-PARTS" at bounding box center [186, 56] width 70 height 15
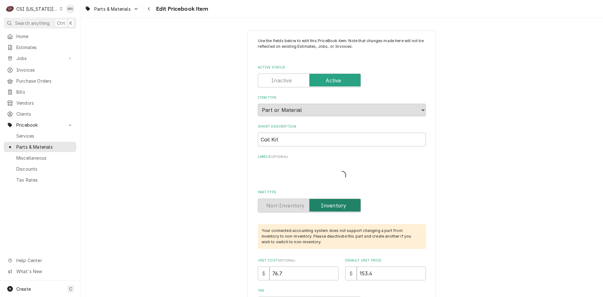
type textarea "x"
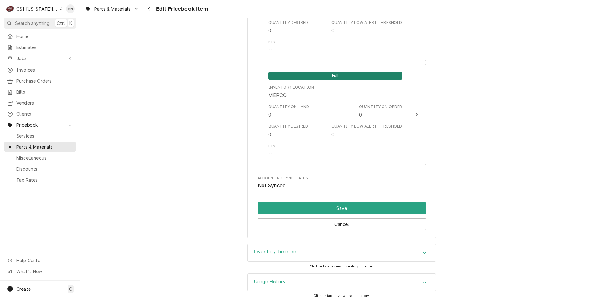
scroll to position [6139, 0]
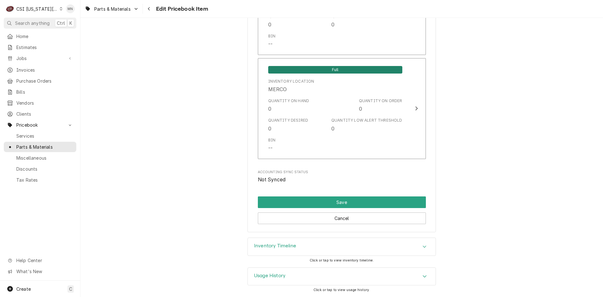
click at [384, 245] on div "Inventory Timeline" at bounding box center [342, 247] width 188 height 18
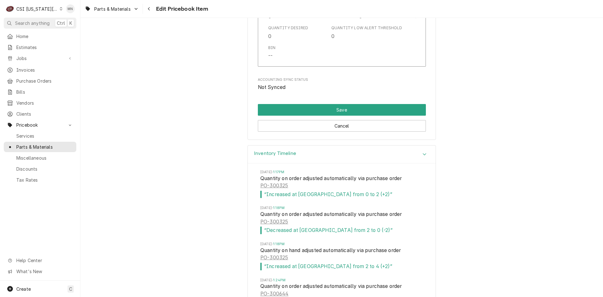
scroll to position [6234, 0]
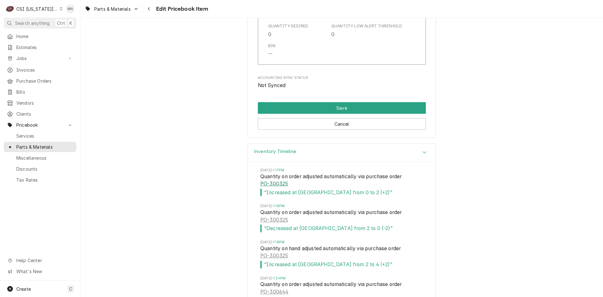
click at [273, 182] on link "PO-300325" at bounding box center [274, 184] width 28 height 8
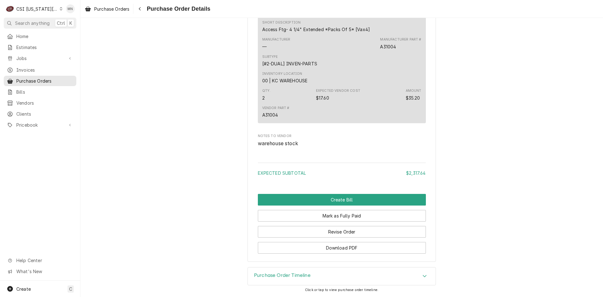
scroll to position [4279, 0]
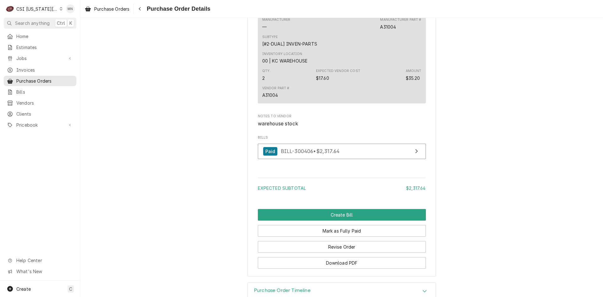
click at [421, 119] on span "Notes to Vendor" at bounding box center [342, 116] width 168 height 5
click at [308, 154] on span "BILL-300406 • $2,317.64" at bounding box center [310, 151] width 59 height 6
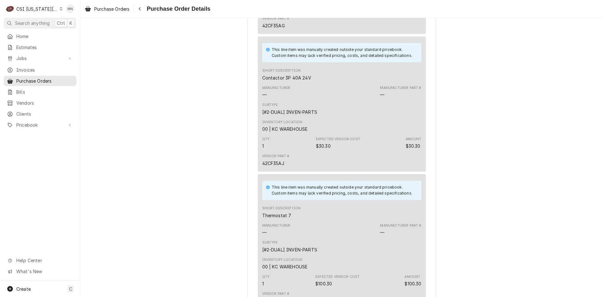
scroll to position [2466, 0]
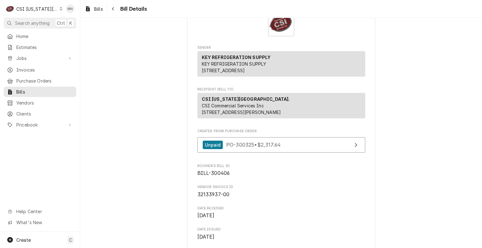
scroll to position [31, 0]
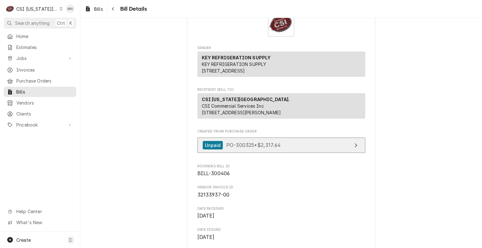
click at [303, 153] on link "Unpaid PO-300325 • $2,317.64" at bounding box center [281, 145] width 168 height 15
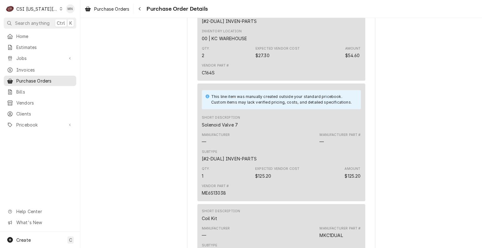
scroll to position [1570, 0]
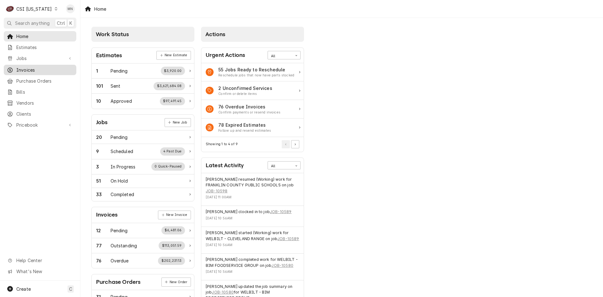
click at [33, 67] on span "Invoices" at bounding box center [44, 70] width 57 height 7
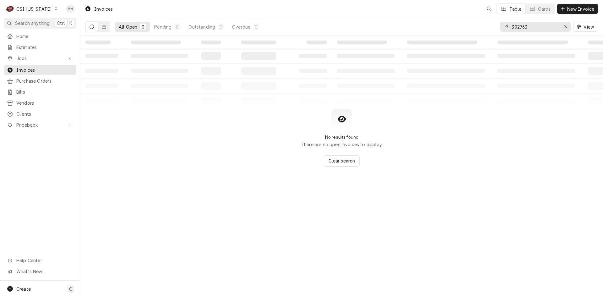
drag, startPoint x: 537, startPoint y: 27, endPoint x: 491, endPoint y: 32, distance: 45.5
click at [494, 32] on div "All Open 0 Pending 0 Outstanding 0 Overdue 0 302763 View" at bounding box center [341, 27] width 512 height 18
type input "100562"
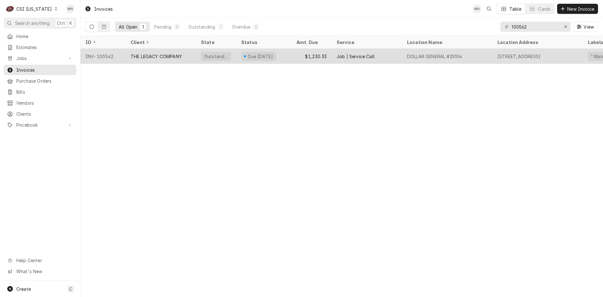
click at [183, 53] on div "THE LEGACY COMPANY" at bounding box center [161, 56] width 70 height 15
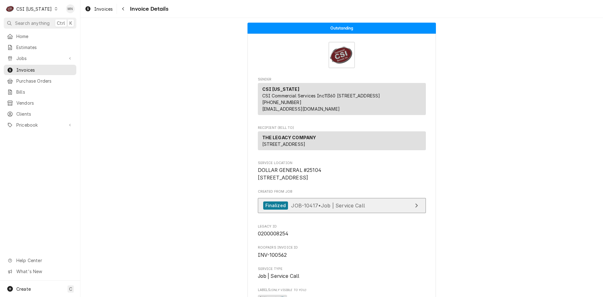
click at [350, 208] on span "JOB-10417 • Job | Service Call" at bounding box center [328, 205] width 74 height 6
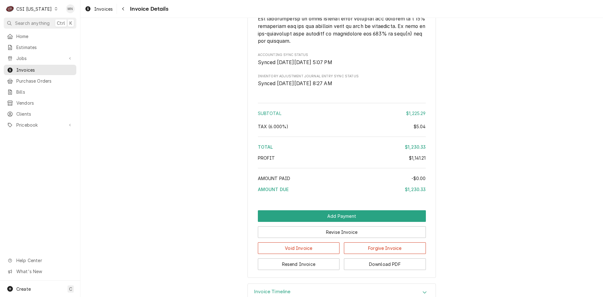
scroll to position [1346, 0]
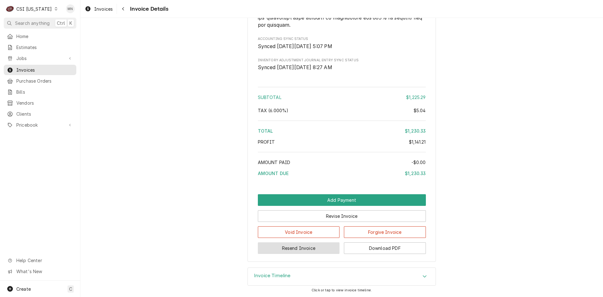
click at [298, 245] on button "Resend Invoice" at bounding box center [299, 248] width 82 height 12
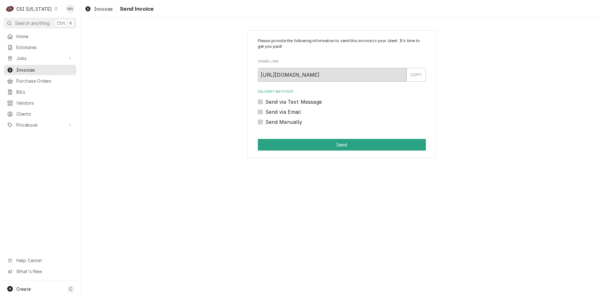
click at [265, 111] on label "Send via Email" at bounding box center [282, 112] width 35 height 8
click at [265, 111] on input "Send via Email" at bounding box center [349, 115] width 168 height 14
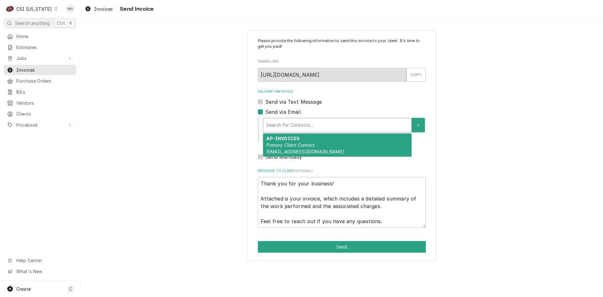
click at [292, 126] on div "Delivery Methods" at bounding box center [337, 124] width 142 height 11
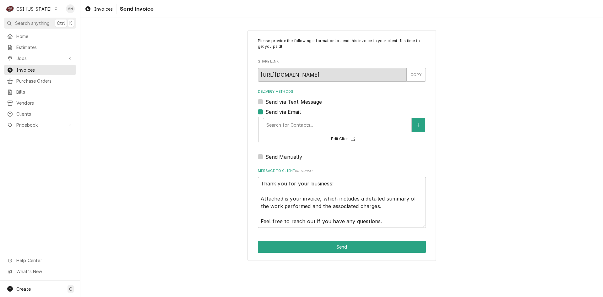
click at [265, 113] on label "Send via Email" at bounding box center [282, 112] width 35 height 8
click at [265, 113] on input "Send via Email" at bounding box center [349, 115] width 168 height 14
checkbox input "false"
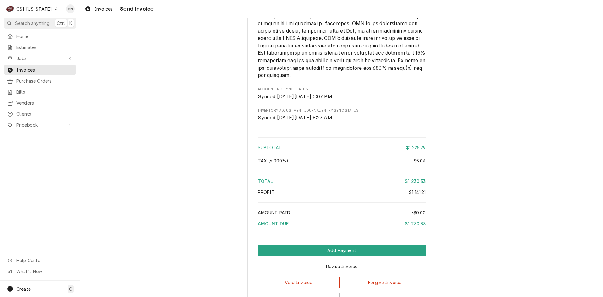
scroll to position [1346, 0]
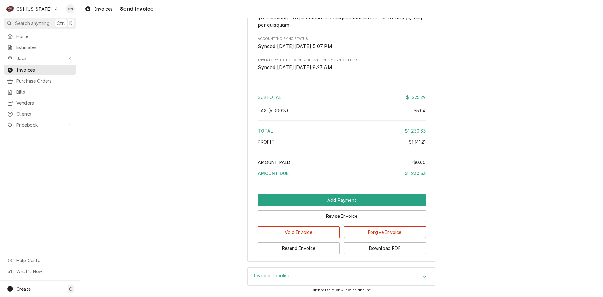
click at [35, 8] on div "CSI [US_STATE]" at bounding box center [33, 9] width 35 height 7
click at [68, 11] on div "CSI [US_STATE][GEOGRAPHIC_DATA]." at bounding box center [99, 12] width 84 height 7
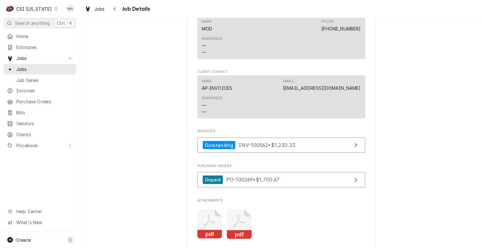
scroll to position [565, 0]
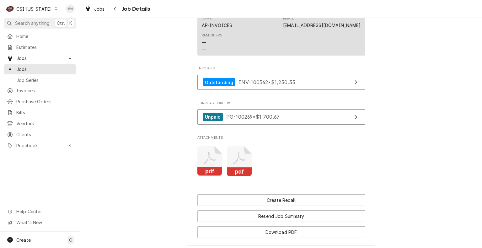
click at [241, 166] on icon "Attachments" at bounding box center [239, 161] width 25 height 30
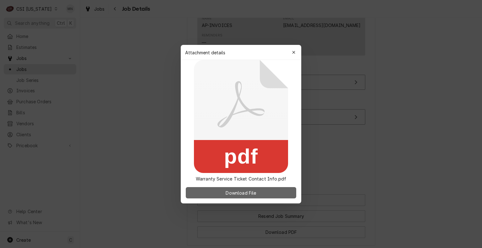
click at [254, 194] on span "Download File" at bounding box center [240, 192] width 33 height 7
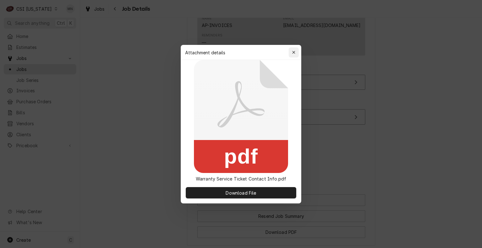
click at [293, 51] on icon "button" at bounding box center [293, 52] width 3 height 4
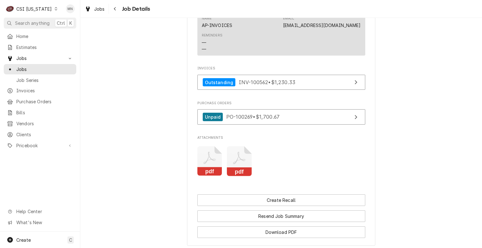
click at [205, 164] on icon "Attachments" at bounding box center [209, 158] width 12 height 12
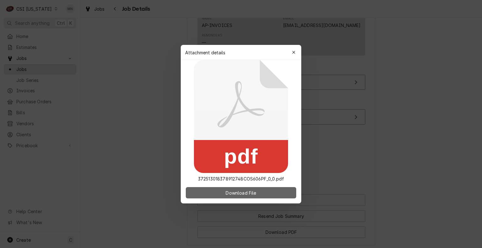
click at [217, 195] on button "Download File" at bounding box center [241, 192] width 111 height 11
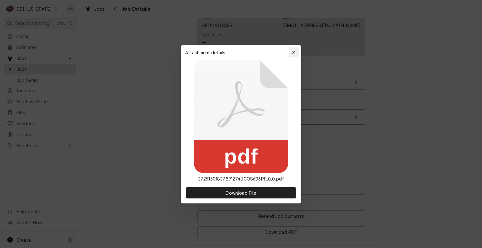
click at [292, 53] on icon "button" at bounding box center [293, 52] width 3 height 4
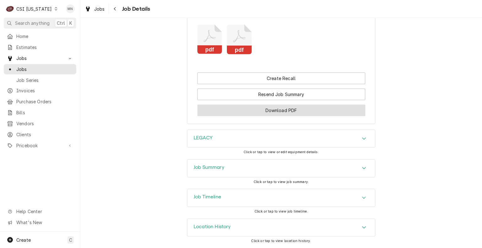
scroll to position [693, 0]
click at [270, 171] on div "Job Summary" at bounding box center [281, 168] width 188 height 18
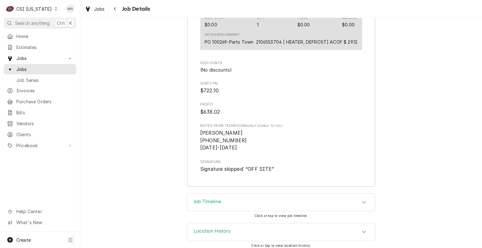
scroll to position [2147, 0]
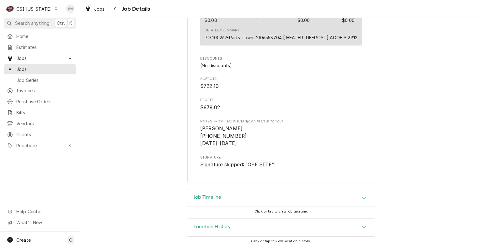
click at [304, 202] on div "Job Timeline" at bounding box center [281, 198] width 188 height 18
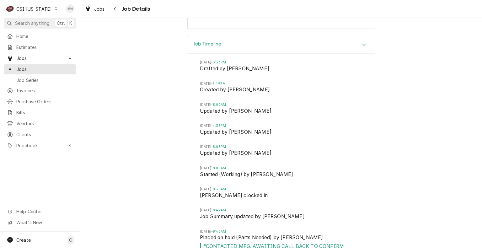
scroll to position [2241, 0]
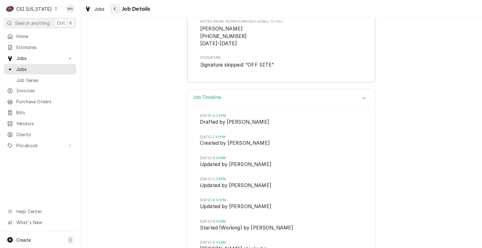
click at [115, 9] on icon "Navigate back" at bounding box center [115, 8] width 2 height 3
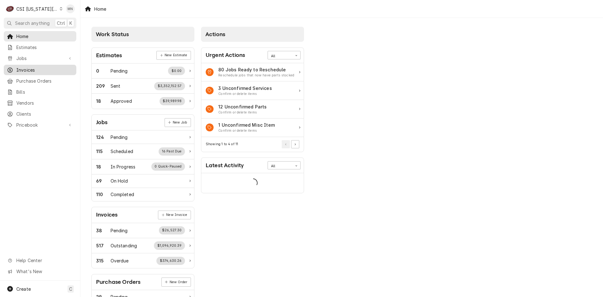
click at [30, 67] on span "Invoices" at bounding box center [44, 70] width 57 height 7
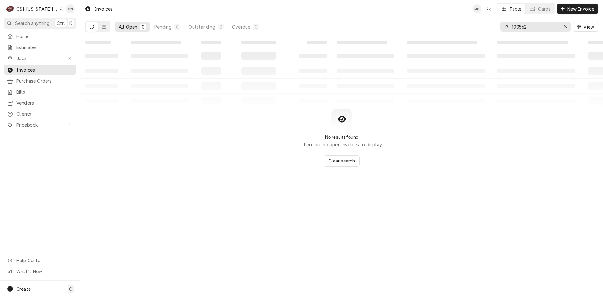
drag, startPoint x: 548, startPoint y: 26, endPoint x: 477, endPoint y: 28, distance: 71.3
click at [477, 28] on div "All Open 0 Pending 0 Outstanding 0 Overdue 0 100562 View" at bounding box center [341, 27] width 512 height 18
type input "403380"
click at [23, 67] on span "Invoices" at bounding box center [44, 70] width 57 height 7
click at [103, 27] on icon "Dynamic Content Wrapper" at bounding box center [104, 26] width 4 height 4
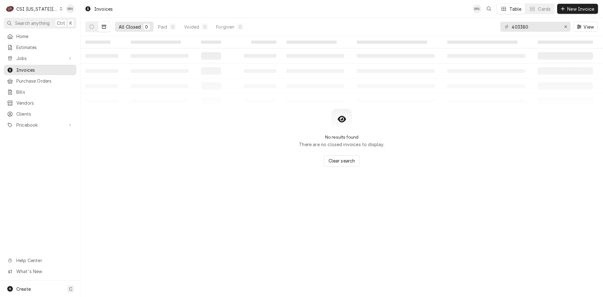
click at [47, 9] on div "CSI [US_STATE][GEOGRAPHIC_DATA]." at bounding box center [36, 9] width 41 height 7
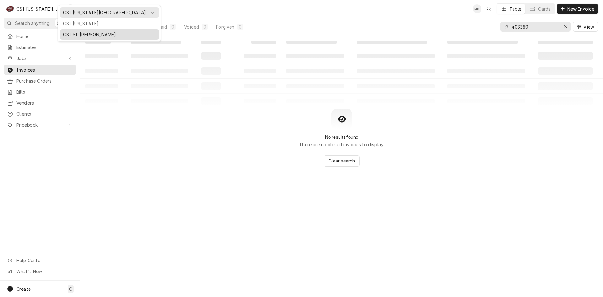
click at [63, 32] on div "CSI St. [PERSON_NAME]" at bounding box center [109, 34] width 96 height 8
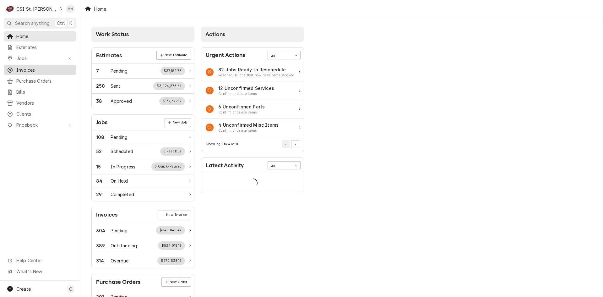
click at [35, 67] on span "Invoices" at bounding box center [44, 70] width 57 height 7
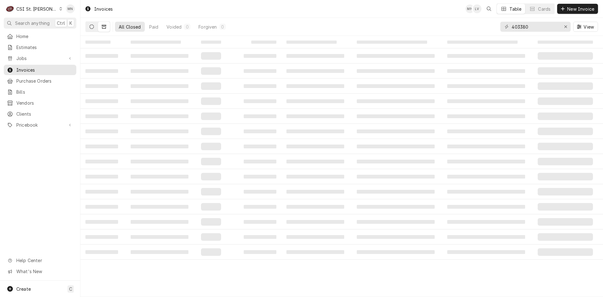
click at [93, 29] on icon "Dynamic Content Wrapper" at bounding box center [91, 26] width 4 height 4
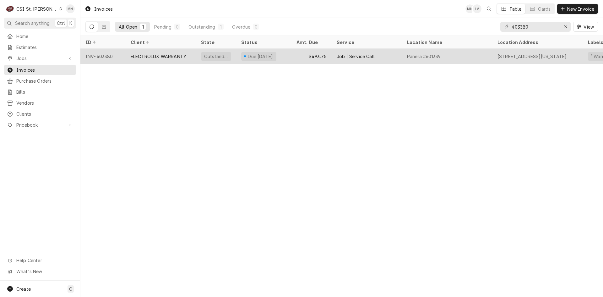
click at [105, 53] on div "INV-403380" at bounding box center [102, 56] width 45 height 15
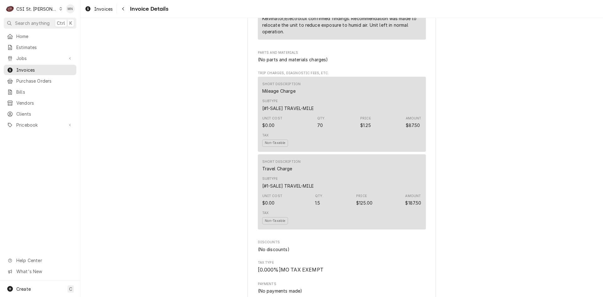
scroll to position [565, 0]
click at [123, 8] on icon "Navigate back" at bounding box center [123, 8] width 2 height 3
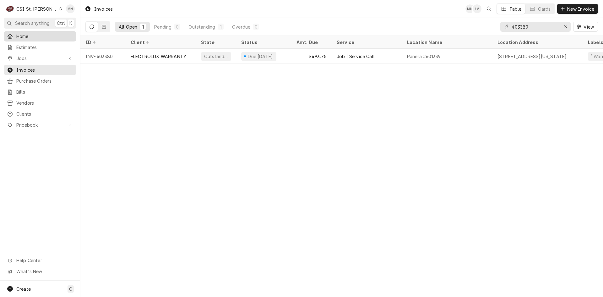
click at [20, 39] on link "Home" at bounding box center [40, 36] width 73 height 10
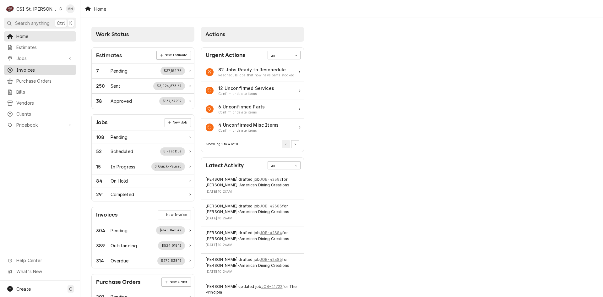
click at [32, 69] on span "Invoices" at bounding box center [44, 70] width 57 height 7
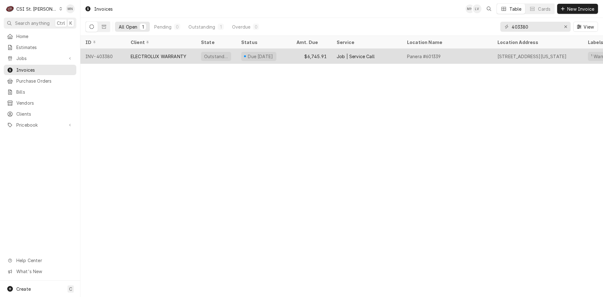
click at [154, 58] on div "ELECTROLUX WARRANTY" at bounding box center [159, 56] width 56 height 7
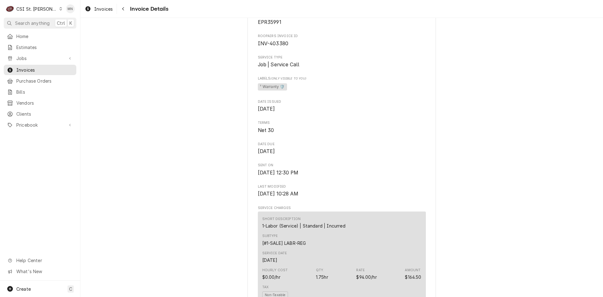
scroll to position [188, 0]
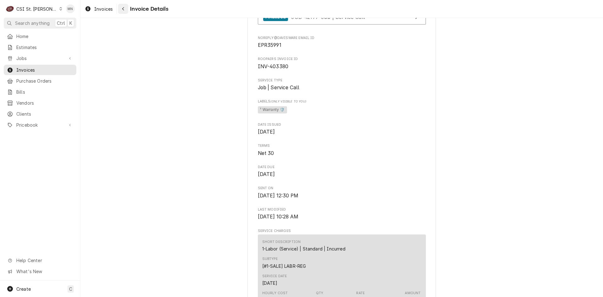
click at [120, 10] on div "Navigate back" at bounding box center [123, 9] width 6 height 6
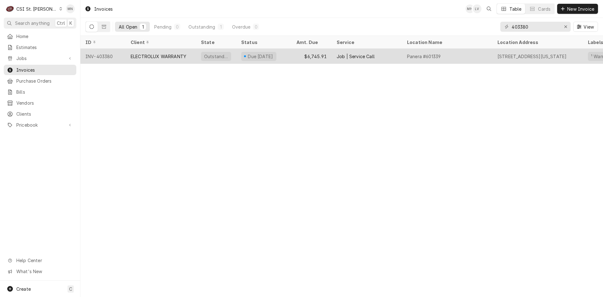
click at [157, 56] on div "ELECTROLUX WARRANTY" at bounding box center [159, 56] width 56 height 7
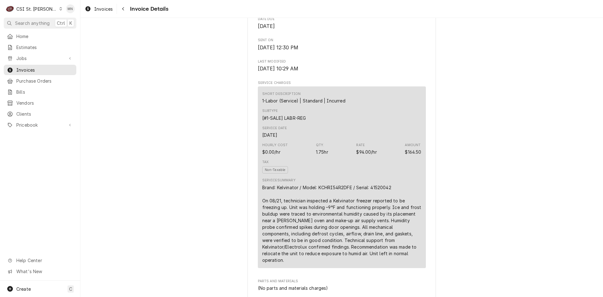
scroll to position [314, 0]
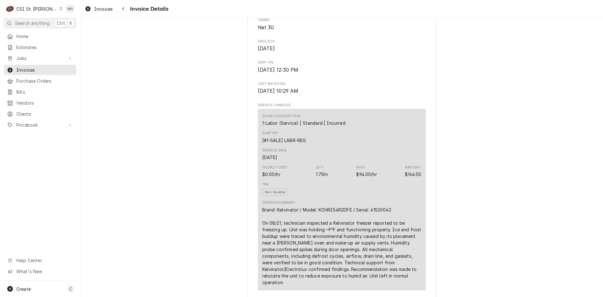
click at [32, 10] on div "CSI St. Louis" at bounding box center [36, 9] width 41 height 7
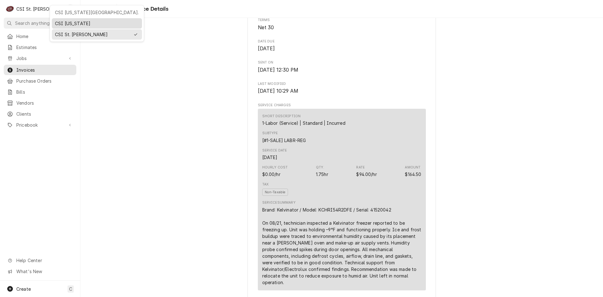
click at [65, 19] on div "CSI [US_STATE]" at bounding box center [97, 23] width 90 height 10
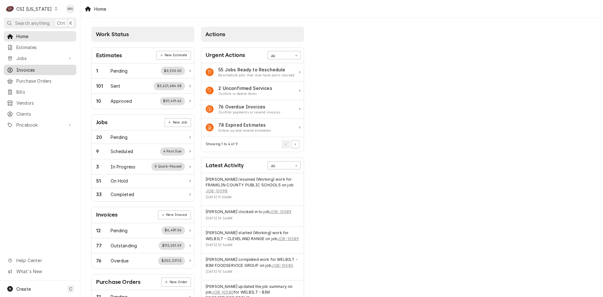
click at [25, 67] on span "Invoices" at bounding box center [44, 70] width 57 height 7
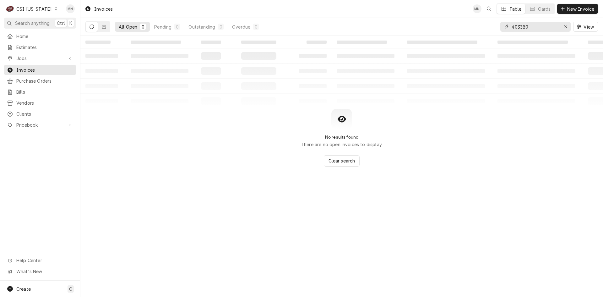
drag, startPoint x: 538, startPoint y: 30, endPoint x: 393, endPoint y: 29, distance: 145.4
click at [404, 29] on div "All Open 0 Pending 0 Outstanding 0 Overdue 0 403380 View" at bounding box center [341, 27] width 512 height 18
type input "100562"
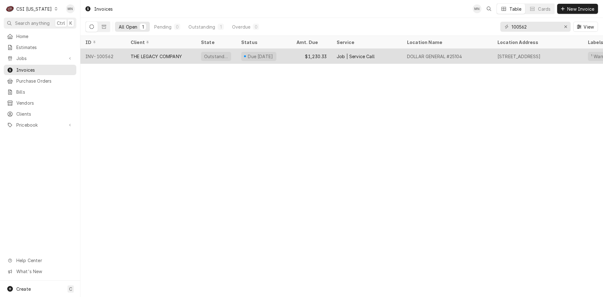
click at [173, 57] on div "THE LEGACY COMPANY" at bounding box center [156, 56] width 51 height 7
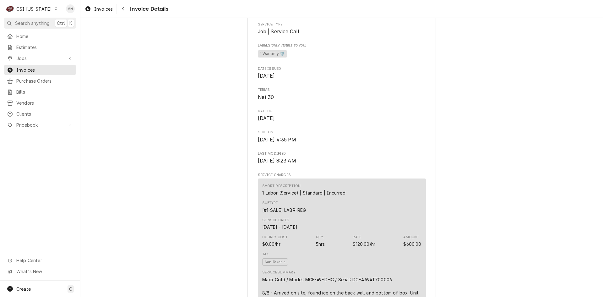
scroll to position [126, 0]
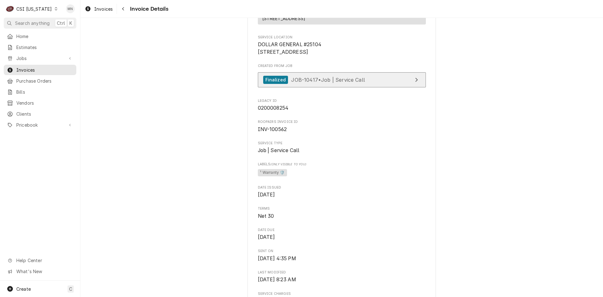
click at [341, 83] on span "JOB-10417 • Job | Service Call" at bounding box center [328, 79] width 74 height 6
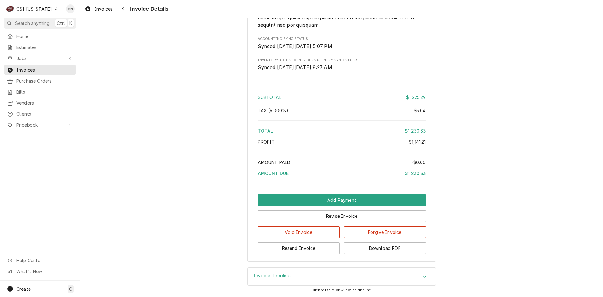
scroll to position [1346, 0]
click at [286, 250] on button "Resend Invoice" at bounding box center [299, 248] width 82 height 12
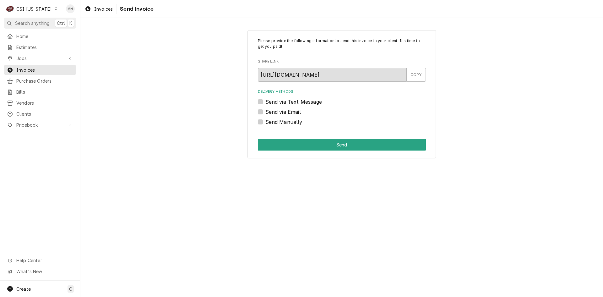
click at [265, 110] on label "Send via Email" at bounding box center [282, 112] width 35 height 8
click at [265, 110] on input "Send via Email" at bounding box center [349, 115] width 168 height 14
checkbox input "true"
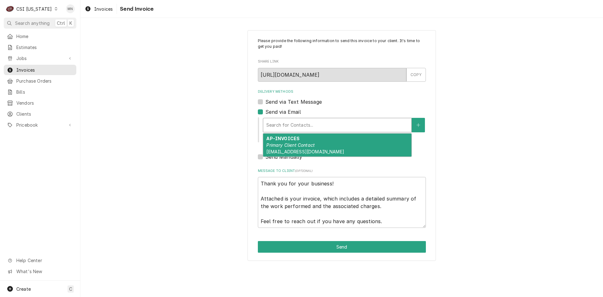
click at [278, 125] on div "Delivery Methods" at bounding box center [337, 124] width 142 height 11
click at [288, 144] on em "Primary Client Contact" at bounding box center [290, 144] width 48 height 5
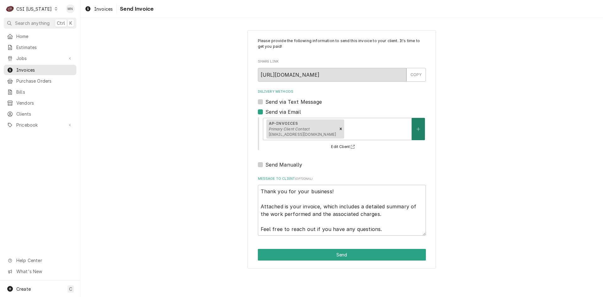
click at [419, 127] on icon "Create New Contact" at bounding box center [418, 129] width 4 height 4
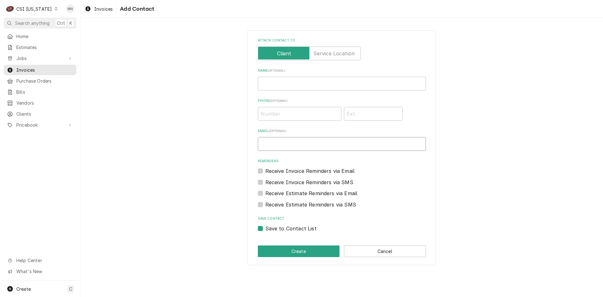
click at [286, 145] on input "Email ( optional )" at bounding box center [342, 144] width 168 height 14
click at [380, 251] on button "Cancel" at bounding box center [385, 251] width 82 height 12
type textarea "x"
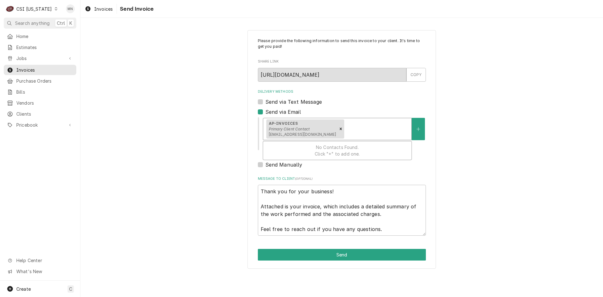
click at [308, 134] on span "[EMAIL_ADDRESS][DOMAIN_NAME]" at bounding box center [302, 134] width 67 height 5
click at [415, 128] on button "Delivery Methods" at bounding box center [418, 129] width 13 height 22
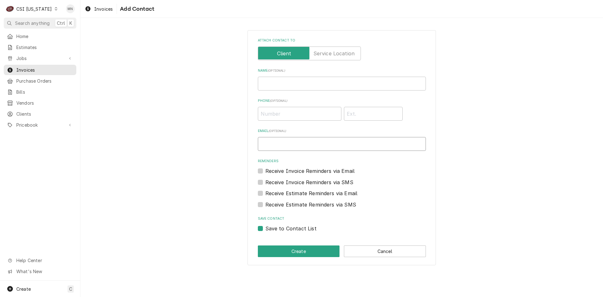
click at [297, 141] on input "Email ( optional )" at bounding box center [342, 144] width 168 height 14
type input "J"
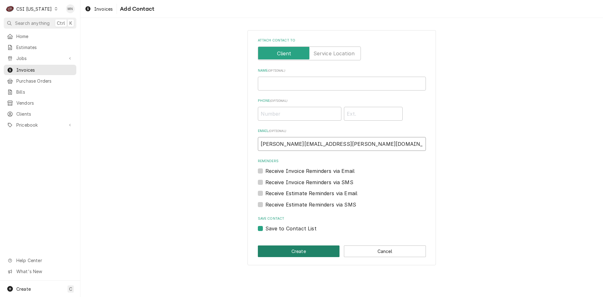
type input "[PERSON_NAME][EMAIL_ADDRESS][PERSON_NAME][DOMAIN_NAME]"
click at [289, 250] on button "Create" at bounding box center [299, 251] width 82 height 12
type textarea "x"
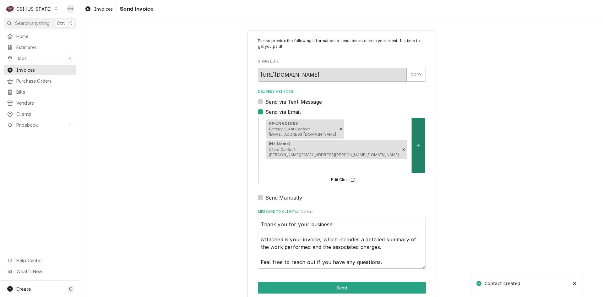
click at [412, 126] on button "Delivery Methods" at bounding box center [418, 145] width 13 height 55
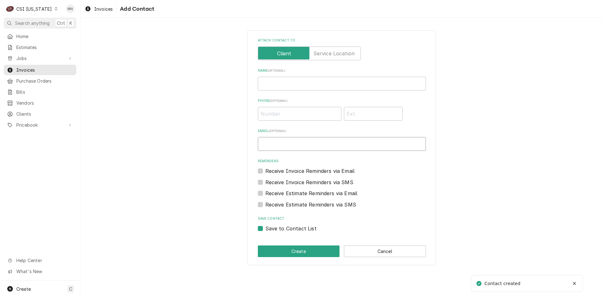
click at [286, 139] on input "Email ( optional )" at bounding box center [342, 144] width 168 height 14
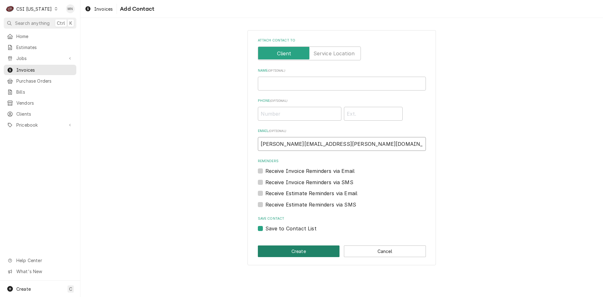
type input "[PERSON_NAME][EMAIL_ADDRESS][PERSON_NAME][DOMAIN_NAME]"
click at [292, 248] on button "Create" at bounding box center [299, 251] width 82 height 12
type textarea "x"
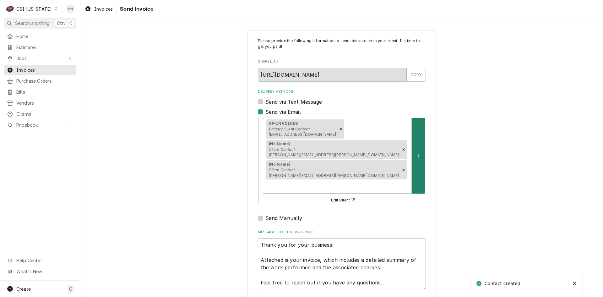
click at [413, 142] on button "Delivery Methods" at bounding box center [418, 156] width 13 height 76
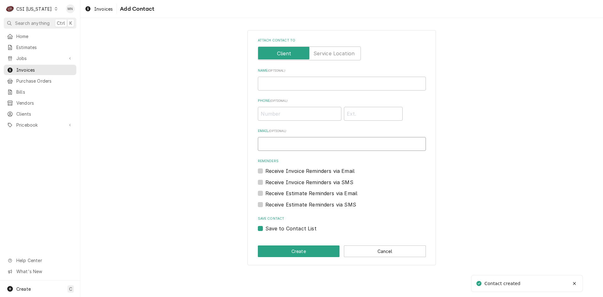
click at [300, 147] on input "Email ( optional )" at bounding box center [342, 144] width 168 height 14
type input "J"
click at [485, 112] on div "Attach contact to Name ( optional ) Phone ( optional ) Email ( optional ) Remin…" at bounding box center [341, 147] width 522 height 246
click at [291, 144] on input "Email ( optional )" at bounding box center [342, 144] width 168 height 14
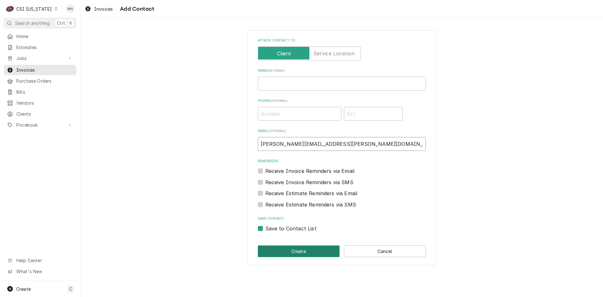
type input "Jessica.Rentfro@csi1.com"
click at [310, 248] on button "Create" at bounding box center [299, 251] width 82 height 12
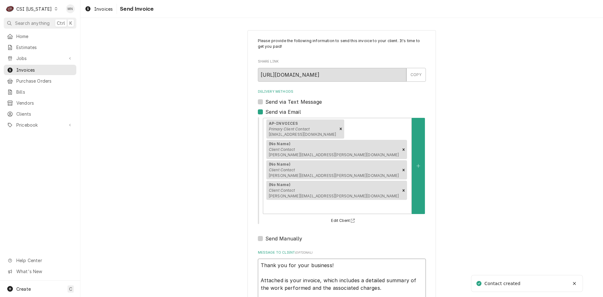
click at [318, 258] on textarea "Thank you for your business! Attached is your invoice, which includes a detaile…" at bounding box center [342, 283] width 168 height 51
type textarea "x"
type textarea "Thank you for your business! Attached is your invoice , which includes a detail…"
type textarea "x"
type textarea "Thank you for your business! Attached is your invoice 1, which includes a detai…"
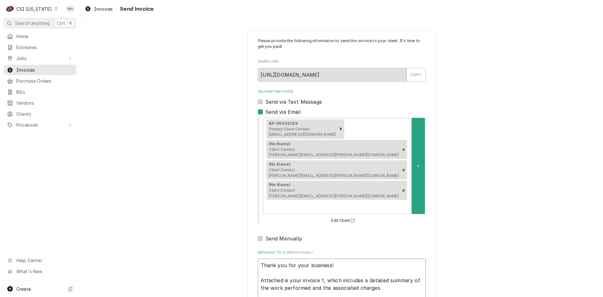
type textarea "x"
type textarea "Thank you for your business! Attached is your invoice 10, which includes a deta…"
type textarea "x"
type textarea "Thank you for your business! Attached is your invoice 100, which includes a det…"
type textarea "x"
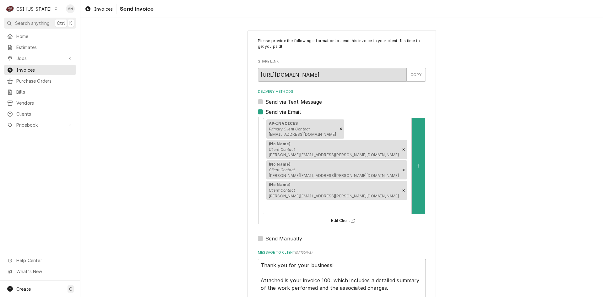
type textarea "Thank you for your business! Attached is your invoice 1005, which includes a de…"
type textarea "x"
type textarea "Thank you for your business! Attached is your invoice 10056, which includes a d…"
type textarea "x"
type textarea "Thank you for your business! Attached is your invoice 100562, which includes a …"
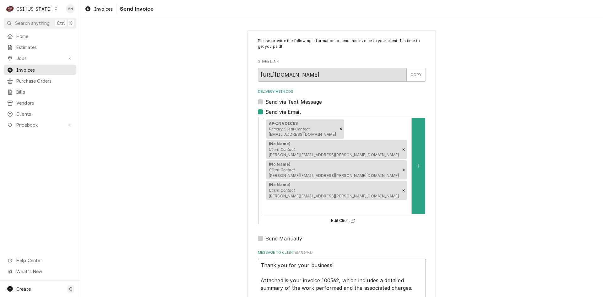
click at [407, 258] on textarea "Thank you for your business! Attached is your invoice 100562, which includes a …" at bounding box center [342, 283] width 168 height 51
type textarea "x"
type textarea "Thank you for your business! Attached is your invoice 100562, which includes a …"
type textarea "x"
type textarea "Thank you for your business! Attached is your invoice 100562, which includes a …"
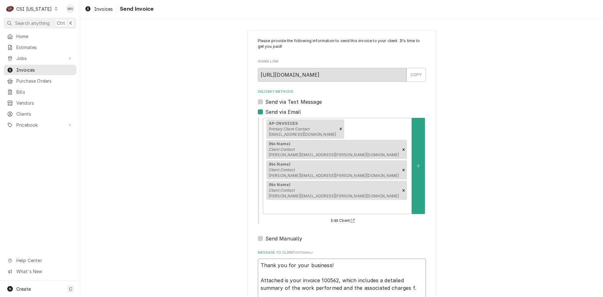
type textarea "x"
type textarea "Thank you for your business! Attached is your invoice 100562, which includes a …"
type textarea "x"
type textarea "Thank you for your business! Attached is your invoice 100562, which includes a …"
type textarea "x"
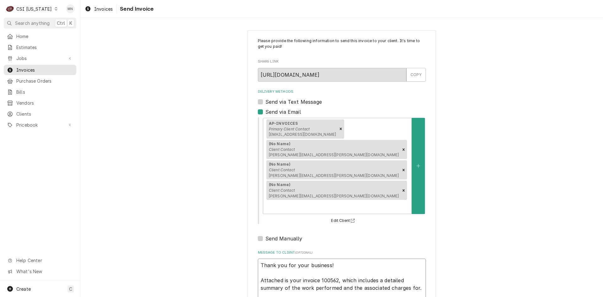
type textarea "Thank you for your business! Attached is your invoice 100562, which includes a …"
type textarea "x"
type textarea "Thank you for your business! Attached is your invoice 100562, which includes a …"
type textarea "x"
type textarea "Thank you for your business! Attached is your invoice 100562, which includes a …"
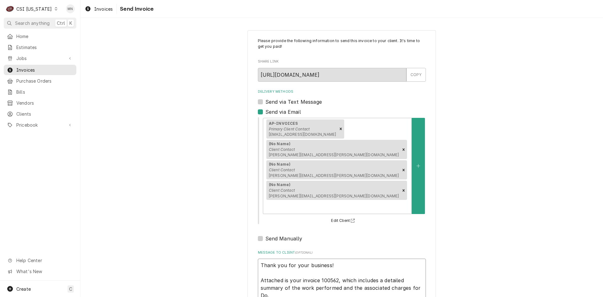
type textarea "x"
type textarea "Thank you for your business! Attached is your invoice 100562, which includes a …"
type textarea "x"
type textarea "Thank you for your business! Attached is your invoice 100562, which includes a …"
type textarea "x"
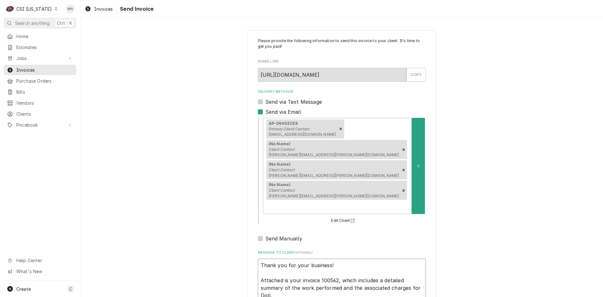
type textarea "Thank you for your business! Attached is your invoice 100562, which includes a …"
type textarea "x"
type textarea "Thank you for your business! Attached is your invoice 100562, which includes a …"
type textarea "x"
type textarea "Thank you for your business! Attached is your invoice 100562, which includes a …"
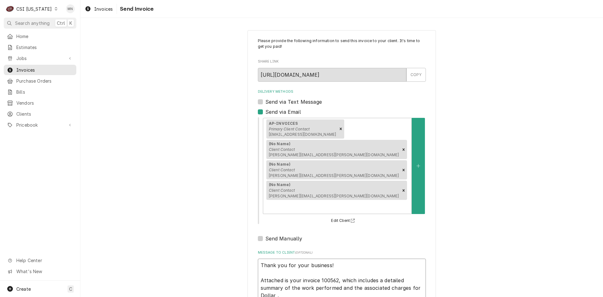
type textarea "x"
type textarea "Thank you for your business! Attached is your invoice 100562, which includes a …"
type textarea "x"
type textarea "Thank you for your business! Attached is your invoice 100562, which includes a …"
type textarea "x"
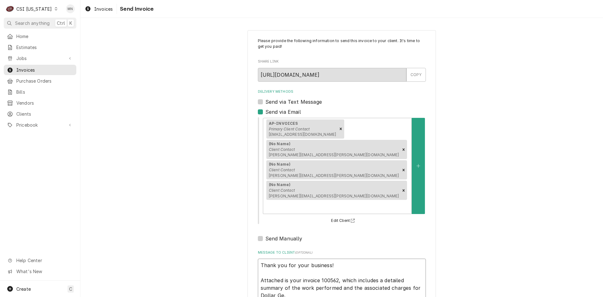
type textarea "Thank you for your business! Attached is your invoice 100562, which includes a …"
type textarea "x"
type textarea "Thank you for your business! Attached is your invoice 100562, which includes a …"
type textarea "x"
type textarea "Thank you for your business! Attached is your invoice 100562, which includes a …"
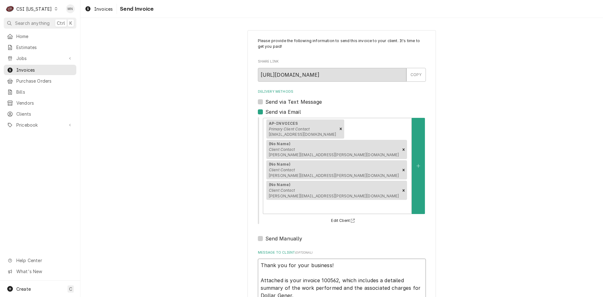
type textarea "x"
type textarea "Thank you for your business! Attached is your invoice 100562, which includes a …"
type textarea "x"
type textarea "Thank you for your business! Attached is your invoice 100562, which includes a …"
type textarea "x"
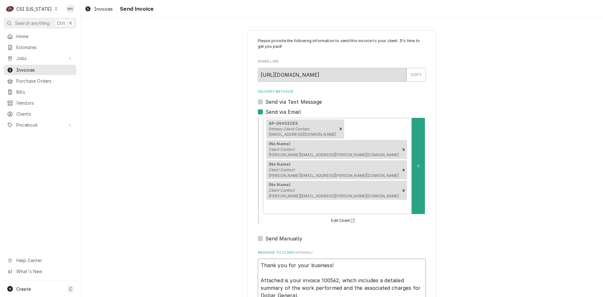
type textarea "Thank you for your business! Attached is your invoice 100562, which includes a …"
type textarea "x"
type textarea "Thank you for your business! Attached is your invoice 100562, which includes a …"
type textarea "x"
type textarea "Thank you for your business! Attached is your invoice 100562, which includes a …"
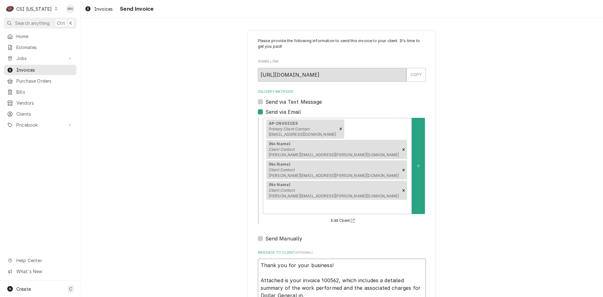
type textarea "x"
type textarea "Thank you for your business! Attached is your invoice 100562, which includes a …"
type textarea "x"
type textarea "Thank you for your business! Attached is your invoice 100562, which includes a …"
type textarea "x"
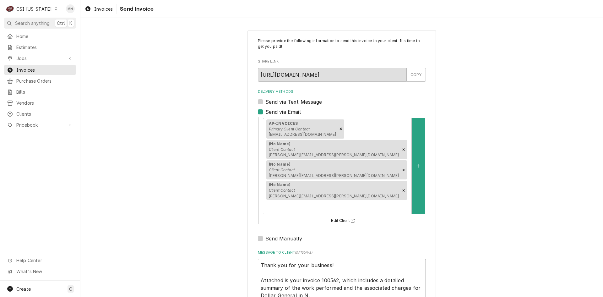
type textarea "Thank you for your business! Attached is your invoice 100562, which includes a …"
type textarea "x"
type textarea "Thank you for your business! Attached is your invoice 100562, which includes a …"
type textarea "x"
type textarea "Thank you for your business! Attached is your invoice 100562, which includes a …"
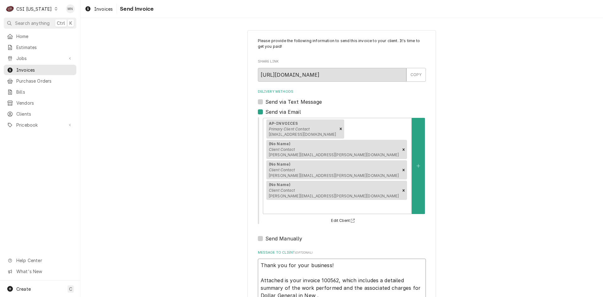
type textarea "x"
type textarea "Thank you for your business! Attached is your invoice 100562, which includes a …"
type textarea "x"
type textarea "Thank you for your business! Attached is your invoice 100562, which includes a …"
type textarea "x"
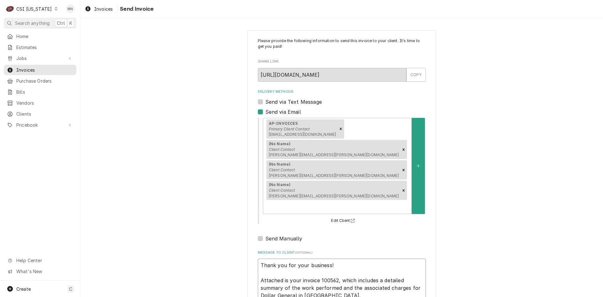
type textarea "Thank you for your business! Attached is your invoice 100562, which includes a …"
type textarea "x"
type textarea "Thank you for your business! Attached is your invoice 100562, which includes a …"
type textarea "x"
type textarea "Thank you for your business! Attached is your invoice 100562, which includes a …"
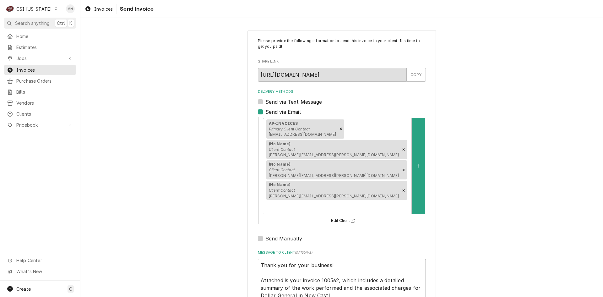
type textarea "x"
type textarea "Thank you for your business! Attached is your invoice 100562, which includes a …"
type textarea "x"
type textarea "Thank you for your business! Attached is your invoice 100562, which includes a …"
type textarea "x"
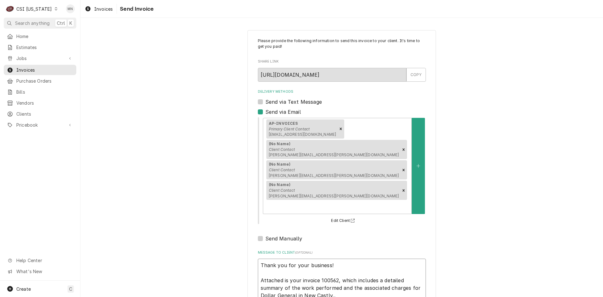
type textarea "Thank you for your business! Attached is your invoice 100562, which includes a …"
type textarea "x"
type textarea "Thank you for your business! Attached is your invoice 100562, which includes a …"
type textarea "x"
type textarea "Thank you for your business! Attached is your invoice 100562, which includes a …"
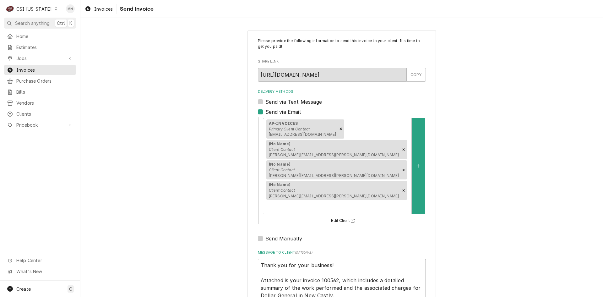
type textarea "x"
type textarea "Thank you for your business! Attached is your invoice 100562, which includes a …"
type textarea "x"
type textarea "Thank you for your business! Attached is your invoice 100562, which includes a …"
type textarea "x"
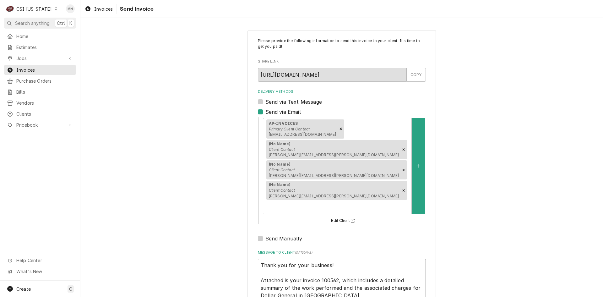
type textarea "Thank you for your business! Attached is your invoice 100562, which includes a …"
type textarea "x"
type textarea "Thank you for your business! Attached is your invoice 100562, which includes a …"
type textarea "x"
type textarea "Thank you for your business! Attached is your invoice 100562, which includes a …"
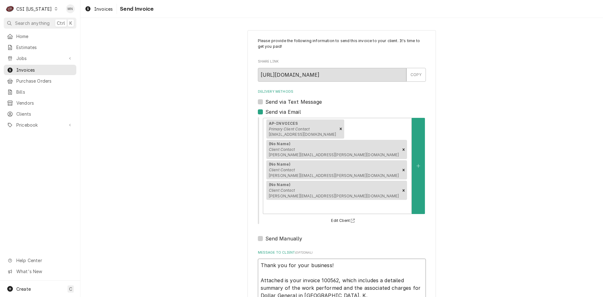
type textarea "x"
type textarea "Thank you for your business! Attached is your invoice 100562, which includes a …"
type textarea "x"
type textarea "Thank you for your business! Attached is your invoice 100562, which includes a …"
type textarea "x"
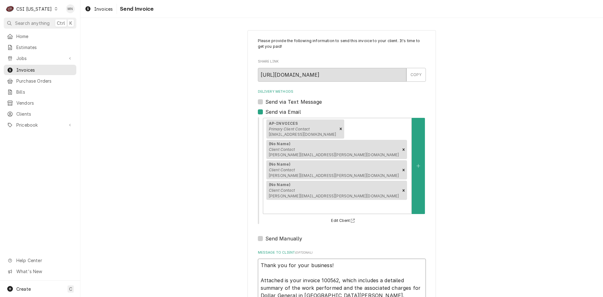
type textarea "Thank you for your business! Attached is your invoice 100562, which includes a …"
type textarea "x"
type textarea "Thank you for your business! Attached is your invoice 100562, which includes a …"
type textarea "x"
type textarea "Thank you for your business! Attached is your invoice 100562, which includes a …"
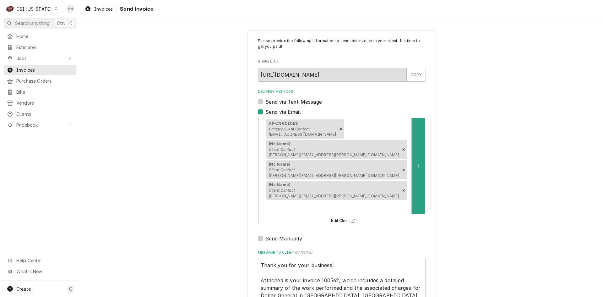
type textarea "x"
type textarea "Thank you for your business! Attached is your invoice 100562, which includes a …"
type textarea "x"
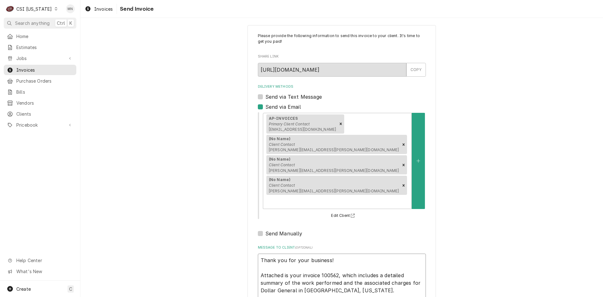
type textarea "Thank you for your business! Attached is your invoice 100562, which includes a …"
type textarea "x"
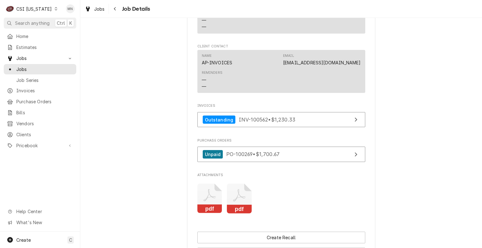
scroll to position [565, 0]
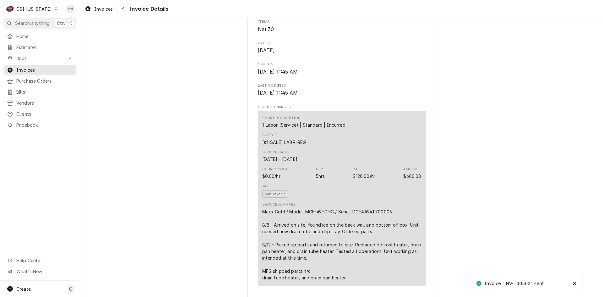
scroll to position [314, 0]
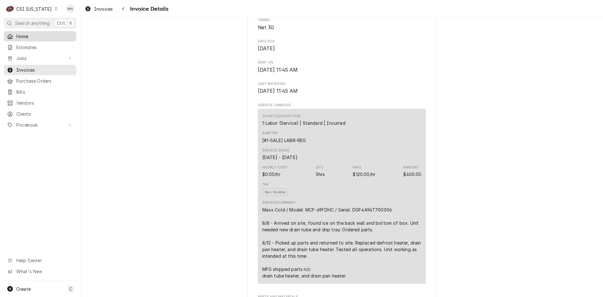
click at [23, 36] on span "Home" at bounding box center [44, 36] width 57 height 7
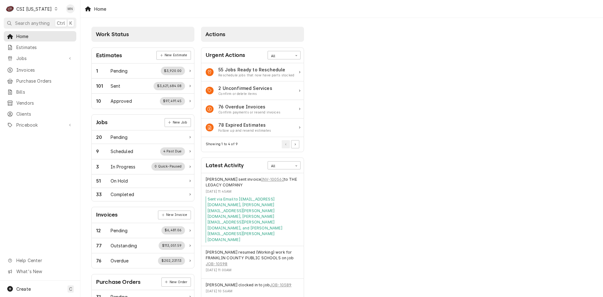
drag, startPoint x: 431, startPoint y: 59, endPoint x: 430, endPoint y: 53, distance: 5.7
click at [431, 59] on div "Work Status Estimates New Estimate 1 Pending $3,920.00 101 Sent $3,621,684.08 1…" at bounding box center [341, 228] width 522 height 421
click at [38, 7] on div "CSI [US_STATE]" at bounding box center [33, 9] width 35 height 7
click at [65, 9] on div "CSI [US_STATE][GEOGRAPHIC_DATA]." at bounding box center [99, 12] width 84 height 7
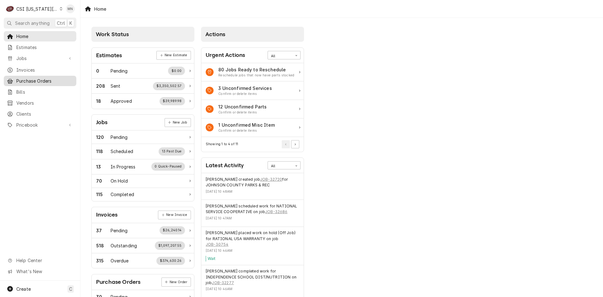
click at [34, 78] on span "Purchase Orders" at bounding box center [44, 81] width 57 height 7
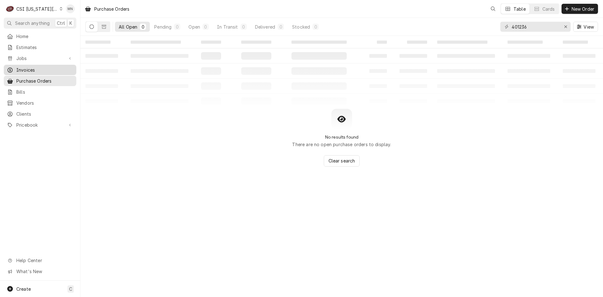
click at [30, 68] on span "Invoices" at bounding box center [44, 70] width 57 height 7
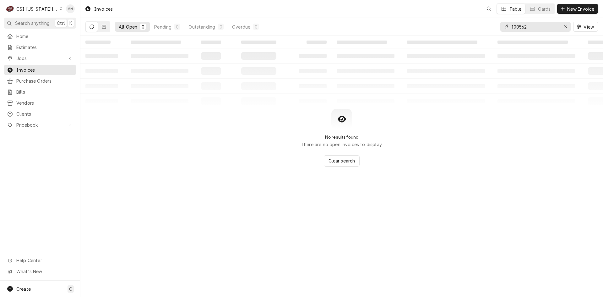
drag, startPoint x: 464, startPoint y: 24, endPoint x: 373, endPoint y: 25, distance: 90.7
click at [406, 24] on div "All Open 0 Pending 0 Outstanding 0 Overdue 0 100562 View" at bounding box center [341, 27] width 512 height 18
type input "302943"
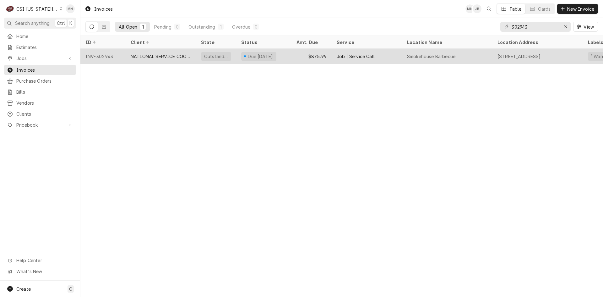
click at [179, 57] on div "NATIONAL SERVICE COOPERATIVE" at bounding box center [161, 56] width 60 height 7
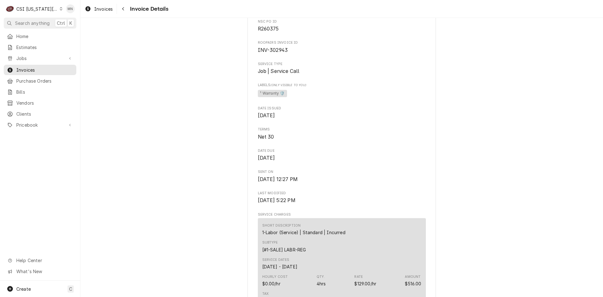
scroll to position [157, 0]
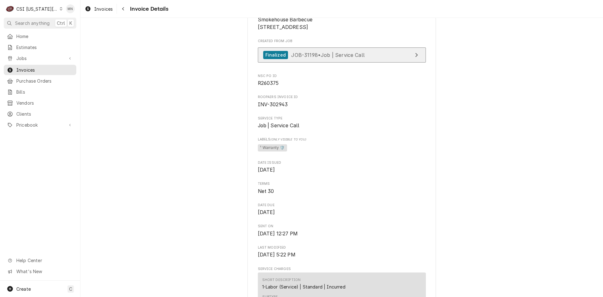
click at [337, 58] on span "JOB-31198 • Job | Service Call" at bounding box center [327, 54] width 73 height 6
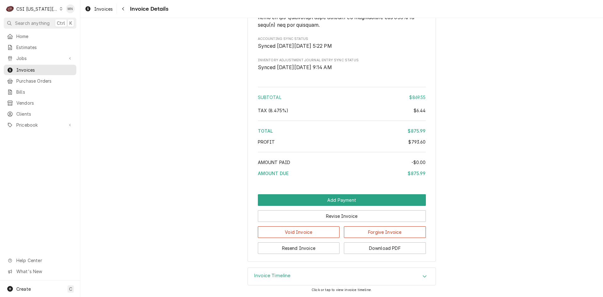
scroll to position [1275, 0]
click at [350, 274] on div "Invoice Timeline" at bounding box center [342, 276] width 188 height 18
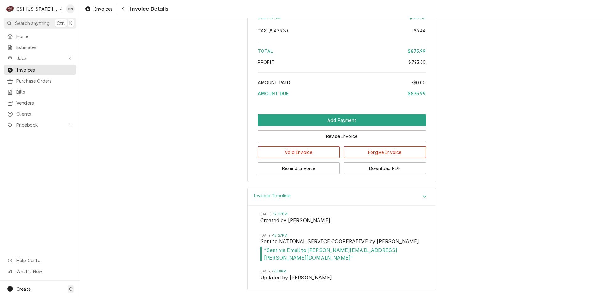
scroll to position [1347, 0]
click at [129, 9] on span "Invoice Details" at bounding box center [148, 9] width 40 height 8
click at [123, 8] on icon "Navigate back" at bounding box center [123, 9] width 3 height 4
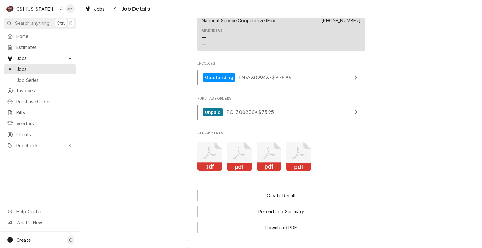
scroll to position [1036, 0]
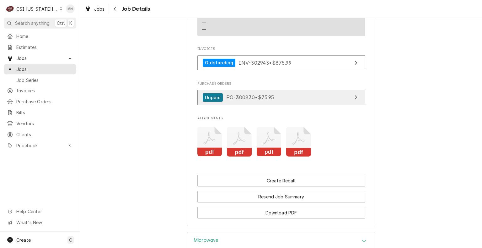
click at [296, 105] on link "Unpaid PO-300830 • $75.95" at bounding box center [281, 97] width 168 height 15
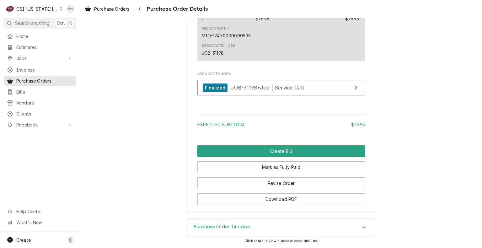
scroll to position [387, 0]
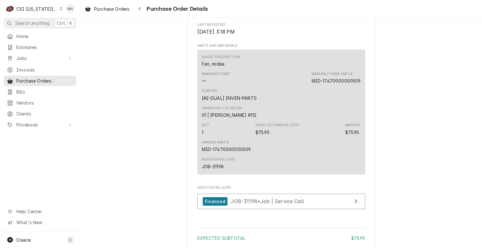
drag, startPoint x: 404, startPoint y: 24, endPoint x: 435, endPoint y: 13, distance: 33.7
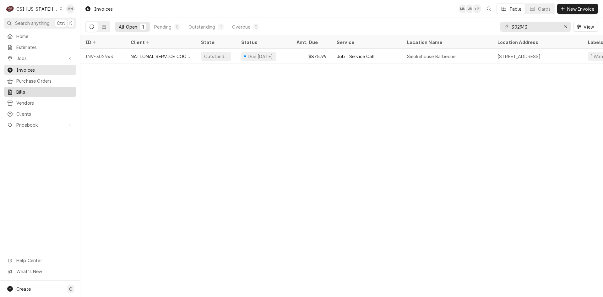
click at [21, 92] on span "Bills" at bounding box center [44, 92] width 57 height 7
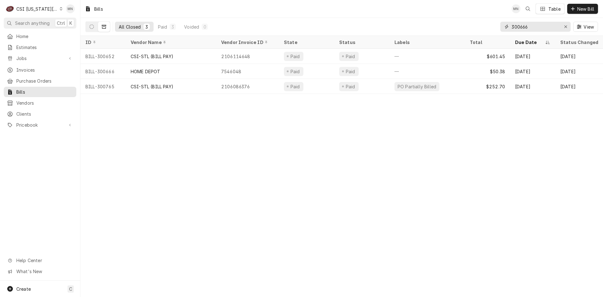
drag, startPoint x: 534, startPoint y: 29, endPoint x: 478, endPoint y: 25, distance: 56.6
click at [478, 25] on div "All Closed 3 Paid 3 Voided 0 300666 View" at bounding box center [341, 27] width 512 height 18
type input "n"
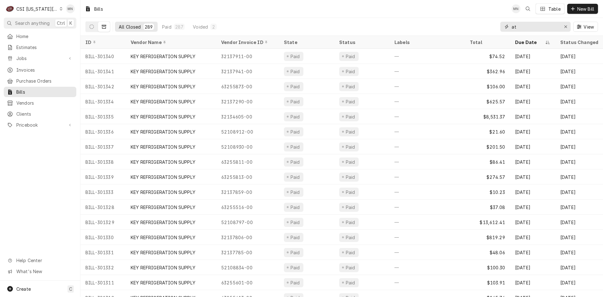
type input "a"
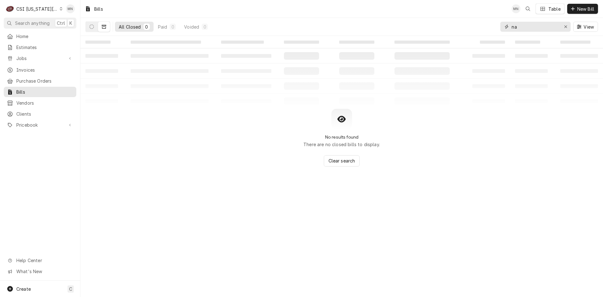
type input "n"
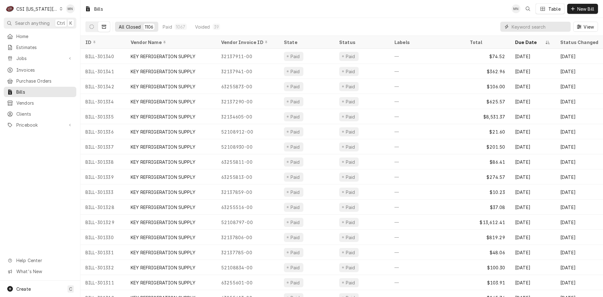
type input "s"
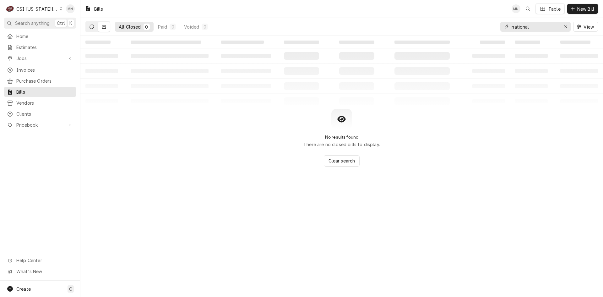
type input "national"
click at [89, 28] on button "Dynamic Content Wrapper" at bounding box center [92, 27] width 12 height 10
click at [37, 78] on span "Purchase Orders" at bounding box center [44, 81] width 57 height 7
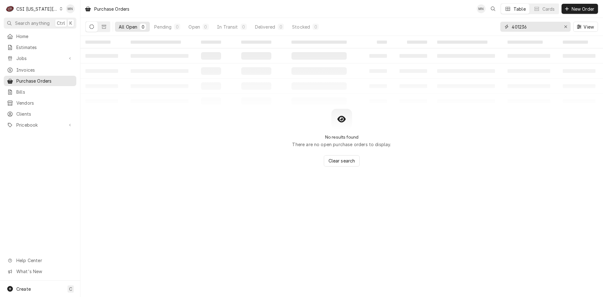
drag, startPoint x: 533, startPoint y: 26, endPoint x: 427, endPoint y: 24, distance: 106.7
click at [427, 24] on div "All Open 0 Pending 0 Open 0 In Transit 0 Delivered 0 Stocked 0 401236 View" at bounding box center [341, 27] width 512 height 18
type input "300830"
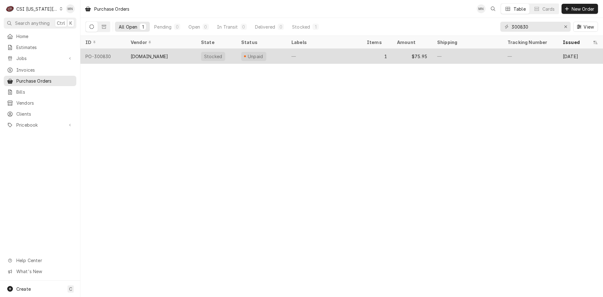
click at [163, 57] on div "[DOMAIN_NAME]" at bounding box center [149, 56] width 37 height 7
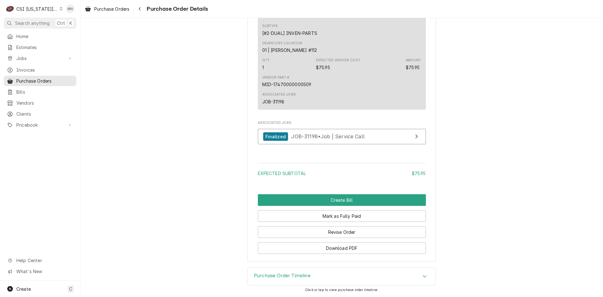
scroll to position [465, 0]
click at [318, 272] on div "Purchase Order Timeline" at bounding box center [342, 276] width 188 height 18
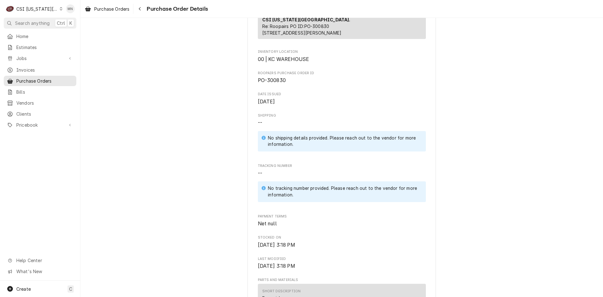
scroll to position [67, 0]
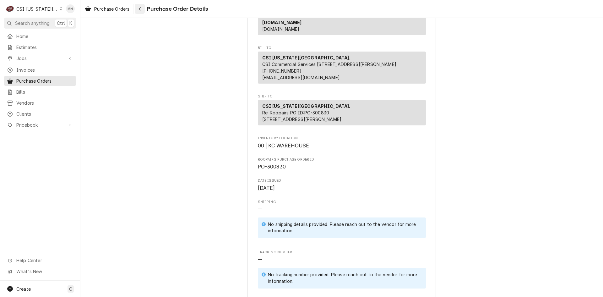
click at [141, 6] on div "Navigate back" at bounding box center [140, 9] width 6 height 6
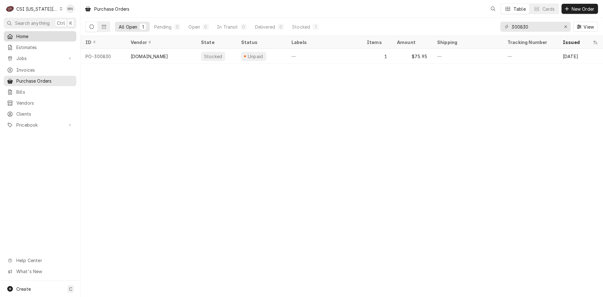
click at [25, 35] on span "Home" at bounding box center [44, 36] width 57 height 7
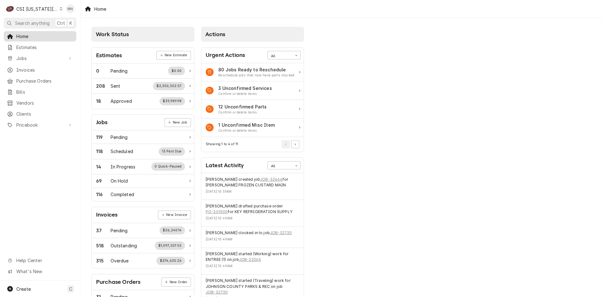
click at [30, 35] on span "Home" at bounding box center [44, 36] width 57 height 7
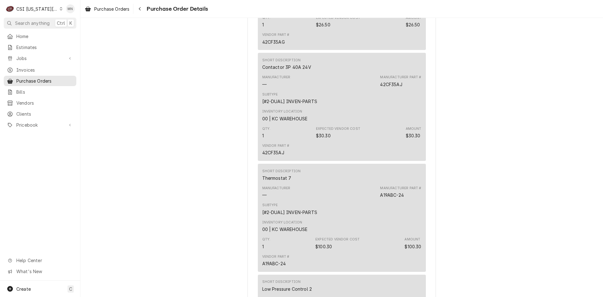
scroll to position [2091, 0]
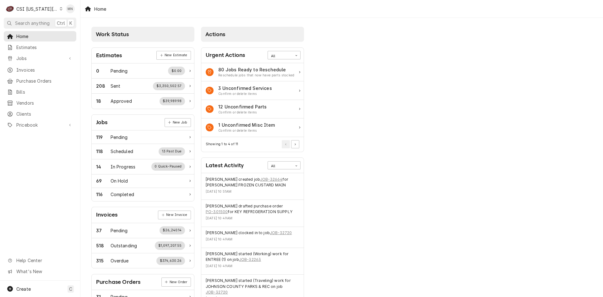
click at [519, 81] on div "Work Status Estimates New Estimate 0 Pending $0.00 208 Sent $3,350,502.57 18 Ap…" at bounding box center [341, 228] width 522 height 421
click at [34, 68] on span "Invoices" at bounding box center [44, 70] width 57 height 7
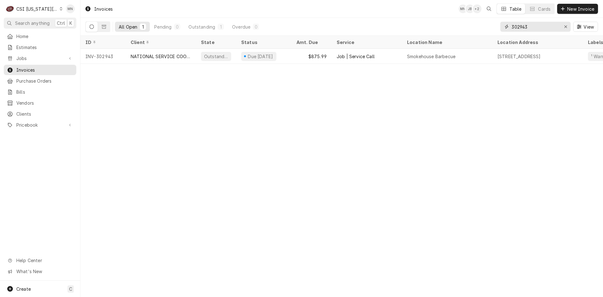
drag, startPoint x: 530, startPoint y: 28, endPoint x: 459, endPoint y: 29, distance: 71.0
click at [459, 28] on div "All Open 1 Pending 0 Outstanding 1 Overdue 0 302943 View" at bounding box center [341, 27] width 512 height 18
type input "302763"
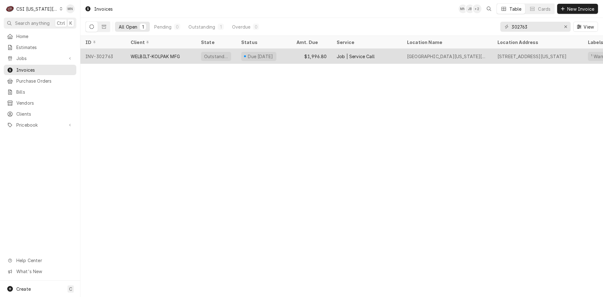
click at [127, 53] on div "WELBILT-KOLPAK MFG" at bounding box center [161, 56] width 70 height 15
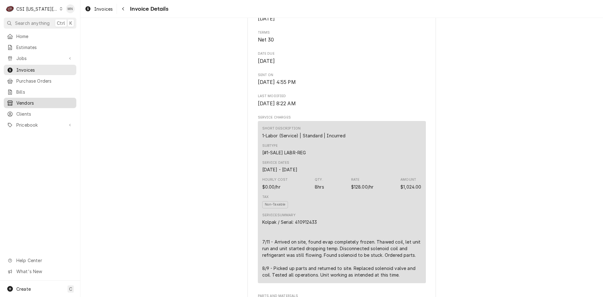
scroll to position [283, 0]
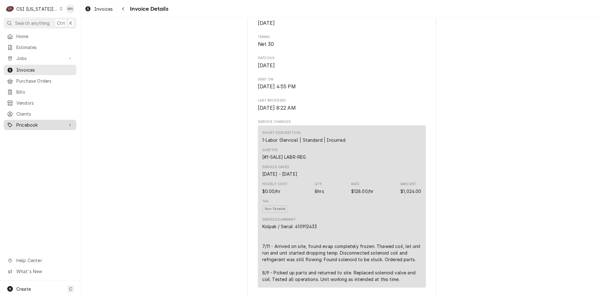
click at [30, 121] on span "Pricebook" at bounding box center [39, 124] width 47 height 7
click at [41, 144] on span "Parts & Materials" at bounding box center [44, 146] width 57 height 7
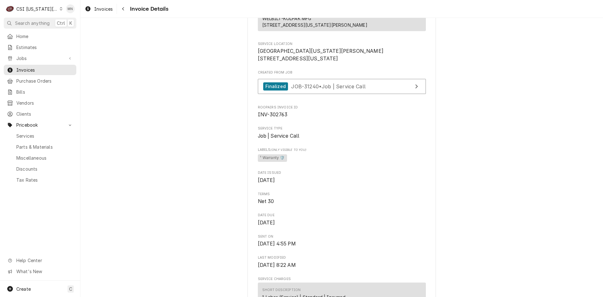
scroll to position [0, 0]
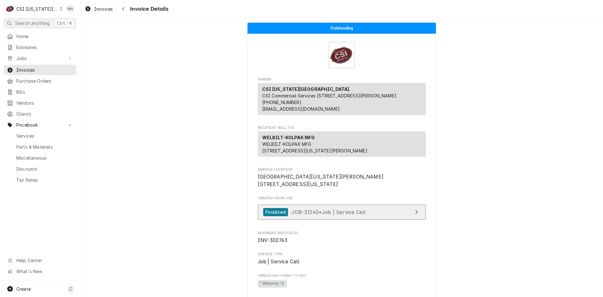
click at [346, 215] on span "JOB-31240 • Job | Service Call" at bounding box center [328, 211] width 74 height 6
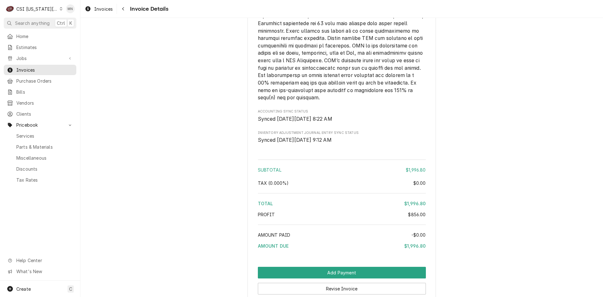
scroll to position [1443, 0]
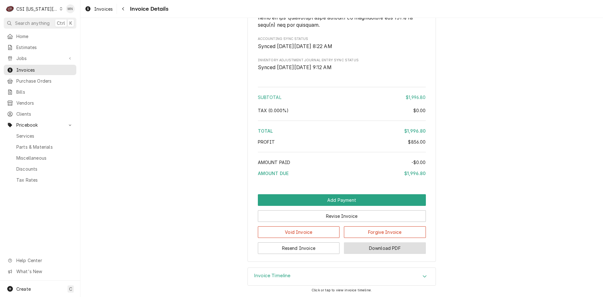
click at [394, 248] on button "Download PDF" at bounding box center [385, 248] width 82 height 12
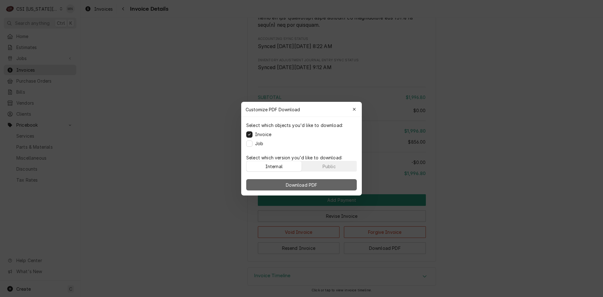
click at [303, 185] on span "Download PDF" at bounding box center [301, 184] width 34 height 7
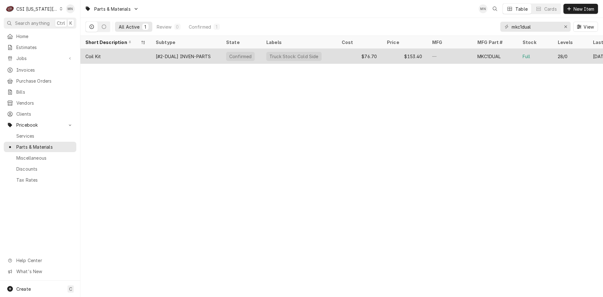
click at [328, 57] on div "Truck Stock: Cold Side" at bounding box center [298, 56] width 75 height 15
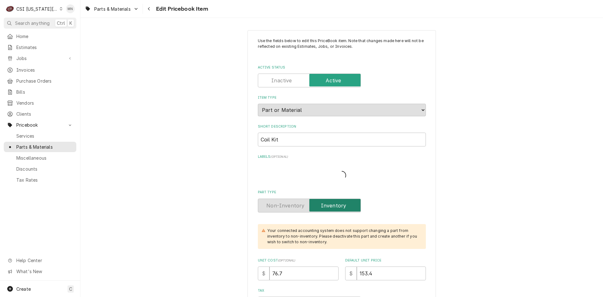
type textarea "x"
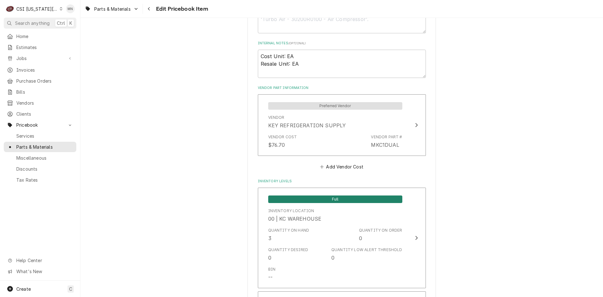
scroll to position [408, 0]
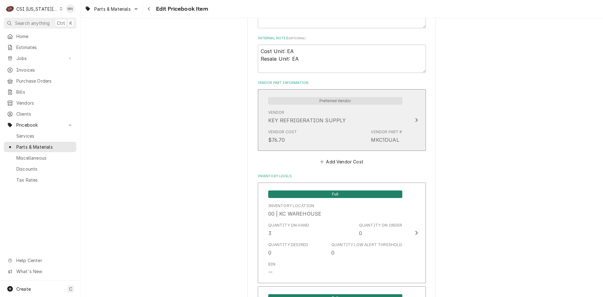
click at [414, 132] on button "Preferred Vendor Vendor KEY REFRIGERATION SUPPLY Vendor Cost $76.70 Vendor Part…" at bounding box center [342, 120] width 168 height 62
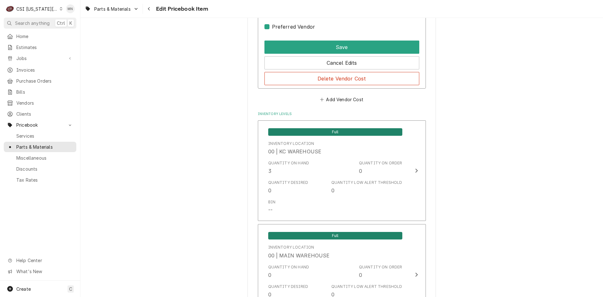
scroll to position [565, 0]
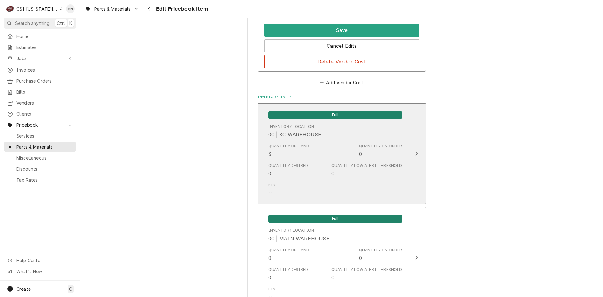
click at [418, 161] on button "Full Inventory Location 00 | KC WAREHOUSE Quantity on Hand 3 Quantity on Order …" at bounding box center [342, 153] width 168 height 101
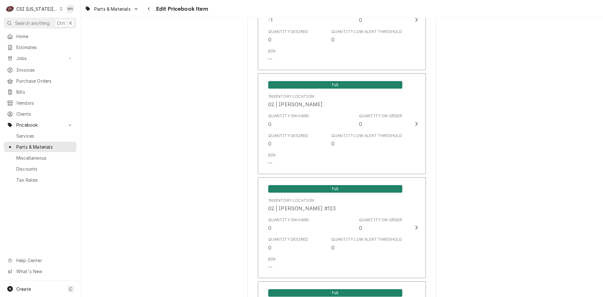
scroll to position [2574, 0]
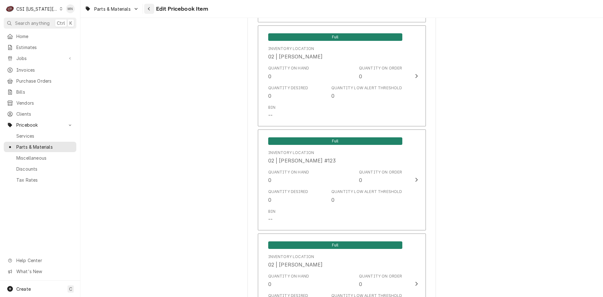
click at [149, 8] on icon "Navigate back" at bounding box center [149, 8] width 2 height 3
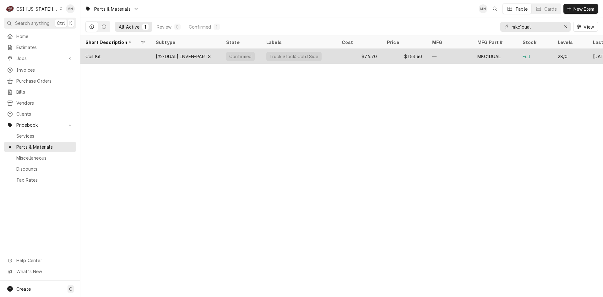
click at [179, 56] on div "[#2-DUAL] INVEN-PARTS" at bounding box center [183, 56] width 55 height 7
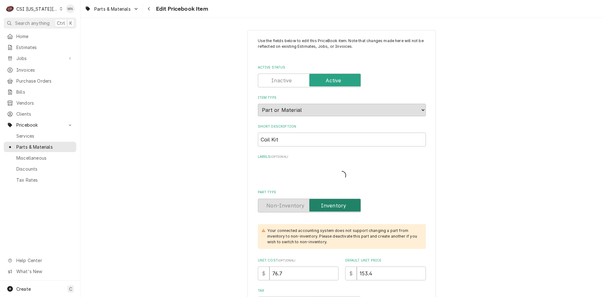
type textarea "x"
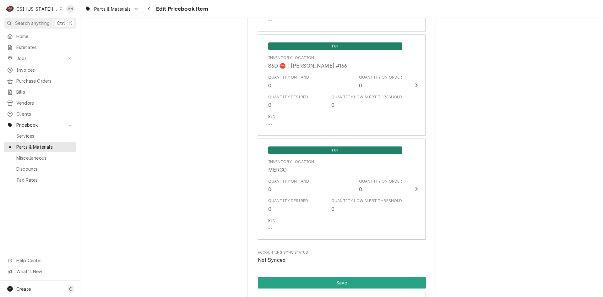
scroll to position [6139, 0]
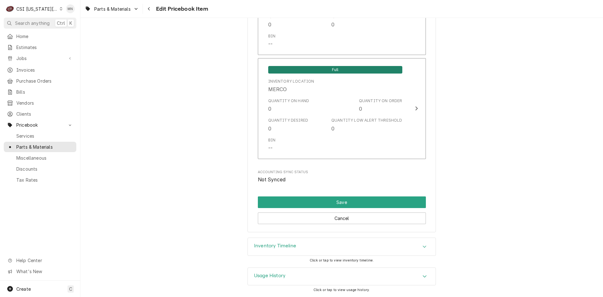
click at [326, 246] on div "Inventory Timeline" at bounding box center [342, 247] width 188 height 18
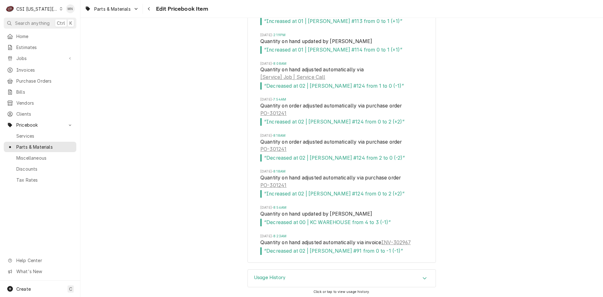
scroll to position [6874, 0]
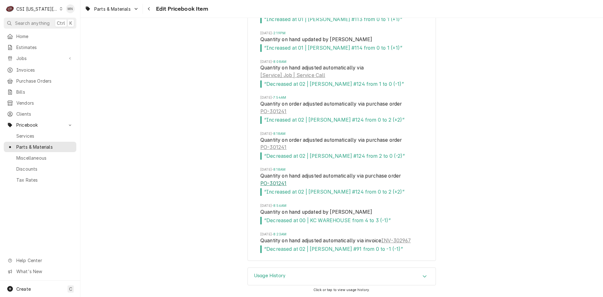
click at [275, 183] on link "PO-301241" at bounding box center [273, 184] width 26 height 8
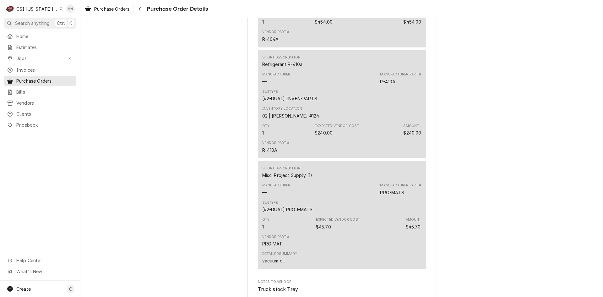
scroll to position [2888, 0]
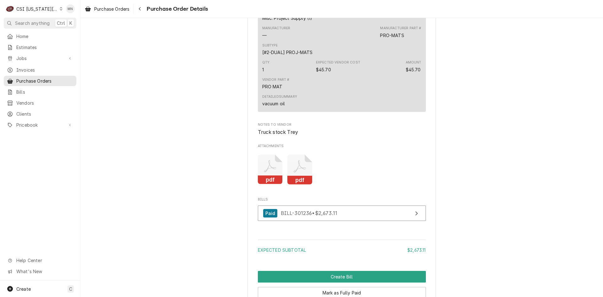
click at [289, 184] on icon "Attachments" at bounding box center [299, 169] width 25 height 30
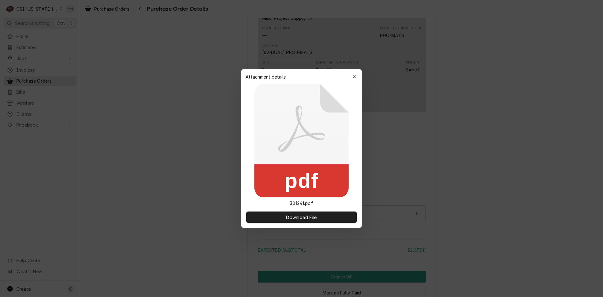
click at [298, 170] on rect at bounding box center [301, 180] width 94 height 33
click at [294, 217] on span "Download File" at bounding box center [301, 217] width 33 height 7
click at [353, 74] on div "button" at bounding box center [354, 76] width 6 height 6
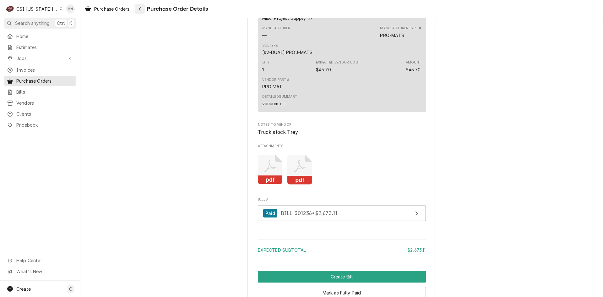
click at [143, 9] on div "Navigate back" at bounding box center [140, 9] width 6 height 6
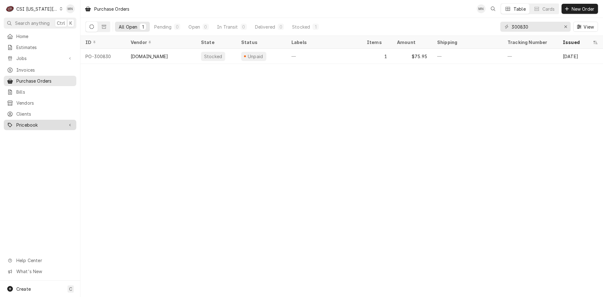
click at [31, 121] on span "Pricebook" at bounding box center [39, 124] width 47 height 7
click at [33, 144] on span "Parts & Materials" at bounding box center [44, 146] width 57 height 7
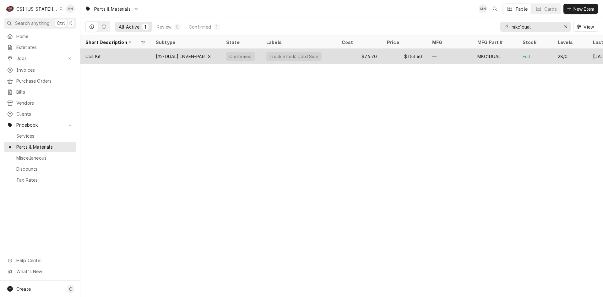
click at [183, 58] on div "[#2-DUAL] INVEN-PARTS" at bounding box center [183, 56] width 55 height 7
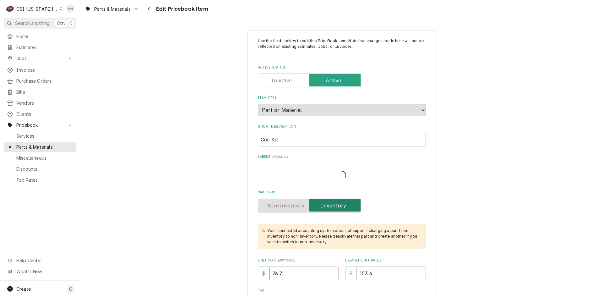
type textarea "x"
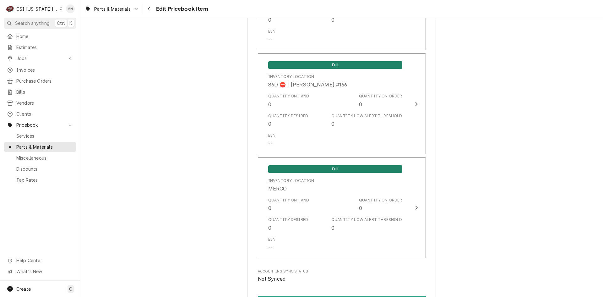
scroll to position [6139, 0]
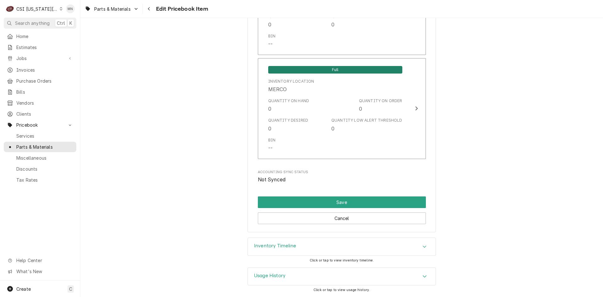
click at [320, 250] on div "Inventory Timeline" at bounding box center [342, 247] width 188 height 18
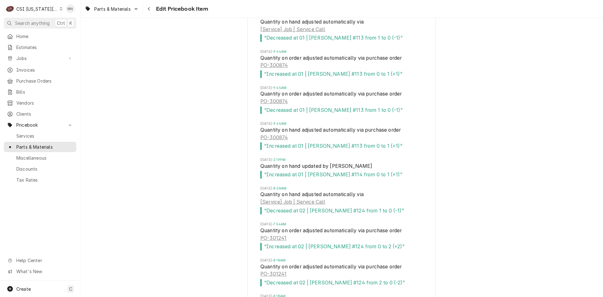
scroll to position [6736, 0]
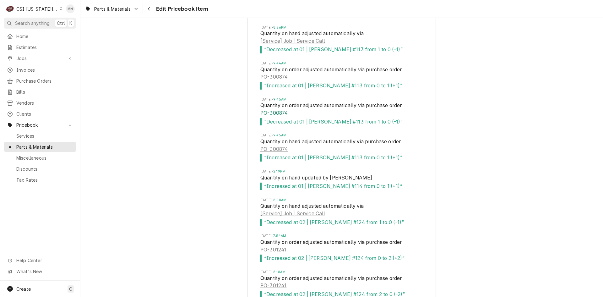
click at [269, 111] on link "PO-300874" at bounding box center [273, 113] width 27 height 8
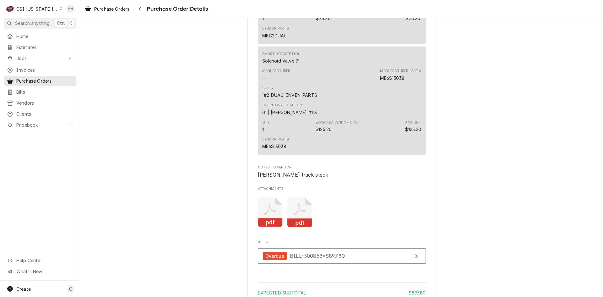
scroll to position [1632, 0]
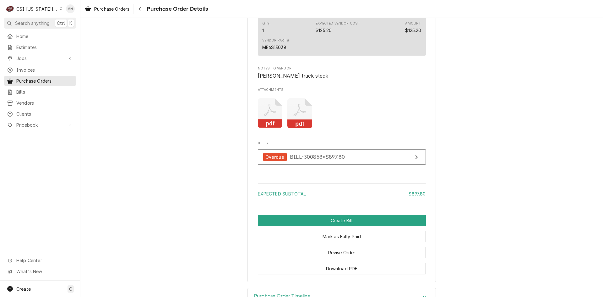
click at [297, 128] on icon "Attachments" at bounding box center [299, 113] width 25 height 30
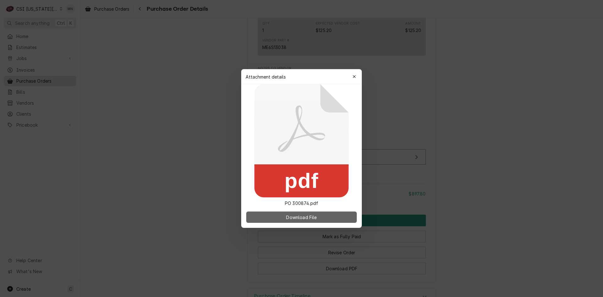
click at [295, 218] on span "Download File" at bounding box center [301, 217] width 33 height 7
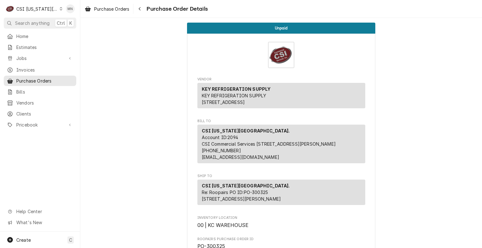
scroll to position [1570, 0]
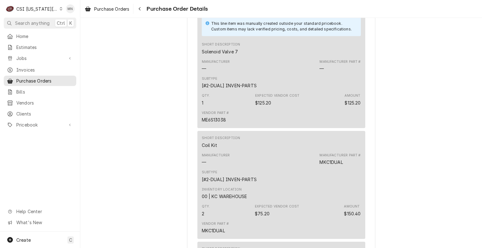
click at [426, 12] on div "Purchase Orders Purchase Order Details" at bounding box center [281, 9] width 402 height 18
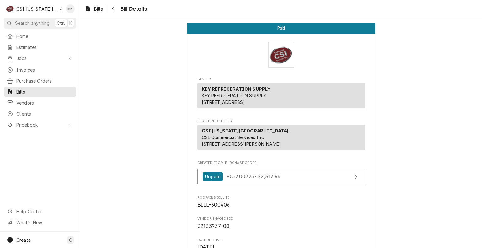
scroll to position [31, 0]
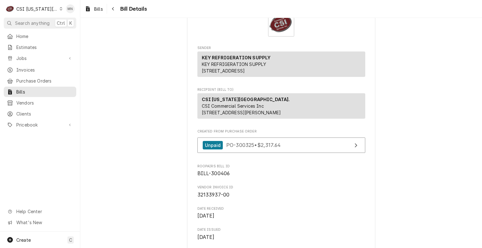
click at [428, 4] on div "[PERSON_NAME] Details" at bounding box center [281, 9] width 402 height 18
